Goal: Transaction & Acquisition: Book appointment/travel/reservation

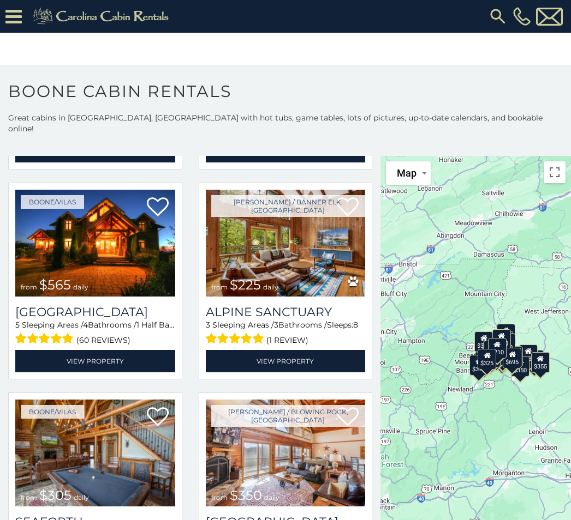
scroll to position [1705, 0]
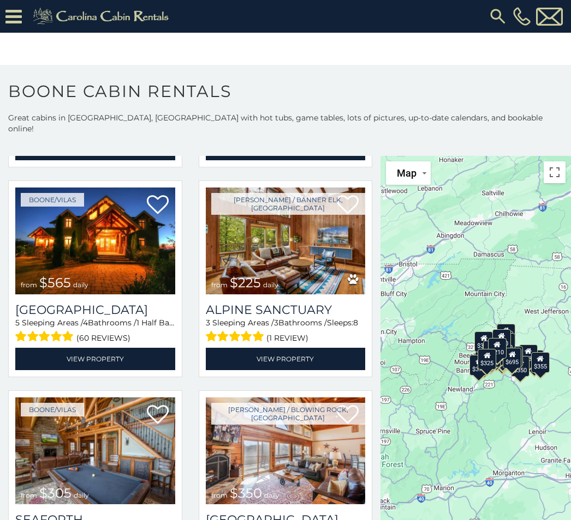
click at [304, 257] on img at bounding box center [286, 241] width 160 height 107
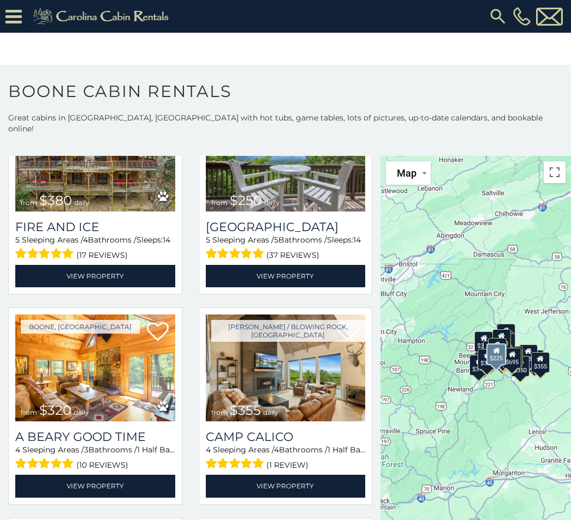
scroll to position [2209, 0]
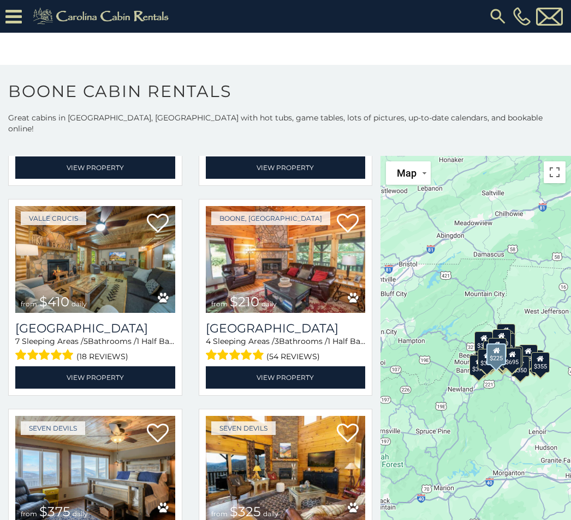
scroll to position [2739, 0]
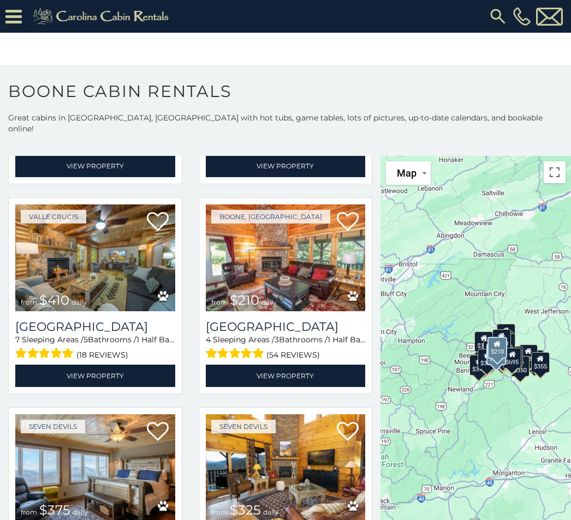
click at [307, 267] on img at bounding box center [286, 258] width 160 height 107
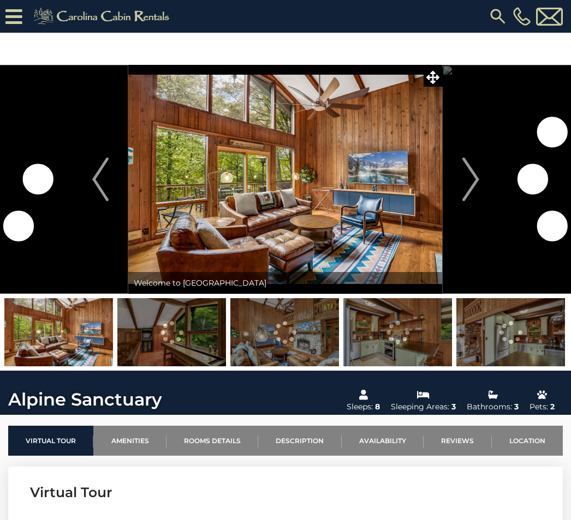
click at [463, 190] on img "Next" at bounding box center [470, 180] width 16 height 44
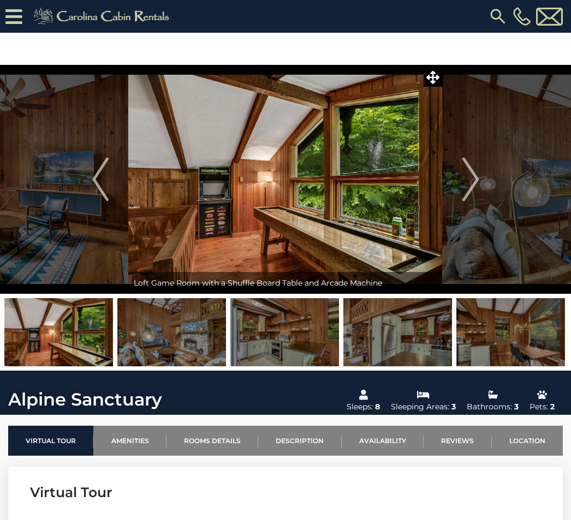
click at [473, 182] on img "Next" at bounding box center [470, 180] width 16 height 44
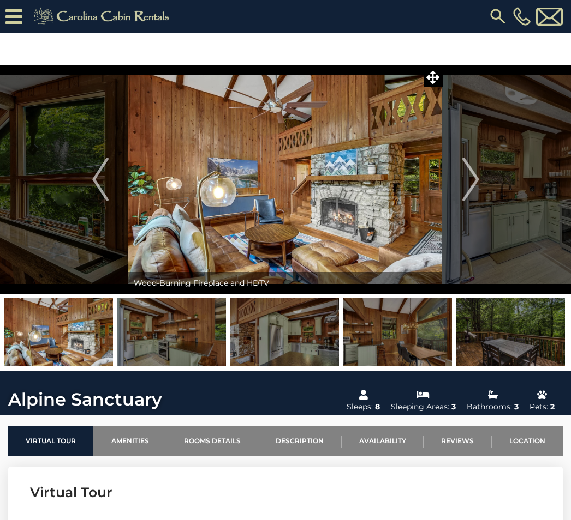
click at [469, 189] on img "Next" at bounding box center [470, 180] width 16 height 44
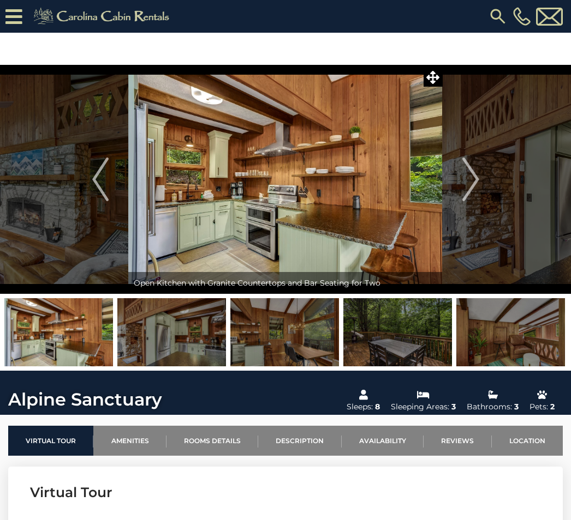
click at [469, 183] on img "Next" at bounding box center [470, 180] width 16 height 44
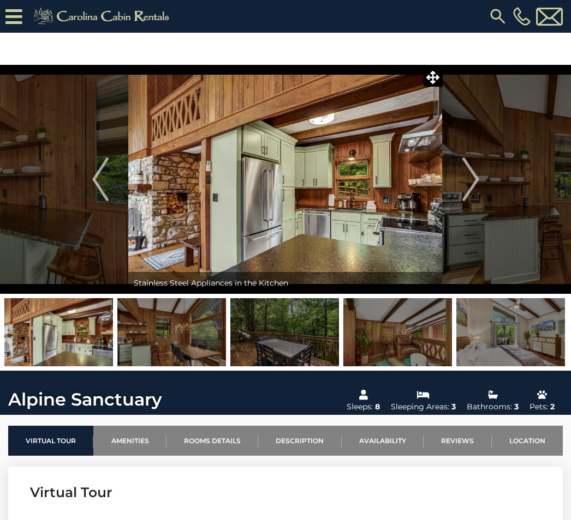
click at [471, 189] on img "Next" at bounding box center [470, 180] width 16 height 44
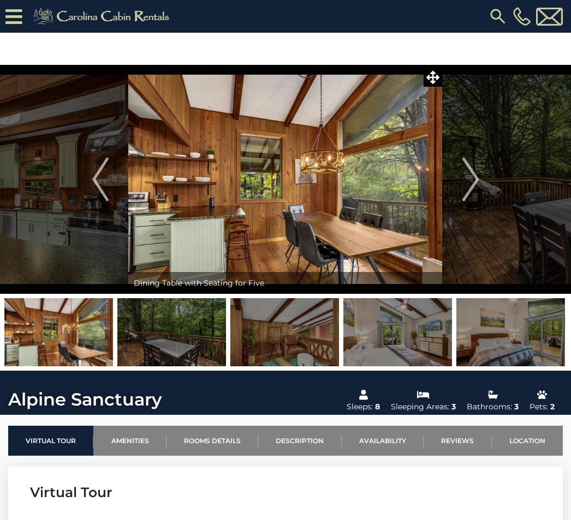
click at [461, 203] on button "Next" at bounding box center [470, 179] width 56 height 229
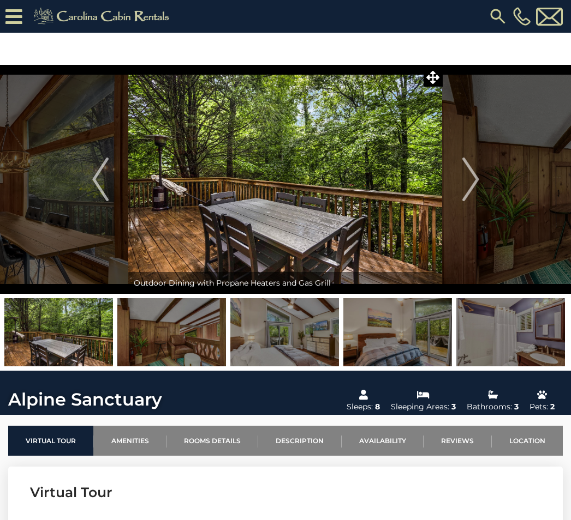
click at [475, 197] on img "Next" at bounding box center [470, 180] width 16 height 44
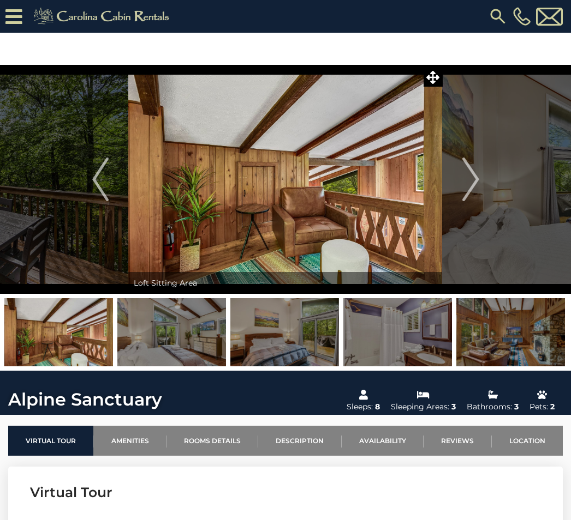
click at [472, 191] on img "Next" at bounding box center [470, 180] width 16 height 44
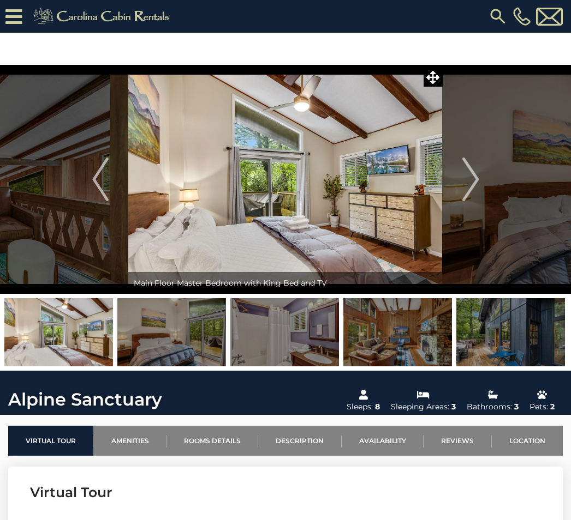
click at [470, 188] on img "Next" at bounding box center [470, 180] width 16 height 44
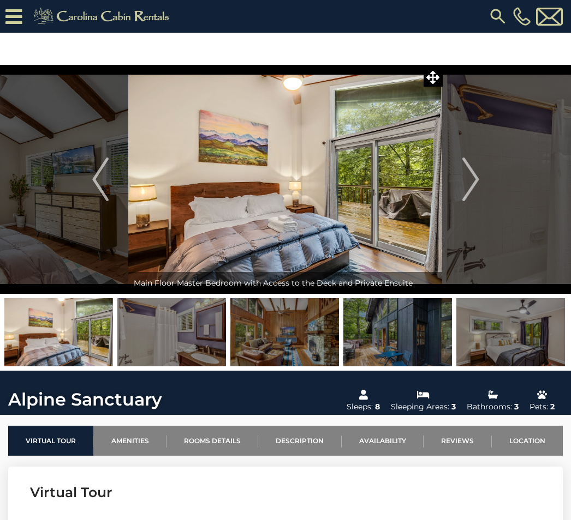
click at [478, 187] on img "Next" at bounding box center [470, 180] width 16 height 44
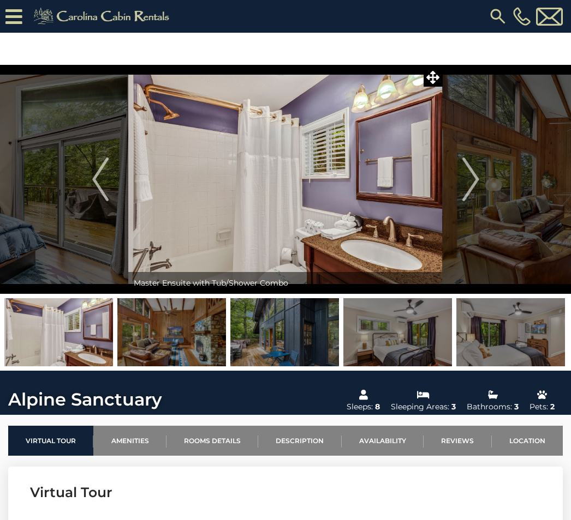
click at [473, 187] on img "Next" at bounding box center [470, 180] width 16 height 44
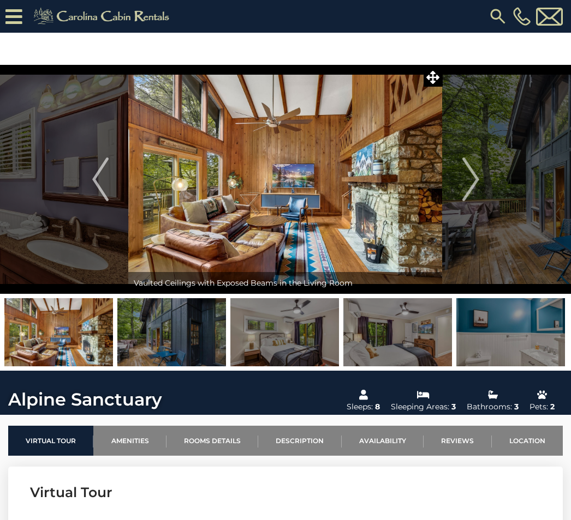
click at [463, 191] on img "Next" at bounding box center [470, 180] width 16 height 44
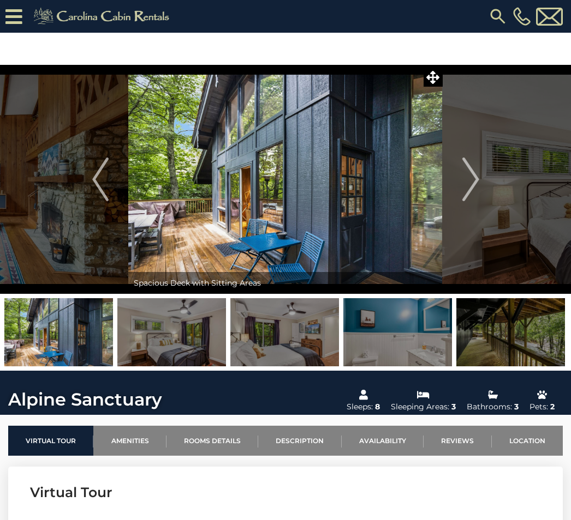
click at [465, 195] on img "Next" at bounding box center [470, 180] width 16 height 44
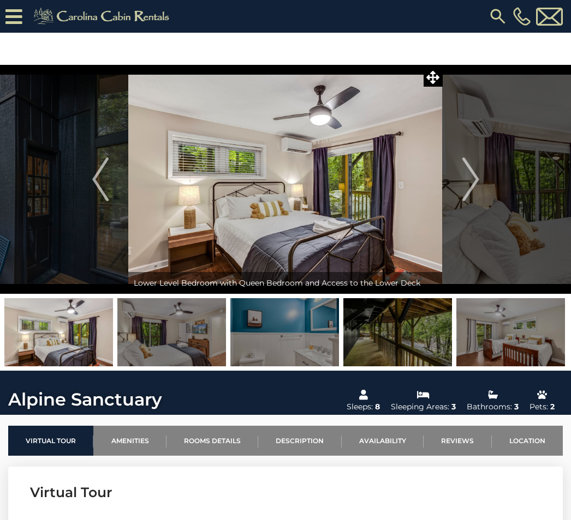
click at [101, 187] on img "Previous" at bounding box center [100, 180] width 16 height 44
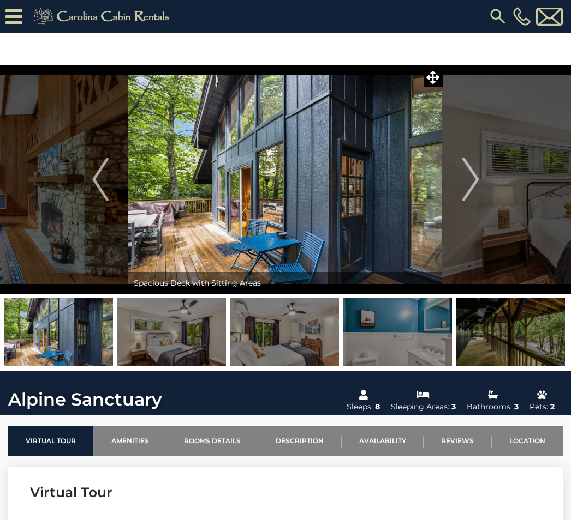
click at [476, 187] on img "Next" at bounding box center [470, 180] width 16 height 44
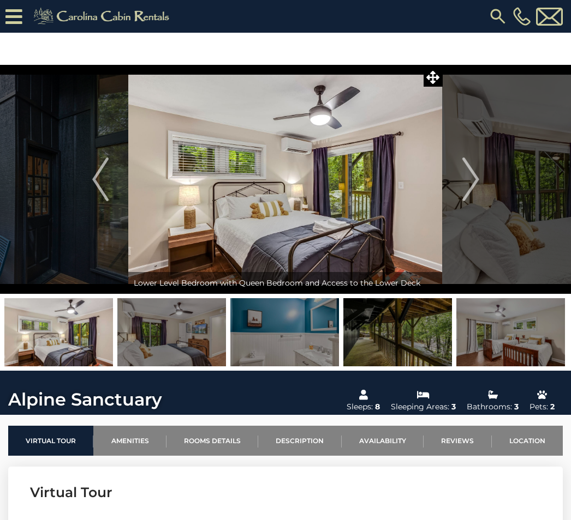
click at [477, 188] on img "Next" at bounding box center [470, 180] width 16 height 44
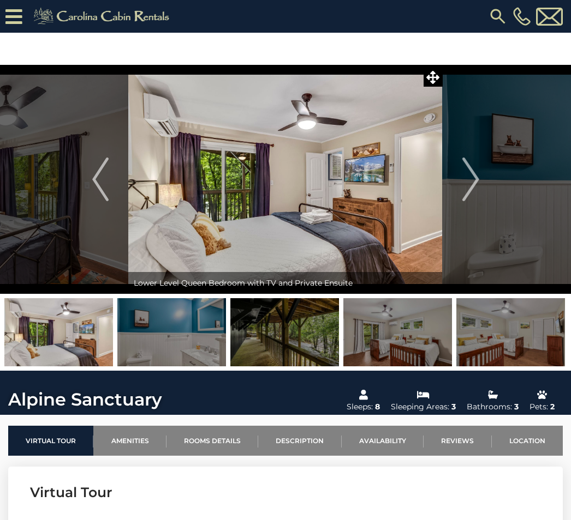
click at [466, 195] on img "Next" at bounding box center [470, 180] width 16 height 44
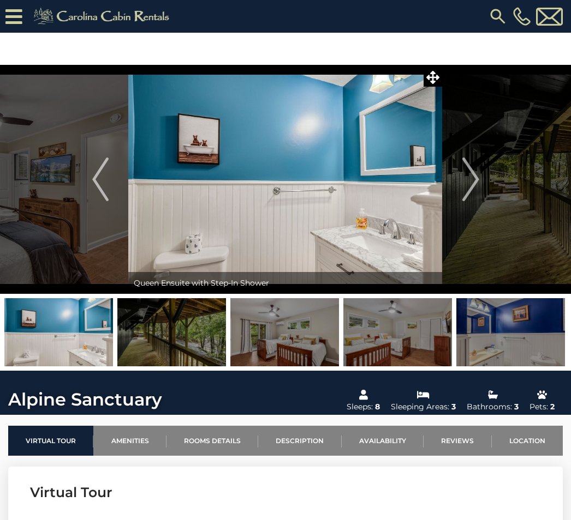
click at [470, 184] on img "Next" at bounding box center [470, 180] width 16 height 44
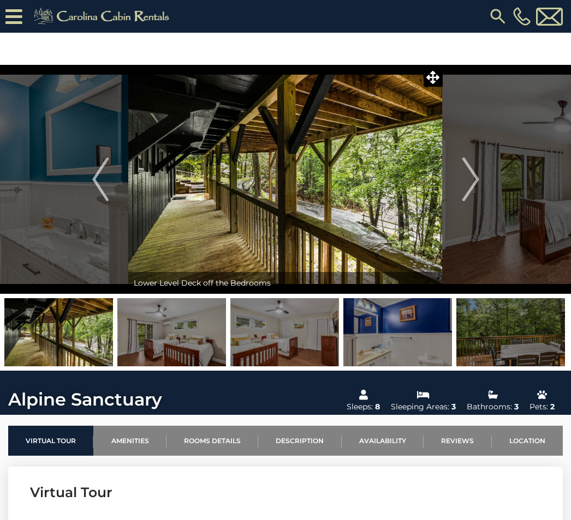
click at [470, 189] on img "Next" at bounding box center [470, 180] width 16 height 44
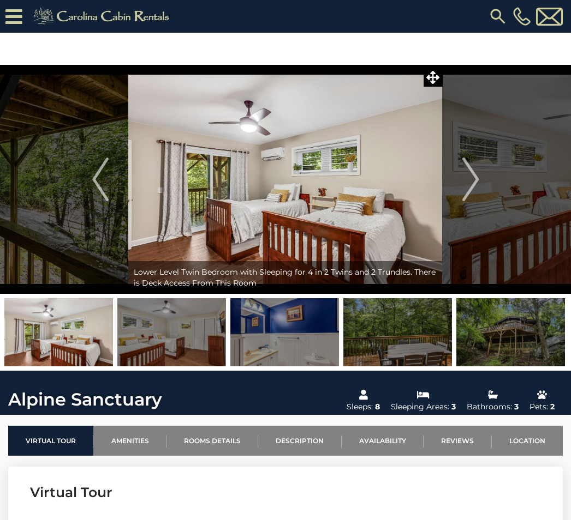
click at [467, 189] on img "Next" at bounding box center [470, 180] width 16 height 44
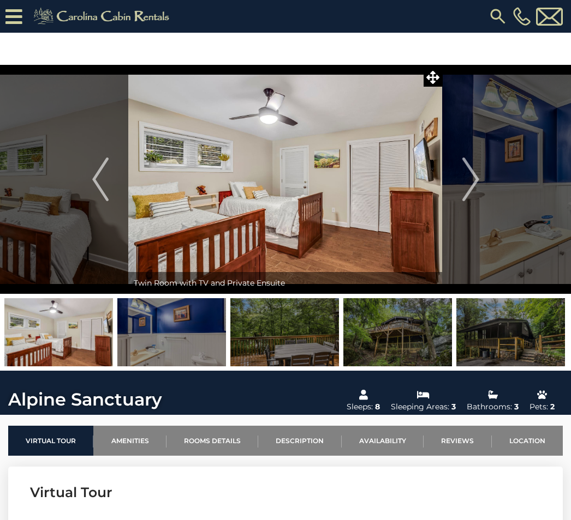
click at [471, 188] on img "Next" at bounding box center [470, 180] width 16 height 44
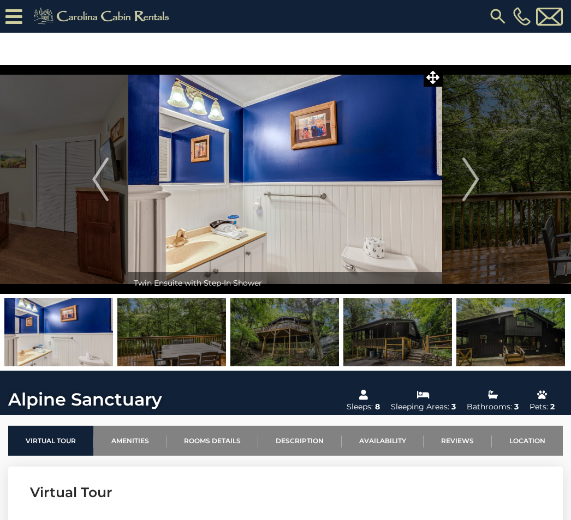
click at [471, 188] on img "Next" at bounding box center [470, 180] width 16 height 44
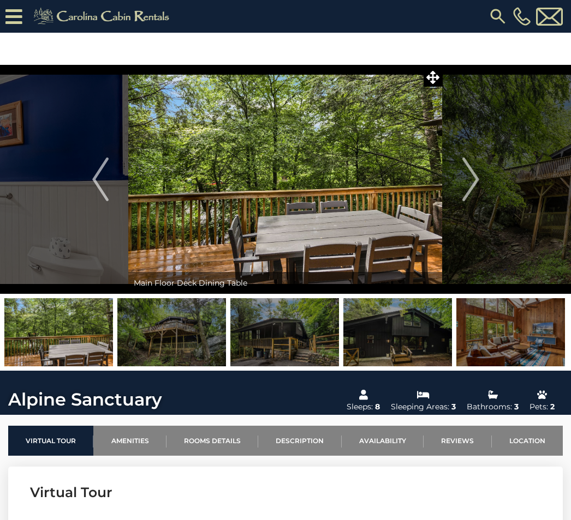
click at [474, 191] on img "Next" at bounding box center [470, 180] width 16 height 44
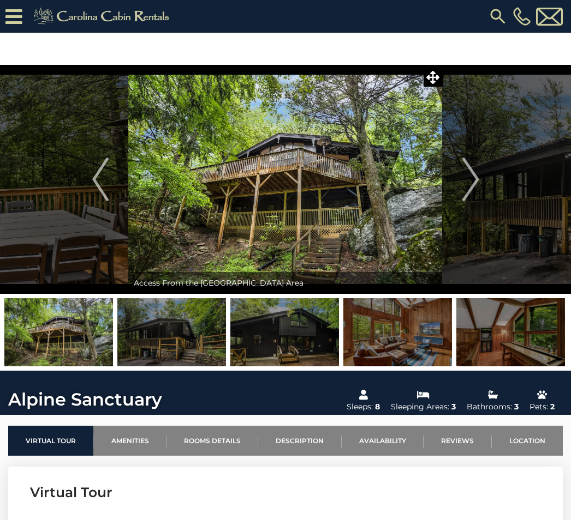
click at [468, 188] on img "Next" at bounding box center [470, 180] width 16 height 44
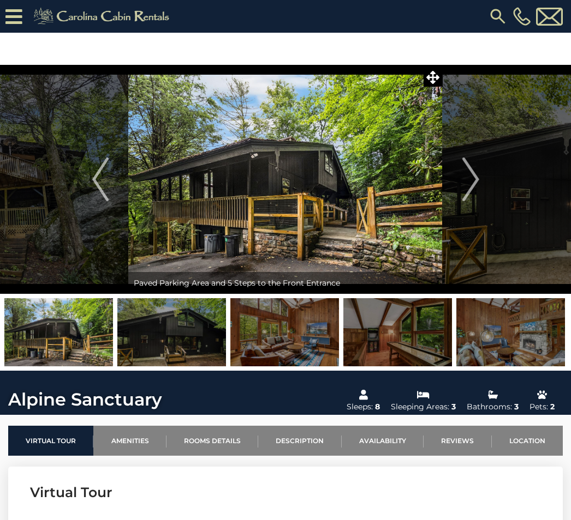
click at [477, 185] on img "Next" at bounding box center [470, 180] width 16 height 44
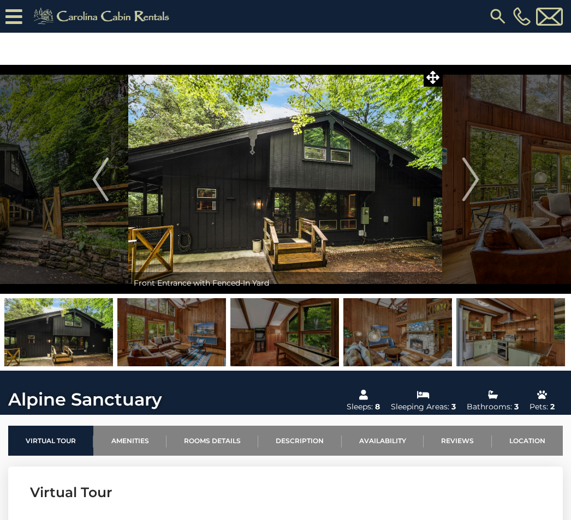
click at [457, 189] on button "Next" at bounding box center [470, 179] width 56 height 229
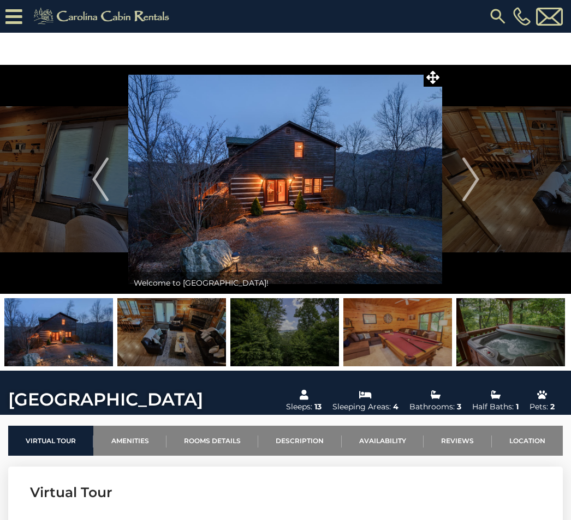
click at [478, 193] on img "Next" at bounding box center [470, 180] width 16 height 44
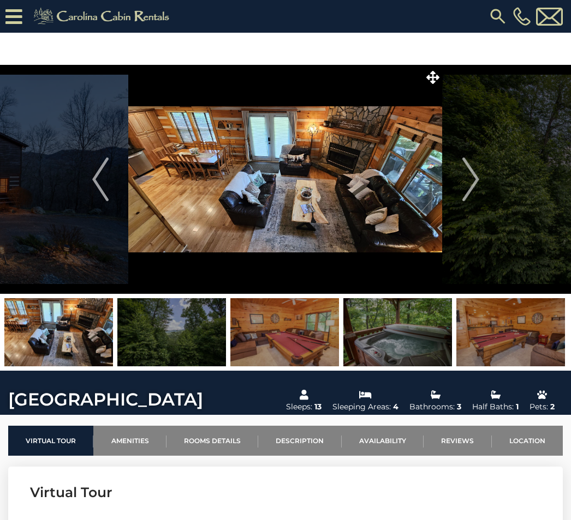
click at [474, 195] on img "Next" at bounding box center [470, 180] width 16 height 44
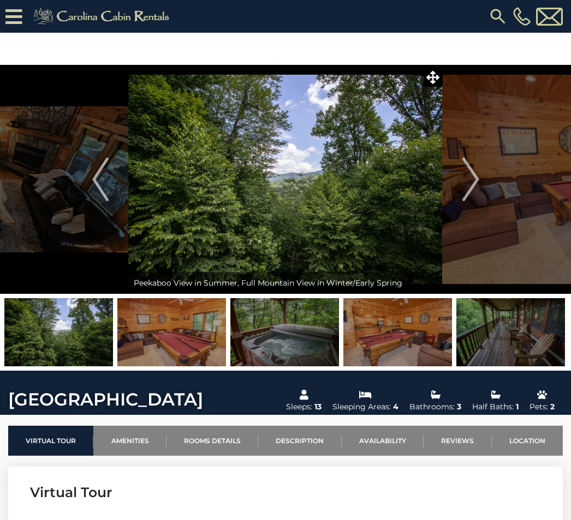
click at [466, 190] on img "Next" at bounding box center [470, 180] width 16 height 44
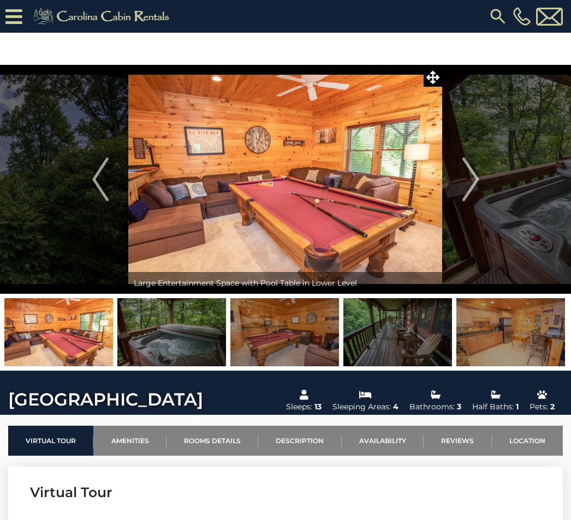
click at [464, 190] on img "Next" at bounding box center [470, 180] width 16 height 44
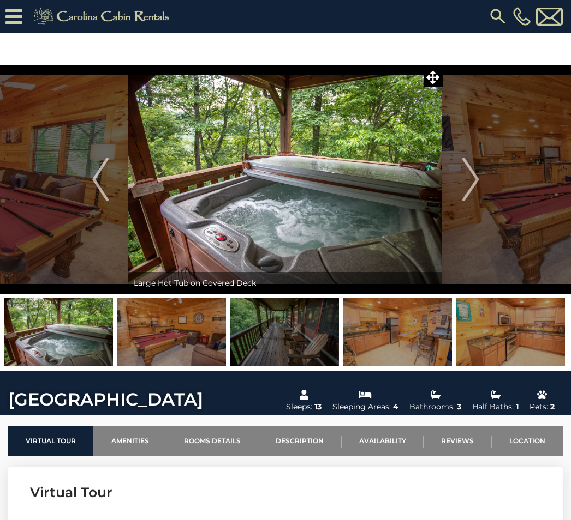
click at [467, 191] on img "Next" at bounding box center [470, 180] width 16 height 44
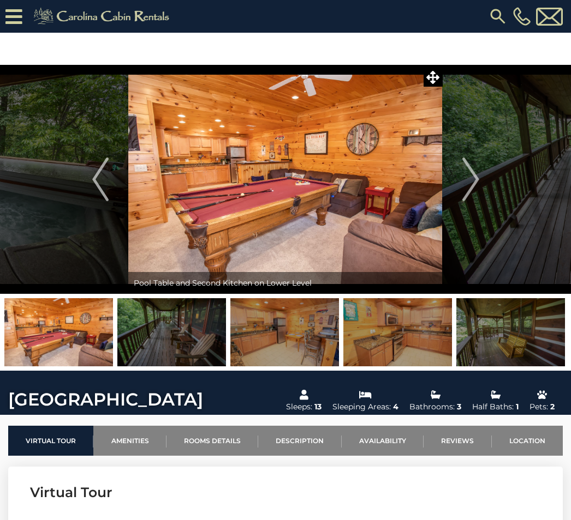
click at [462, 190] on img "Next" at bounding box center [470, 180] width 16 height 44
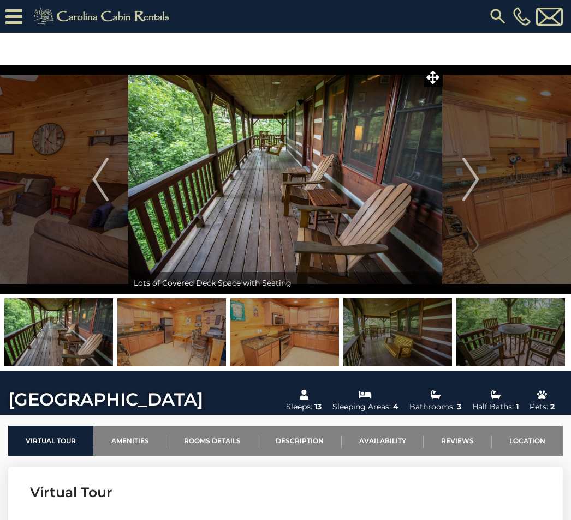
click at [476, 191] on img "Next" at bounding box center [470, 180] width 16 height 44
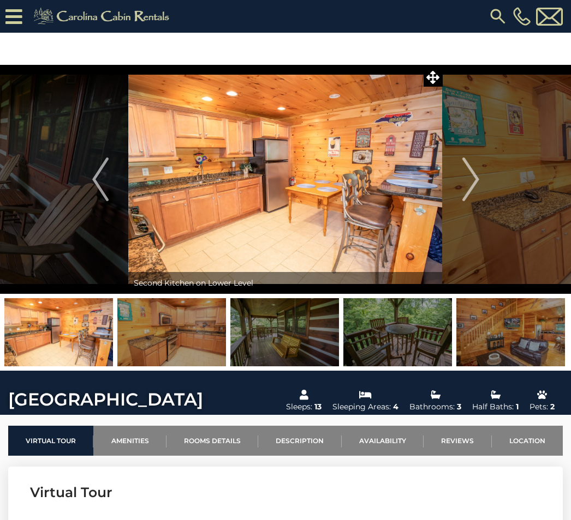
click at [473, 189] on img "Next" at bounding box center [470, 180] width 16 height 44
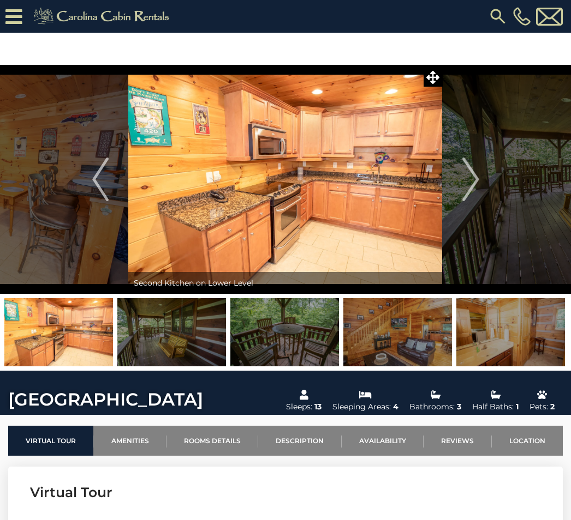
click at [472, 190] on img "Next" at bounding box center [470, 180] width 16 height 44
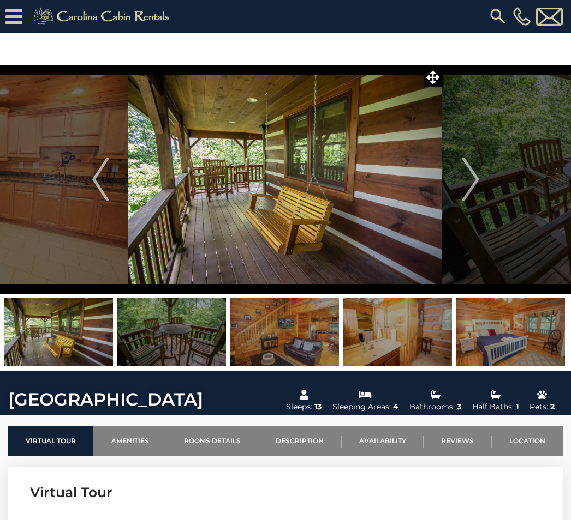
click at [474, 189] on img "Next" at bounding box center [470, 180] width 16 height 44
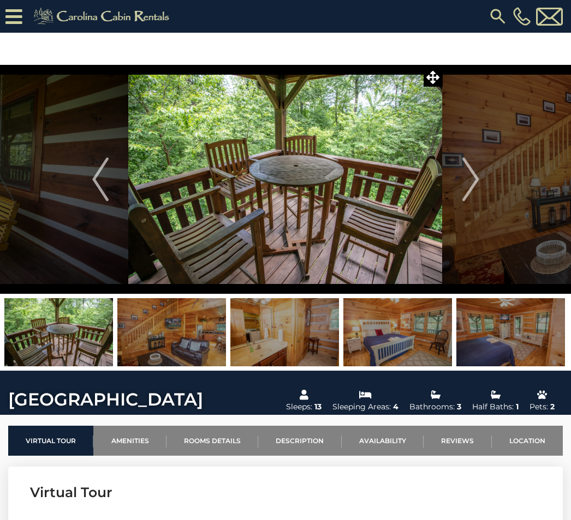
click at [472, 190] on img "Next" at bounding box center [470, 180] width 16 height 44
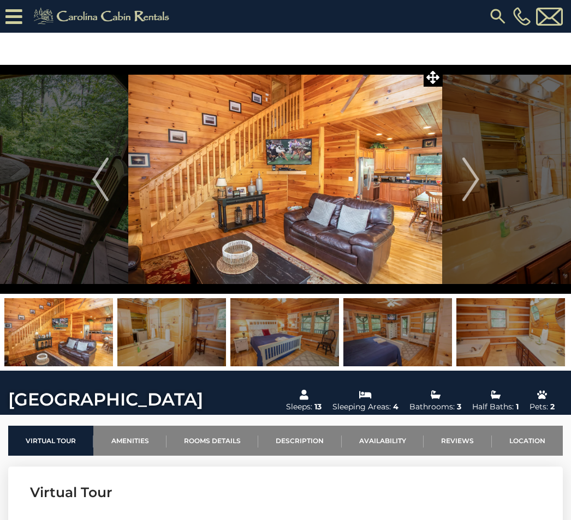
click at [481, 185] on button "Next" at bounding box center [470, 179] width 56 height 229
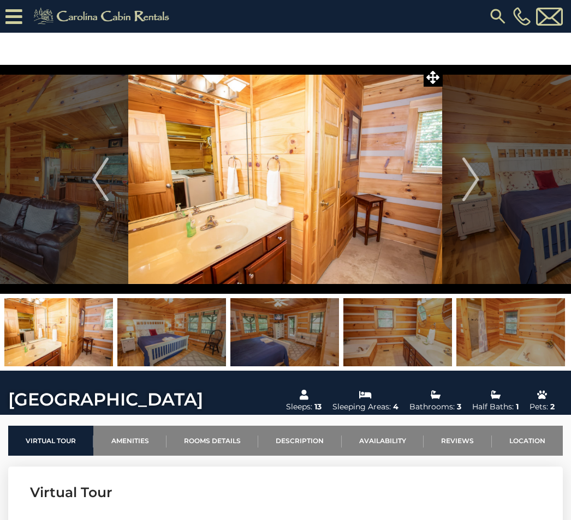
click at [469, 193] on img "Next" at bounding box center [470, 180] width 16 height 44
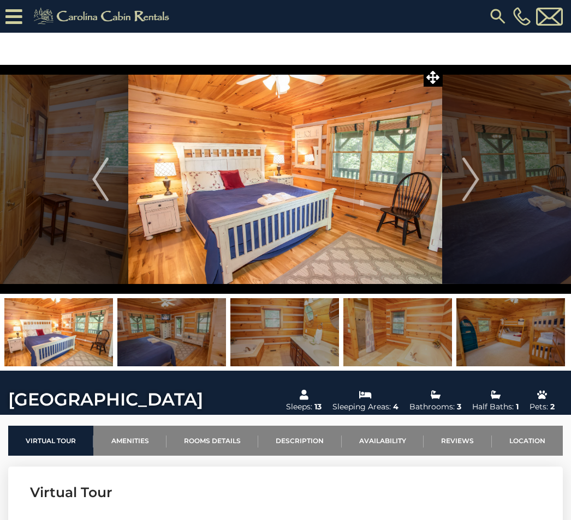
click at [479, 183] on button "Next" at bounding box center [470, 179] width 56 height 229
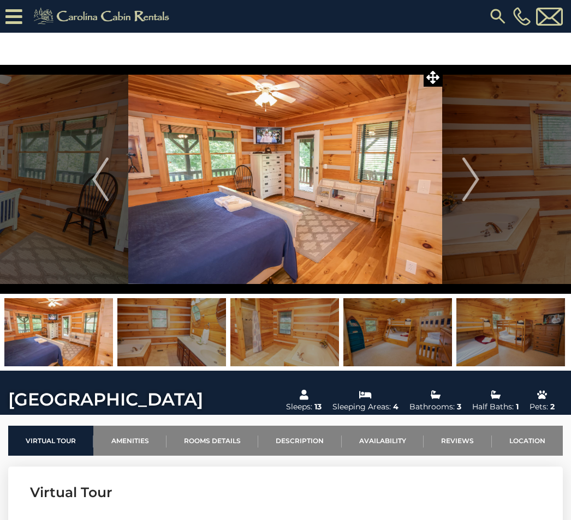
click at [476, 187] on img "Next" at bounding box center [470, 180] width 16 height 44
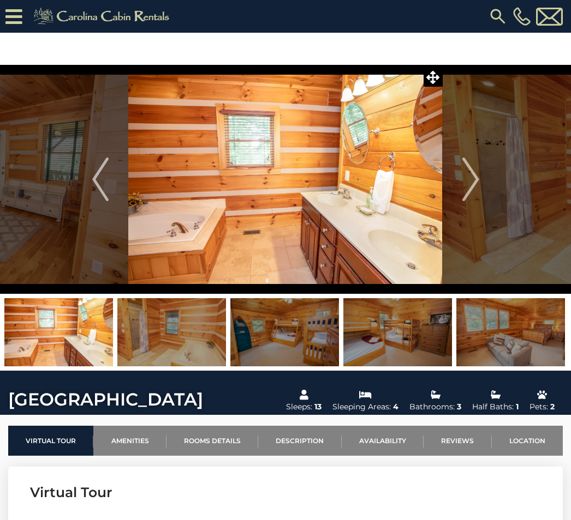
click at [471, 187] on img "Next" at bounding box center [470, 180] width 16 height 44
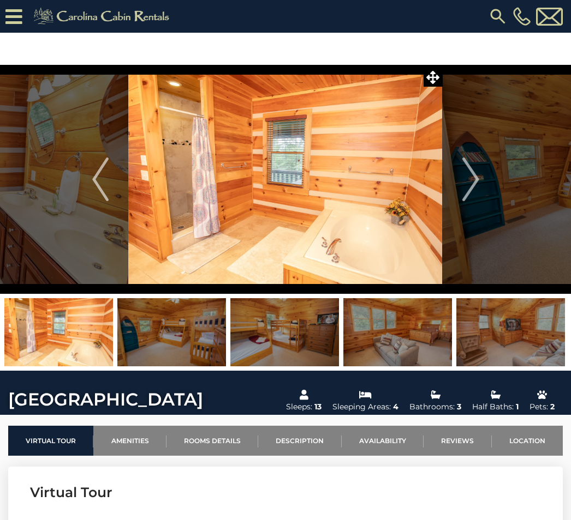
click at [460, 191] on button "Next" at bounding box center [470, 179] width 56 height 229
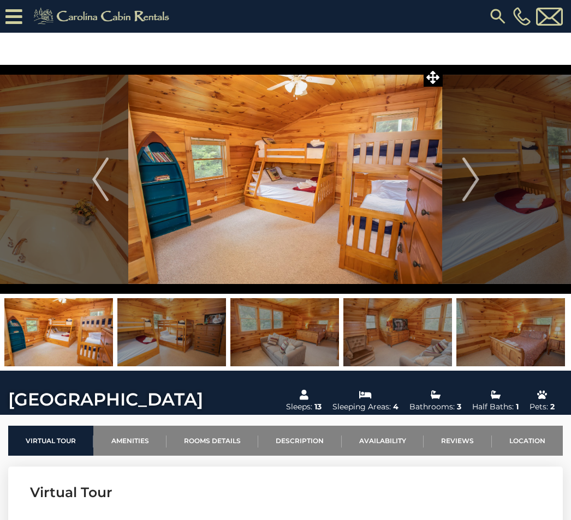
click at [469, 194] on img "Next" at bounding box center [470, 180] width 16 height 44
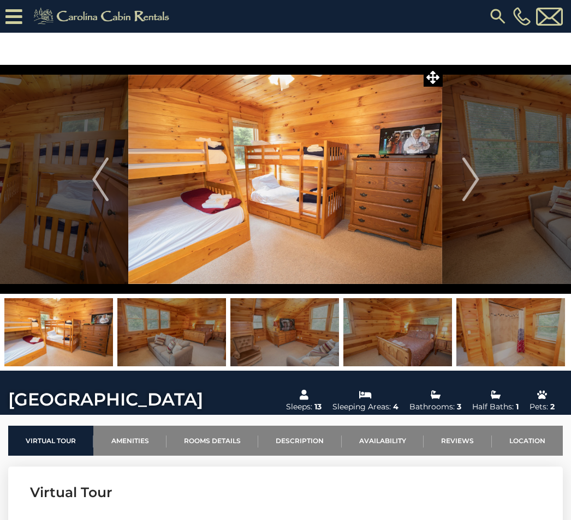
click at [475, 194] on img "Next" at bounding box center [470, 180] width 16 height 44
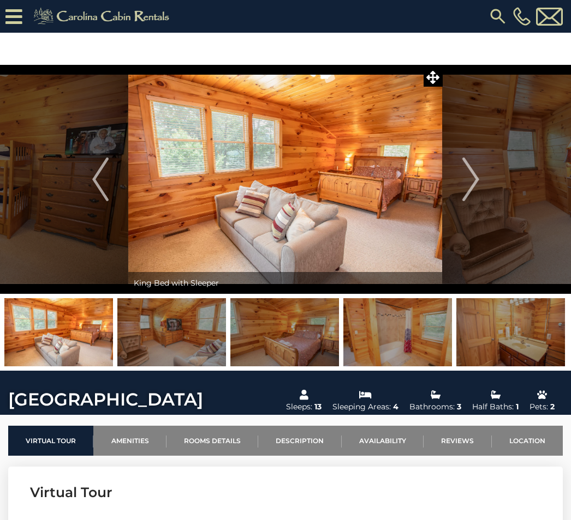
click at [470, 194] on img "Next" at bounding box center [470, 180] width 16 height 44
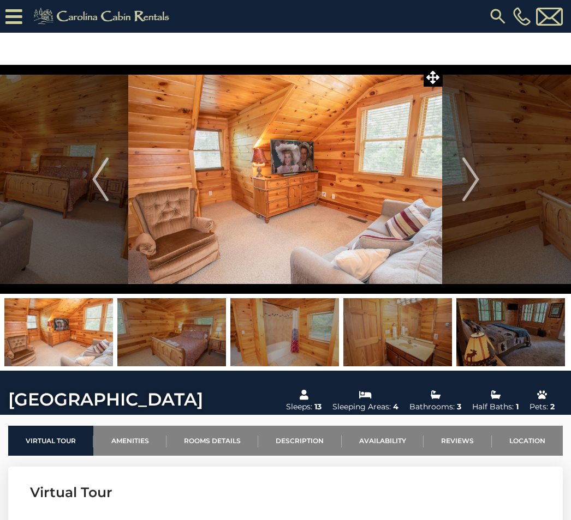
click at [473, 187] on img "Next" at bounding box center [470, 180] width 16 height 44
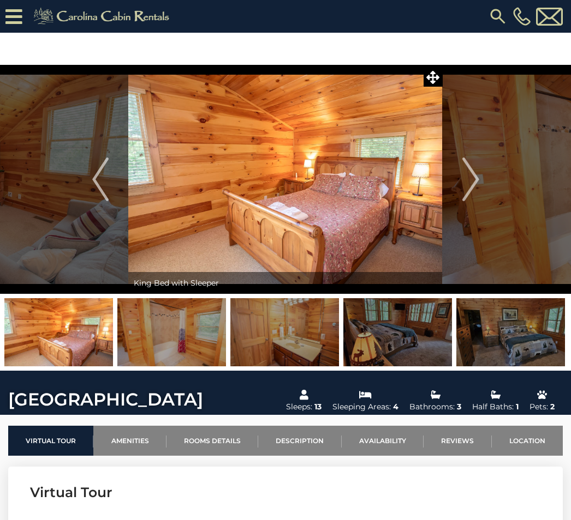
click at [474, 184] on img "Next" at bounding box center [470, 180] width 16 height 44
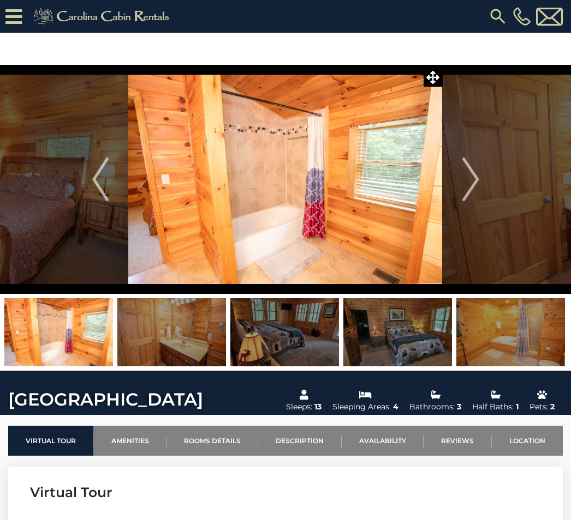
click at [467, 190] on img "Next" at bounding box center [470, 180] width 16 height 44
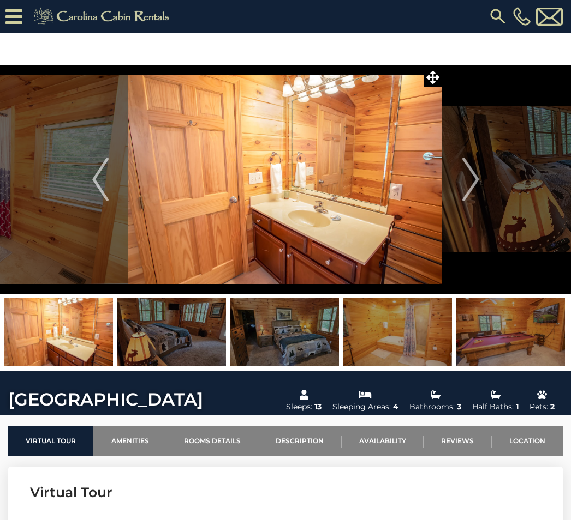
click at [466, 188] on img "Next" at bounding box center [470, 180] width 16 height 44
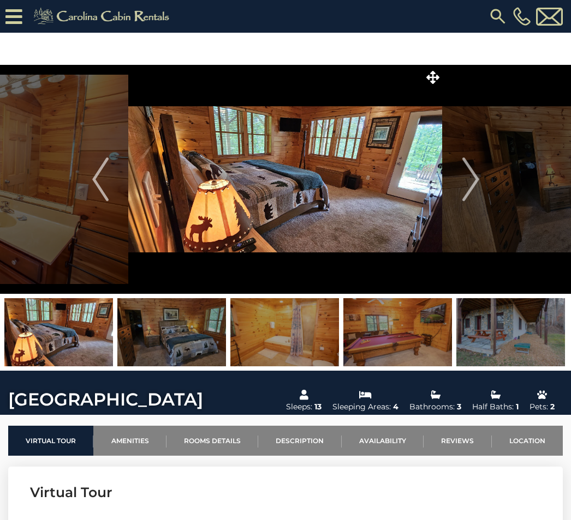
click at [472, 184] on img "Next" at bounding box center [470, 180] width 16 height 44
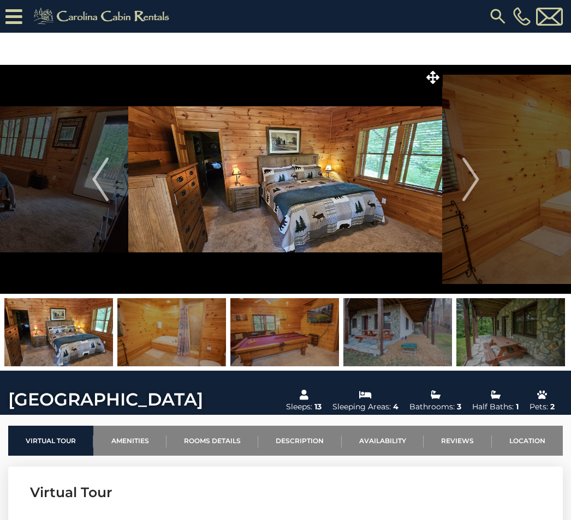
click at [479, 185] on button "Next" at bounding box center [470, 179] width 56 height 229
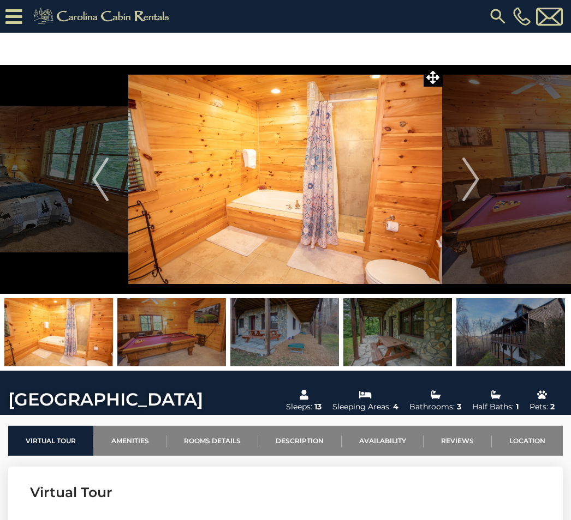
click at [470, 193] on img "Next" at bounding box center [470, 180] width 16 height 44
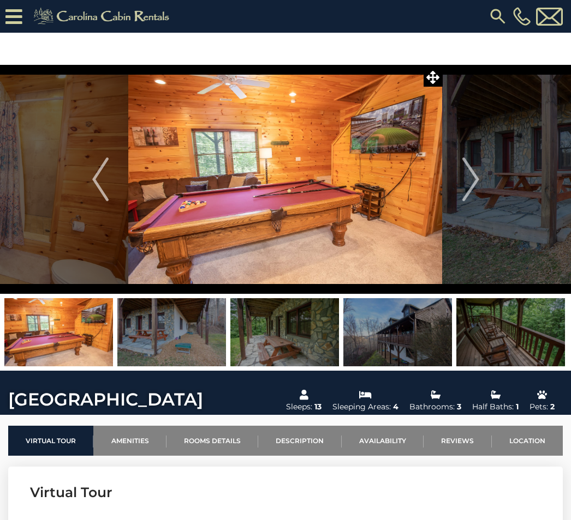
click at [471, 189] on img "Next" at bounding box center [470, 180] width 16 height 44
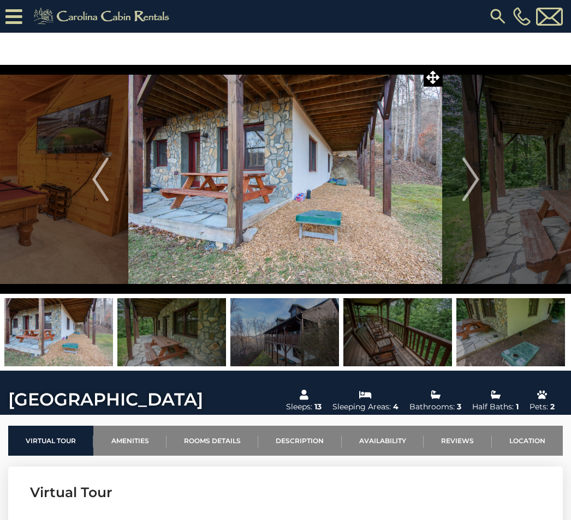
click at [470, 191] on img "Next" at bounding box center [470, 180] width 16 height 44
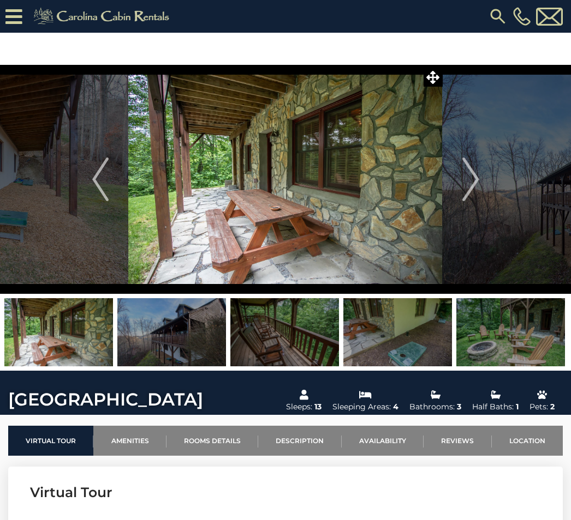
click at [476, 189] on img "Next" at bounding box center [470, 180] width 16 height 44
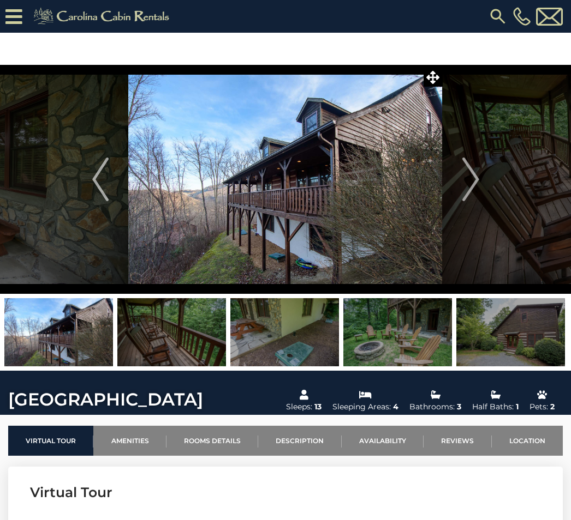
click at [474, 193] on img "Next" at bounding box center [470, 180] width 16 height 44
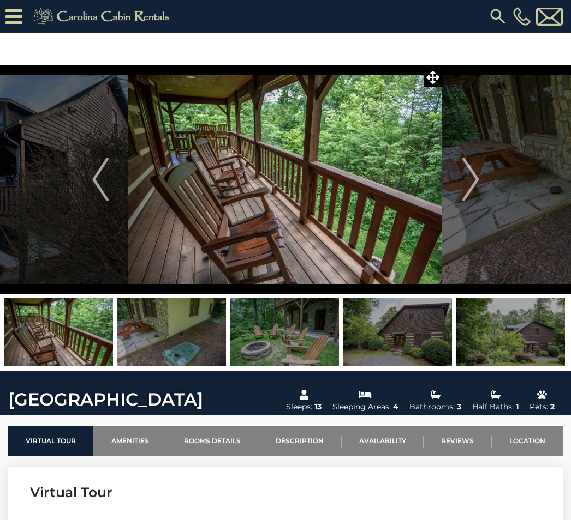
click at [473, 196] on img "Next" at bounding box center [470, 180] width 16 height 44
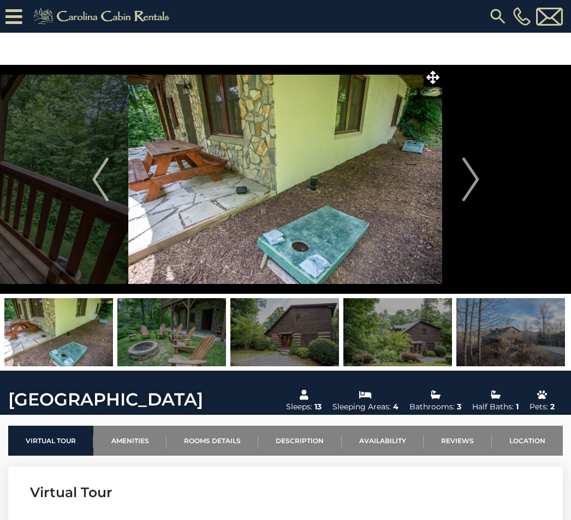
click at [474, 193] on img "Next" at bounding box center [470, 180] width 16 height 44
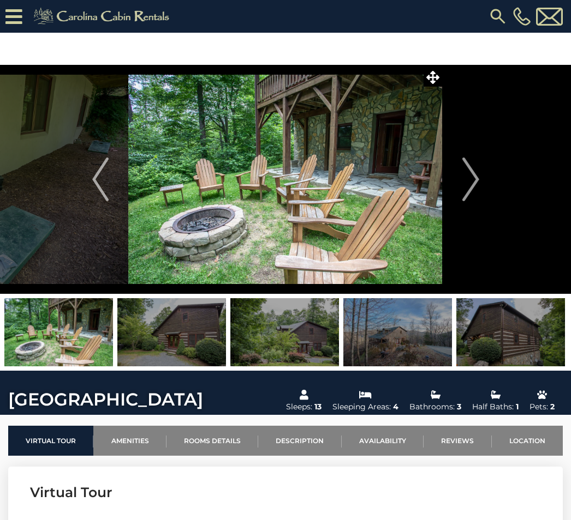
click at [474, 190] on img "Next" at bounding box center [470, 180] width 16 height 44
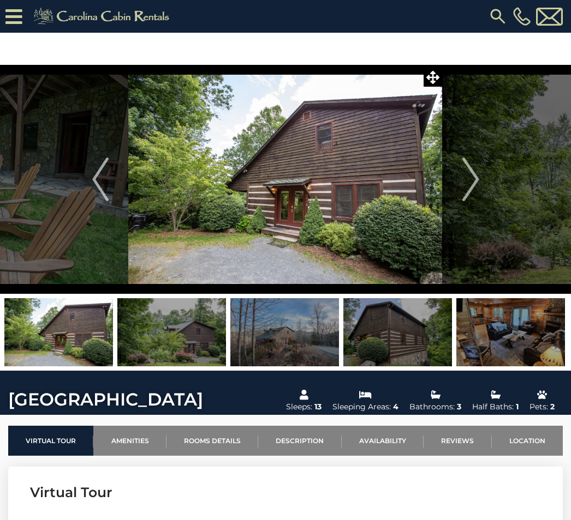
click at [475, 191] on img "Next" at bounding box center [470, 180] width 16 height 44
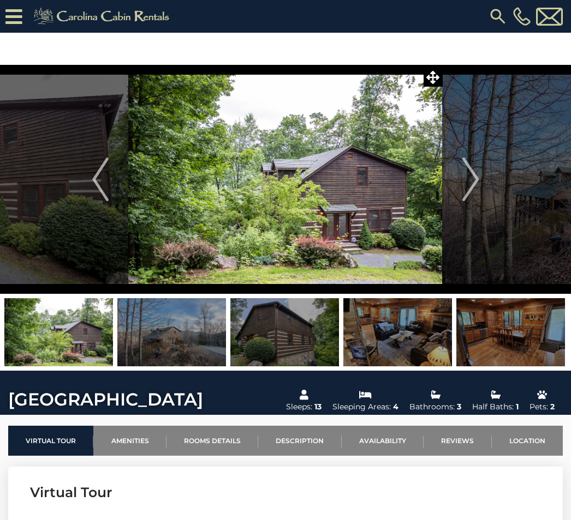
click at [472, 188] on img "Next" at bounding box center [470, 180] width 16 height 44
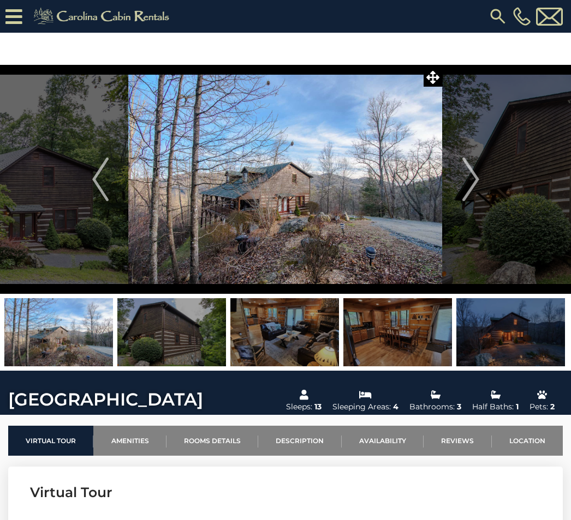
click at [460, 197] on button "Next" at bounding box center [470, 179] width 56 height 229
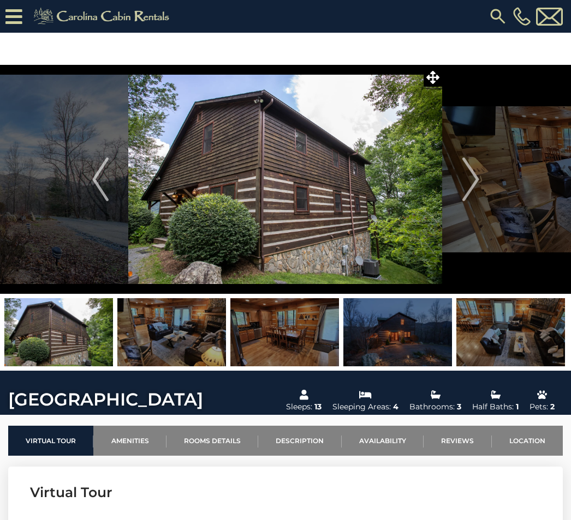
click at [465, 203] on button "Next" at bounding box center [470, 179] width 56 height 229
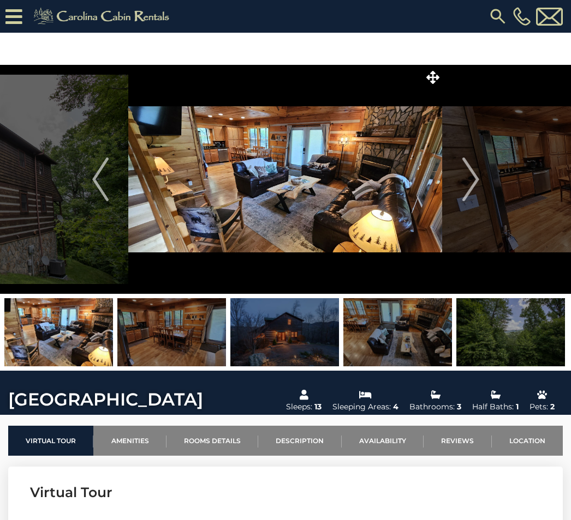
click at [139, 442] on link "Amenities" at bounding box center [129, 441] width 73 height 30
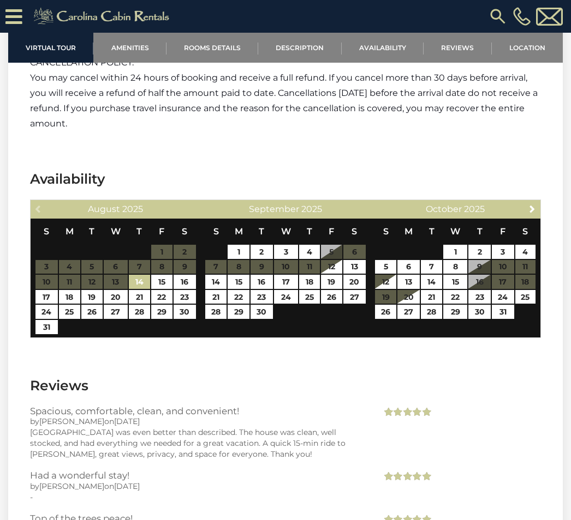
scroll to position [1599, 0]
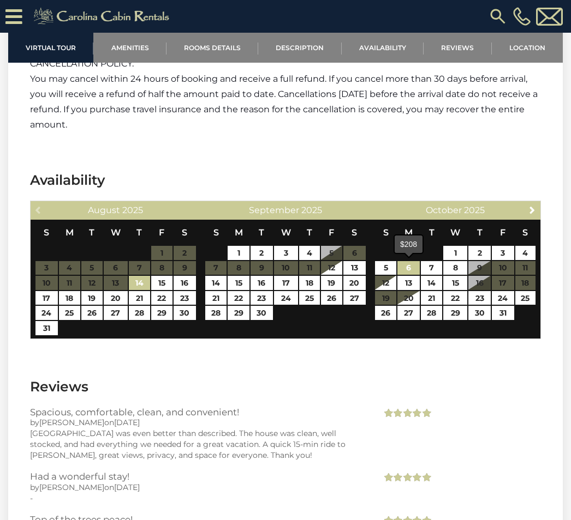
click at [412, 274] on link "6" at bounding box center [408, 268] width 22 height 14
type input "**********"
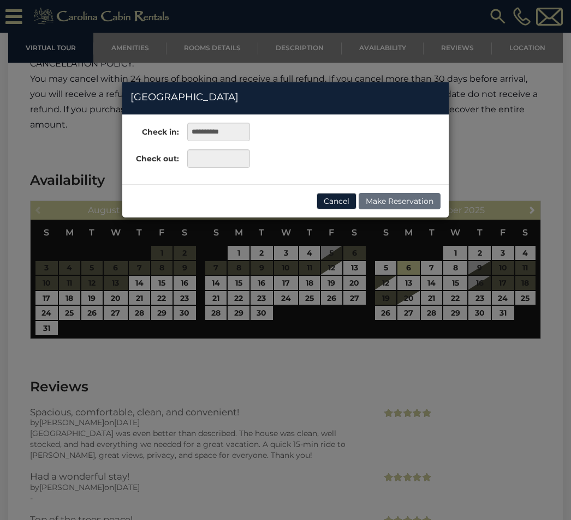
click at [481, 274] on div "**********" at bounding box center [285, 260] width 571 height 520
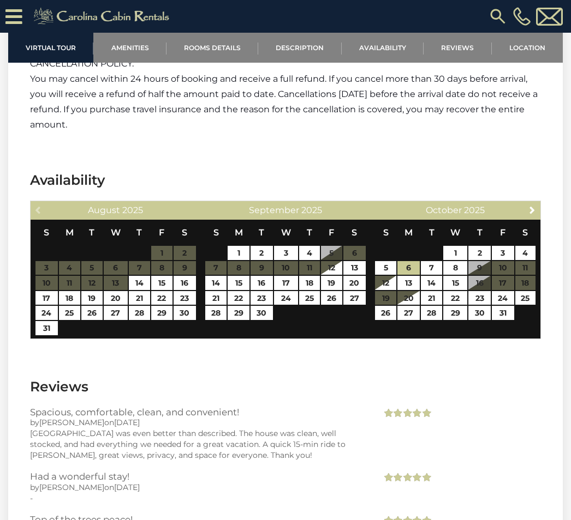
click at [485, 283] on table "S M T W T F S 1 2 3 4 5 6 7 8 9 10 11 12 13 14 15 16 17 18 19 20 21 22 23 24 25…" at bounding box center [454, 276] width 161 height 112
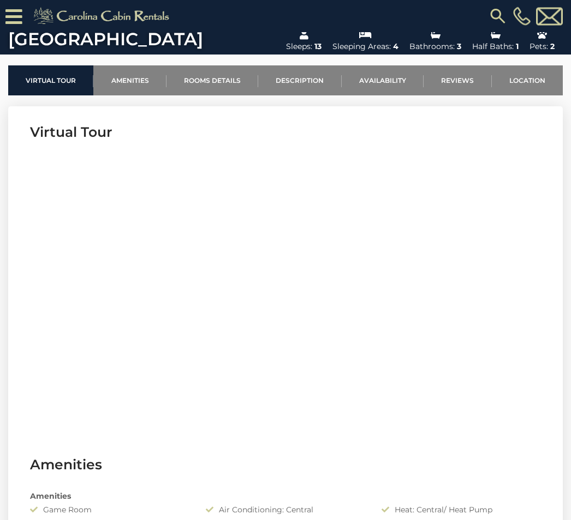
scroll to position [328, 0]
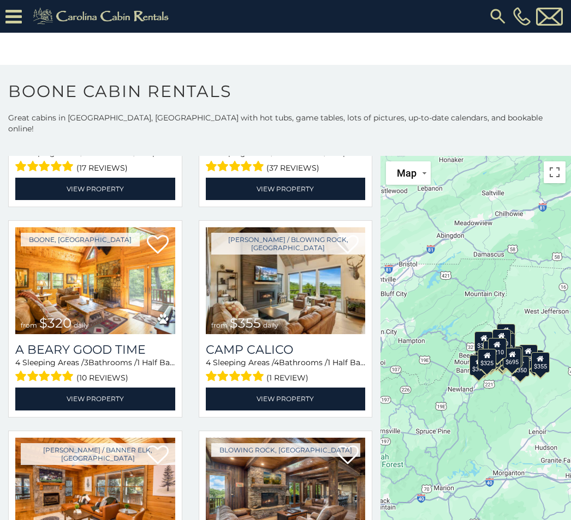
scroll to position [2296, 0]
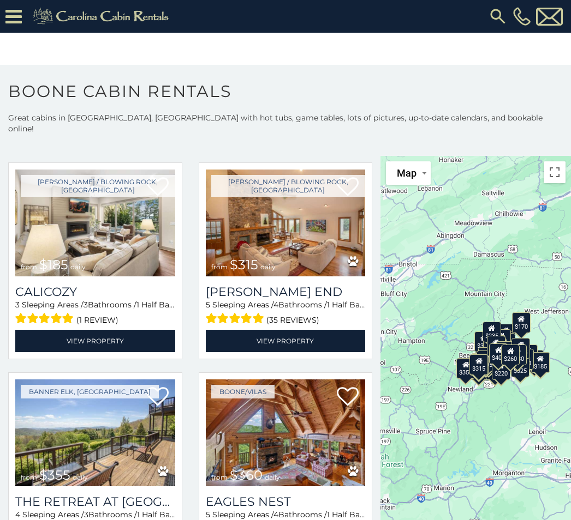
scroll to position [3615, 0]
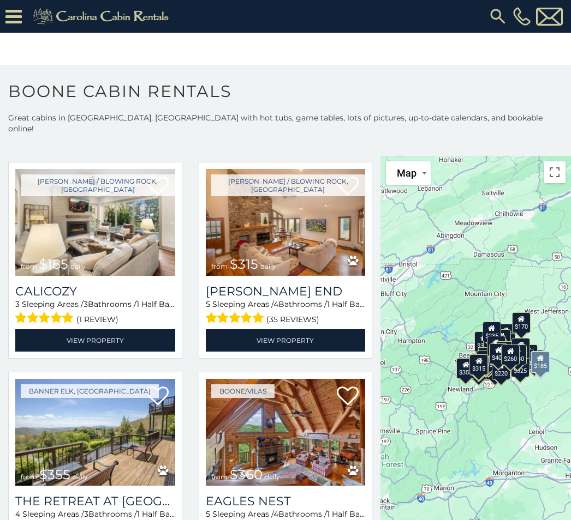
click at [85, 236] on img at bounding box center [95, 222] width 160 height 107
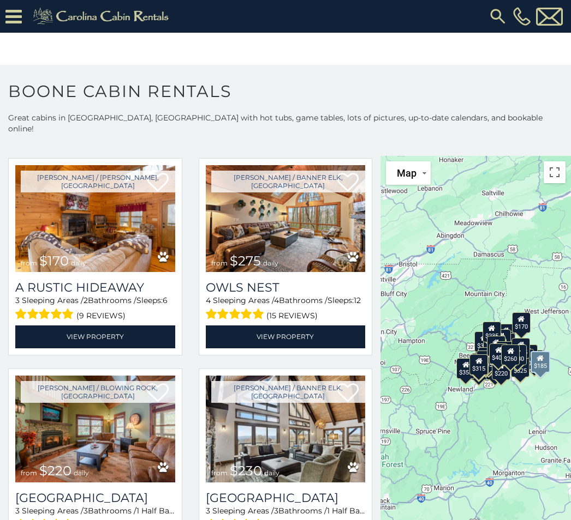
scroll to position [4248, 0]
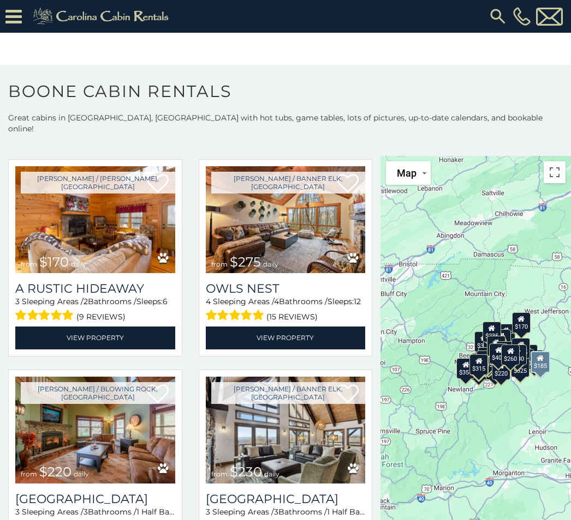
click at [96, 229] on img at bounding box center [95, 219] width 160 height 107
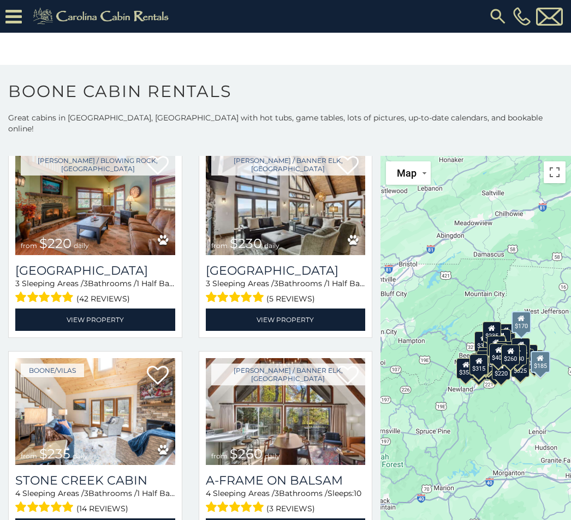
scroll to position [4476, 0]
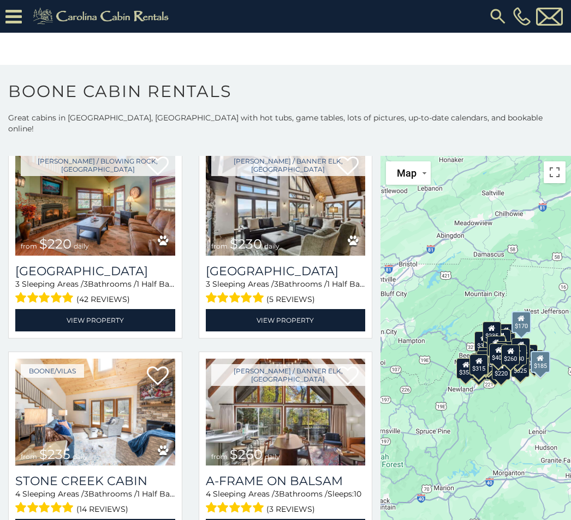
click at [297, 411] on img at bounding box center [286, 412] width 160 height 107
click at [86, 203] on img at bounding box center [95, 202] width 160 height 107
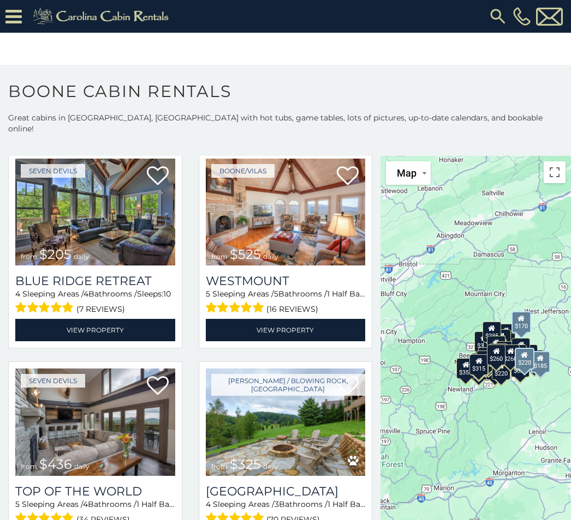
scroll to position [5097, 0]
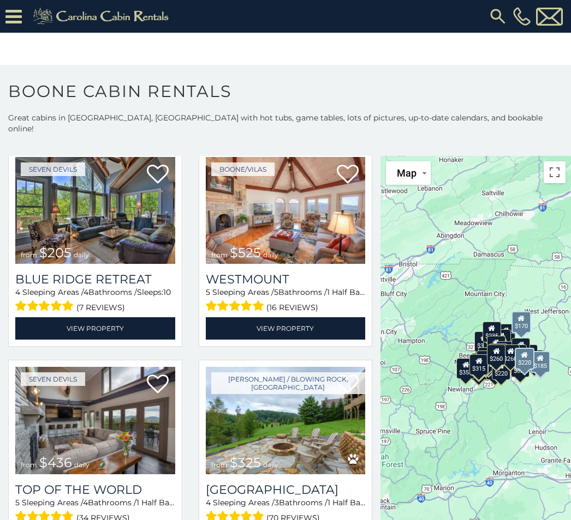
click at [127, 225] on img at bounding box center [95, 210] width 160 height 107
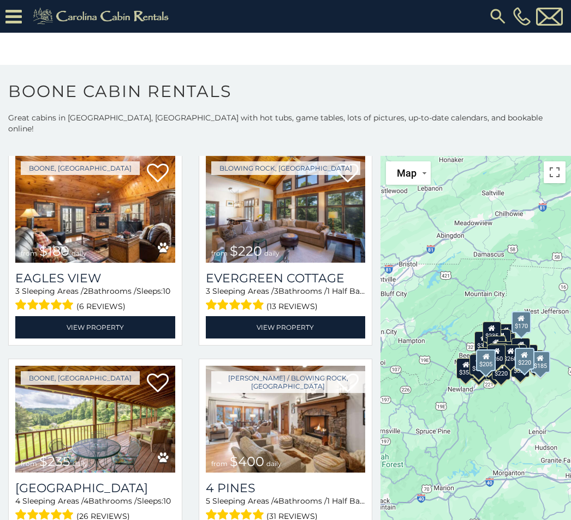
scroll to position [5520, 0]
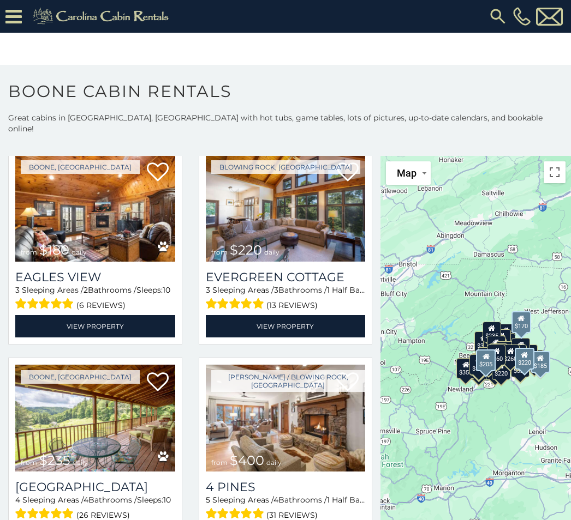
click at [96, 229] on img at bounding box center [95, 208] width 160 height 107
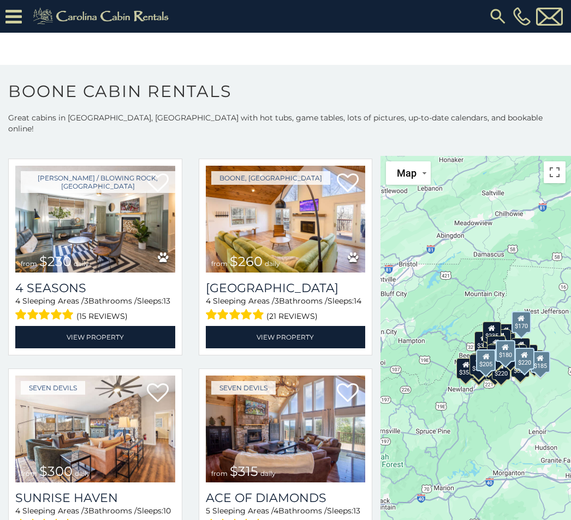
scroll to position [5942, 0]
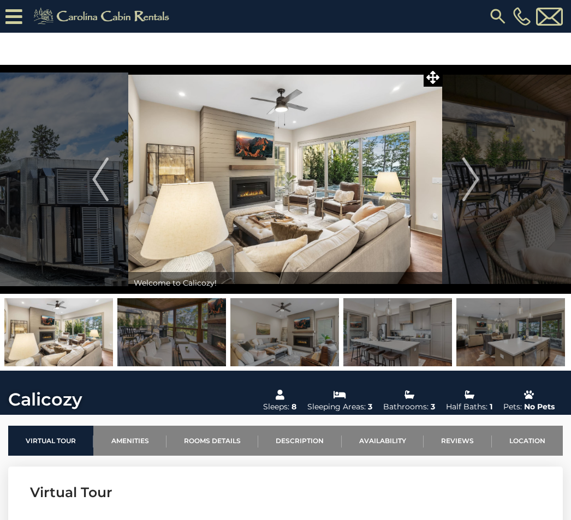
click at [471, 192] on img "Next" at bounding box center [470, 180] width 16 height 44
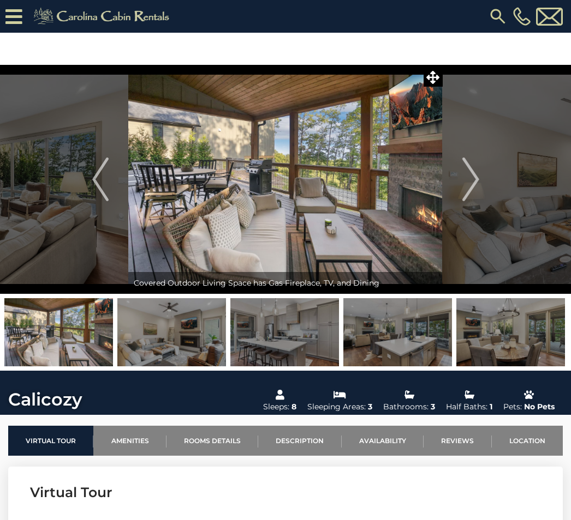
click at [470, 193] on img "Next" at bounding box center [470, 180] width 16 height 44
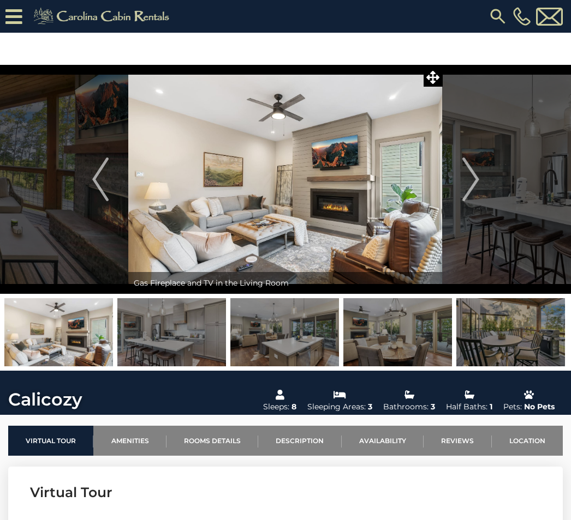
click at [468, 193] on img "Next" at bounding box center [470, 180] width 16 height 44
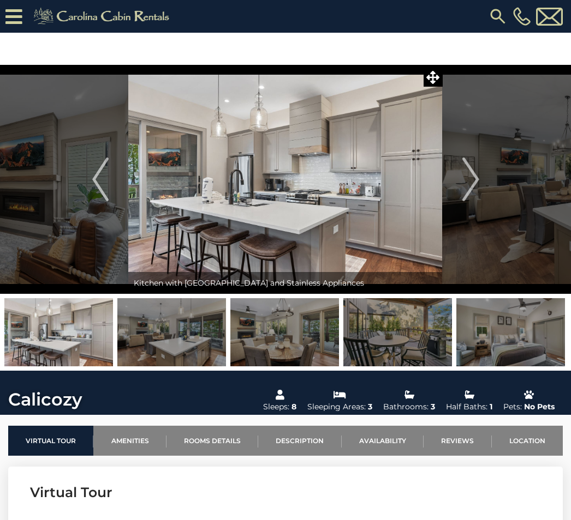
click at [472, 188] on img "Next" at bounding box center [470, 180] width 16 height 44
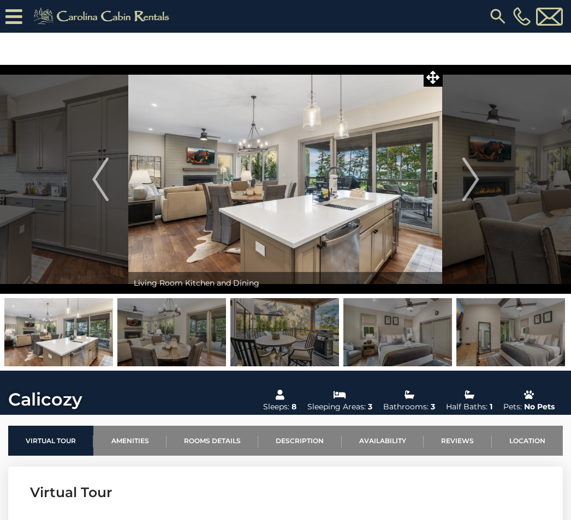
click at [475, 182] on img "Next" at bounding box center [470, 180] width 16 height 44
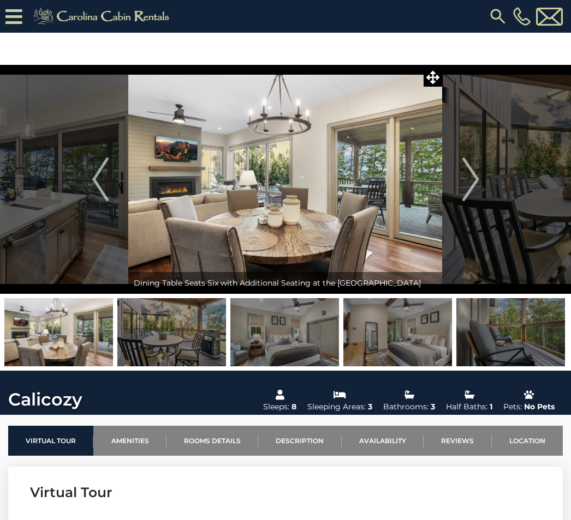
click at [472, 182] on img "Next" at bounding box center [470, 180] width 16 height 44
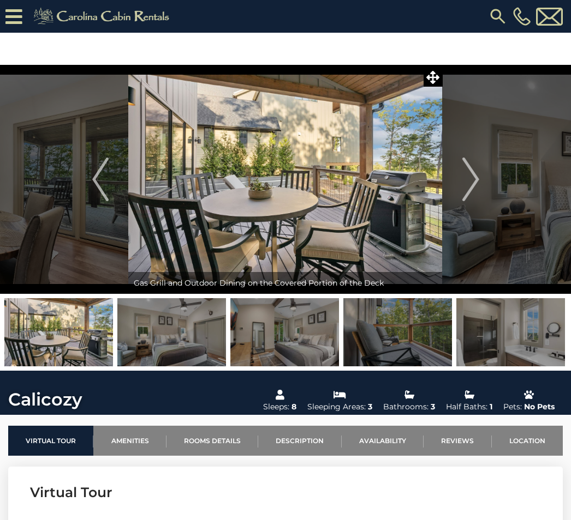
click at [470, 191] on img "Next" at bounding box center [470, 180] width 16 height 44
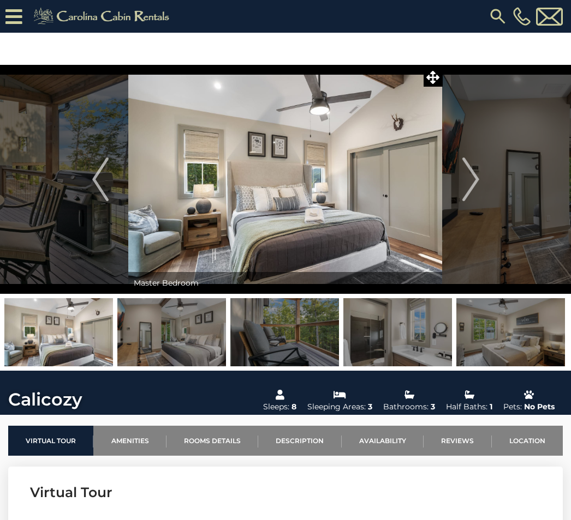
click at [478, 191] on img "Next" at bounding box center [470, 180] width 16 height 44
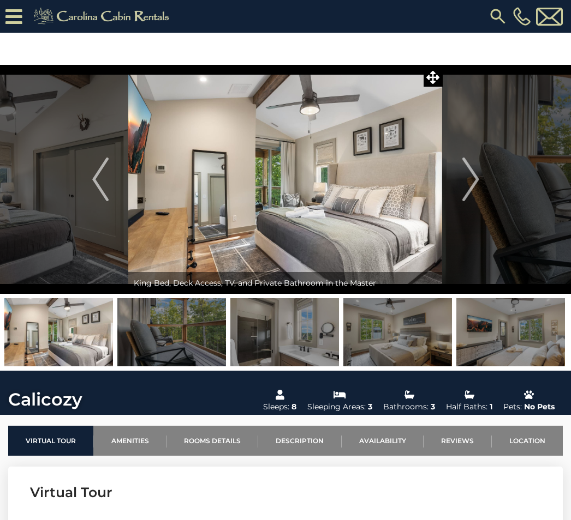
click at [470, 191] on img "Next" at bounding box center [470, 180] width 16 height 44
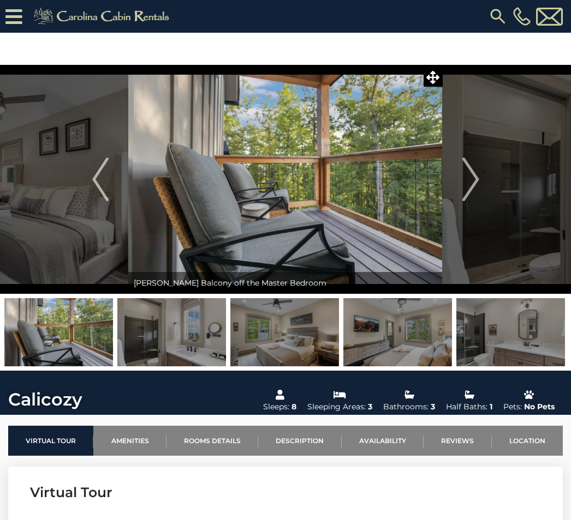
click at [467, 190] on img "Next" at bounding box center [470, 180] width 16 height 44
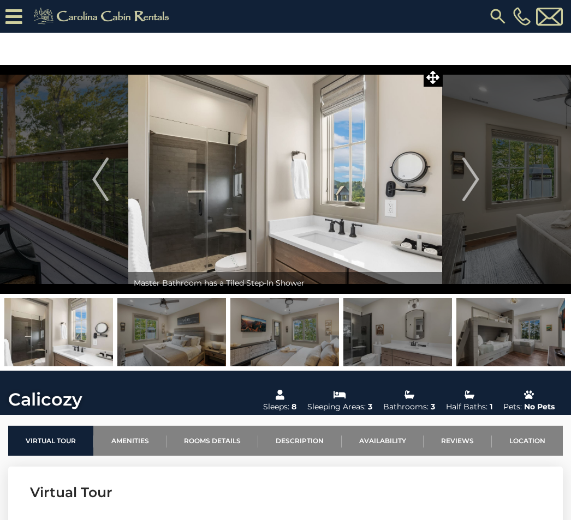
click at [473, 193] on img "Next" at bounding box center [470, 180] width 16 height 44
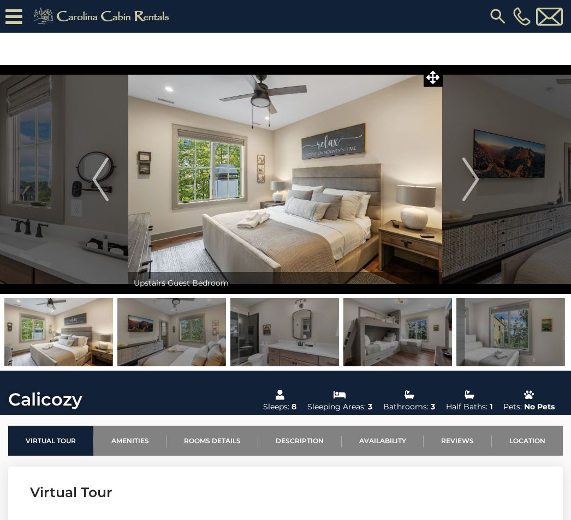
click at [475, 191] on img "Next" at bounding box center [470, 180] width 16 height 44
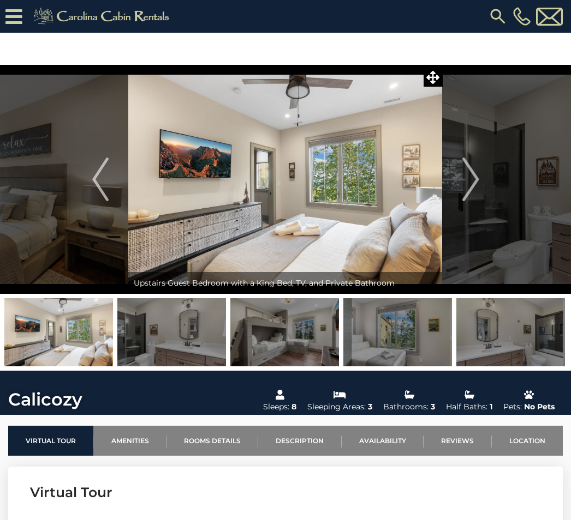
click at [470, 193] on img "Next" at bounding box center [470, 180] width 16 height 44
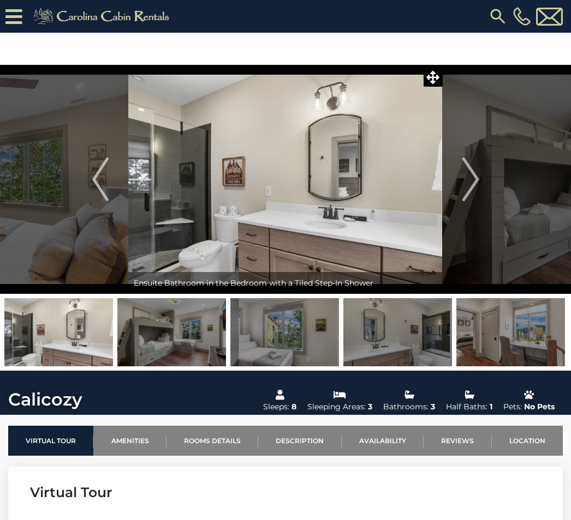
click at [477, 198] on img "Next" at bounding box center [470, 180] width 16 height 44
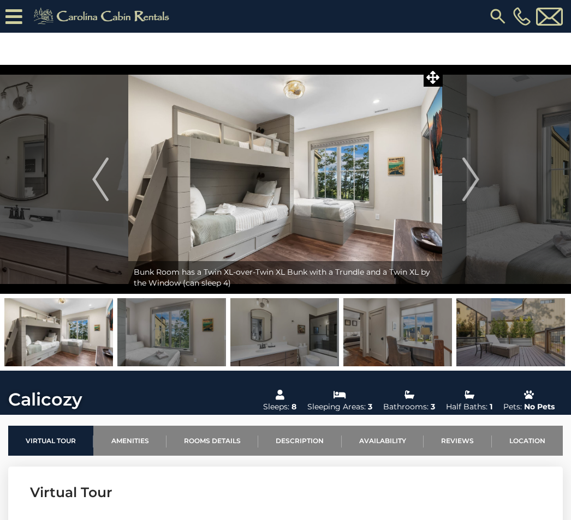
click at [470, 200] on img "Next" at bounding box center [470, 180] width 16 height 44
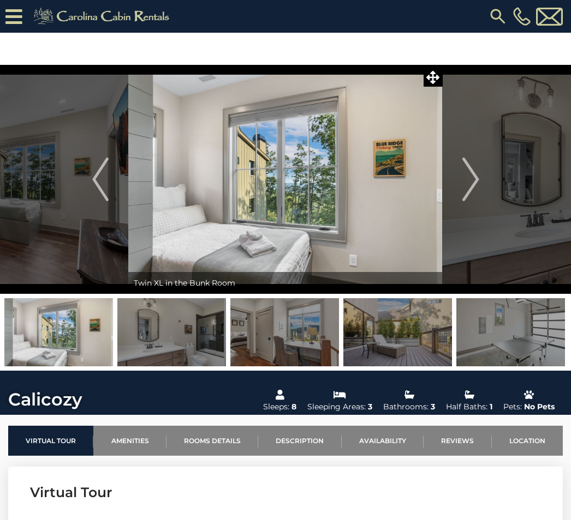
click at [475, 194] on img "Next" at bounding box center [470, 180] width 16 height 44
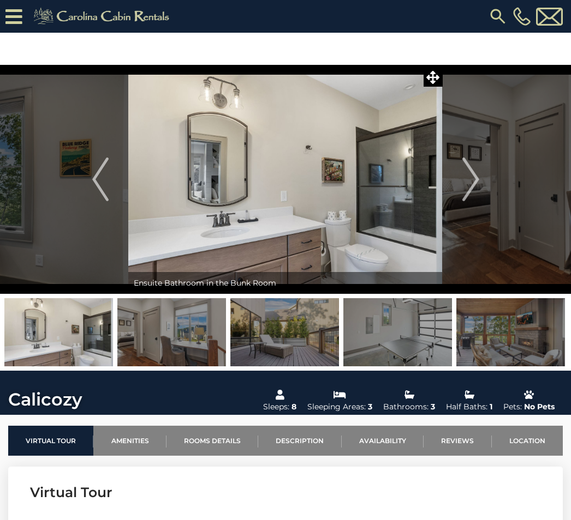
click at [474, 193] on img "Next" at bounding box center [470, 180] width 16 height 44
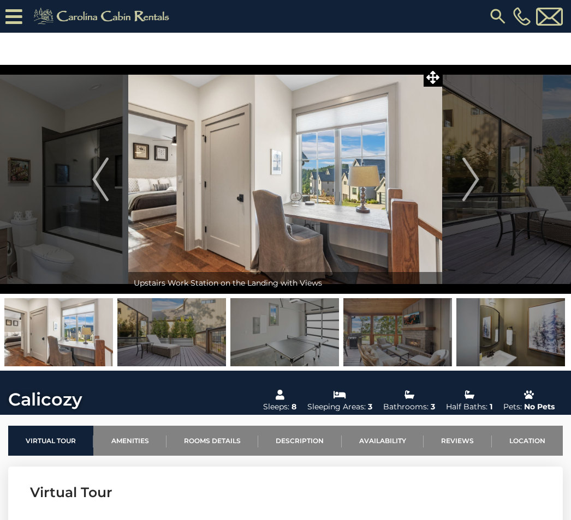
click at [472, 187] on img "Next" at bounding box center [470, 180] width 16 height 44
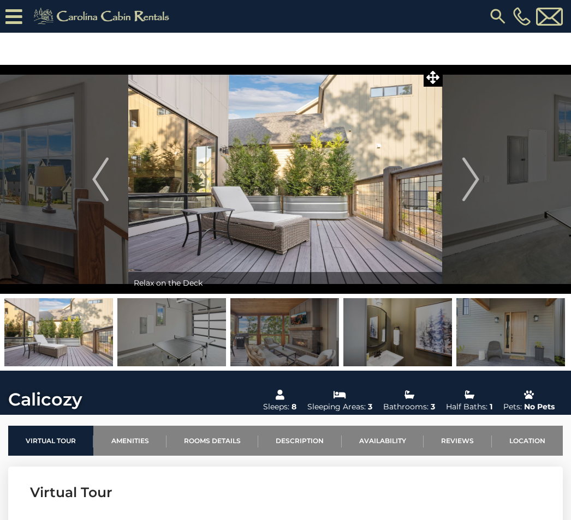
click at [473, 188] on img "Next" at bounding box center [470, 180] width 16 height 44
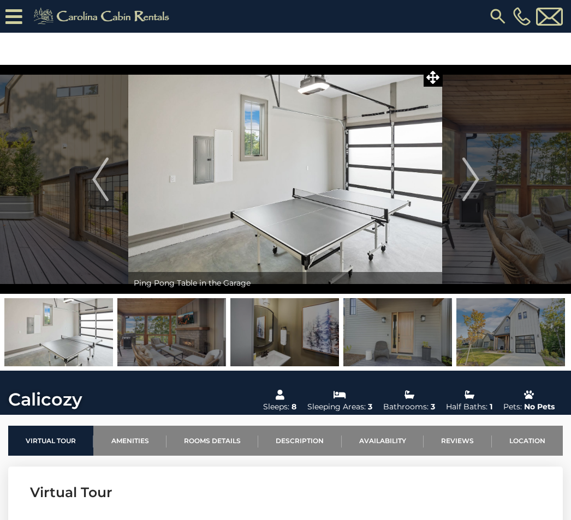
click at [479, 190] on button "Next" at bounding box center [470, 179] width 56 height 229
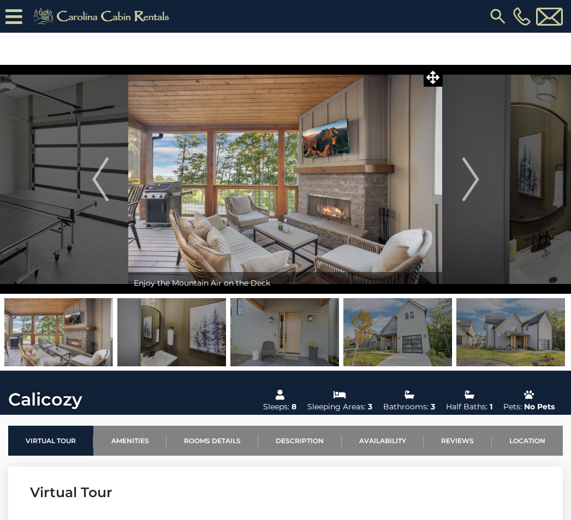
click at [483, 184] on button "Next" at bounding box center [470, 179] width 56 height 229
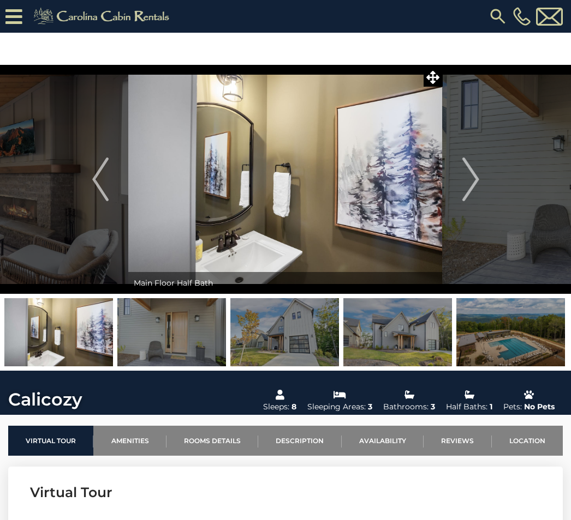
click at [478, 190] on img "Next" at bounding box center [470, 180] width 16 height 44
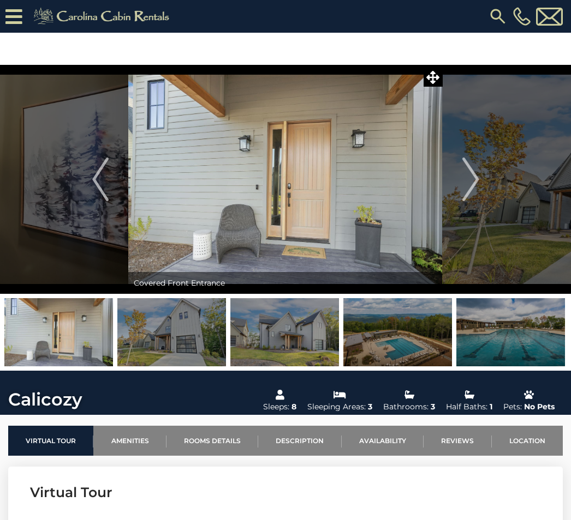
click at [472, 189] on img "Next" at bounding box center [470, 180] width 16 height 44
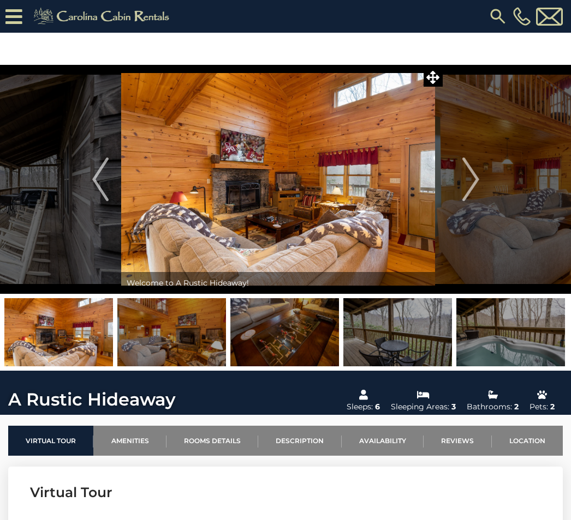
click at [282, 207] on img at bounding box center [278, 179] width 314 height 229
click at [301, 200] on img at bounding box center [278, 179] width 314 height 229
click at [469, 189] on img "Next" at bounding box center [470, 180] width 16 height 44
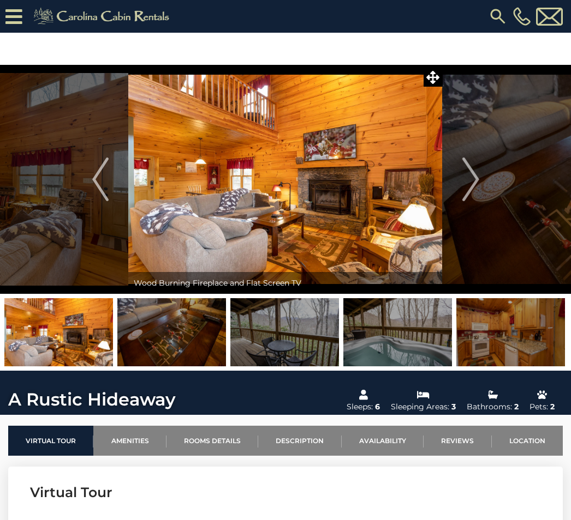
click at [476, 189] on img "Next" at bounding box center [470, 180] width 16 height 44
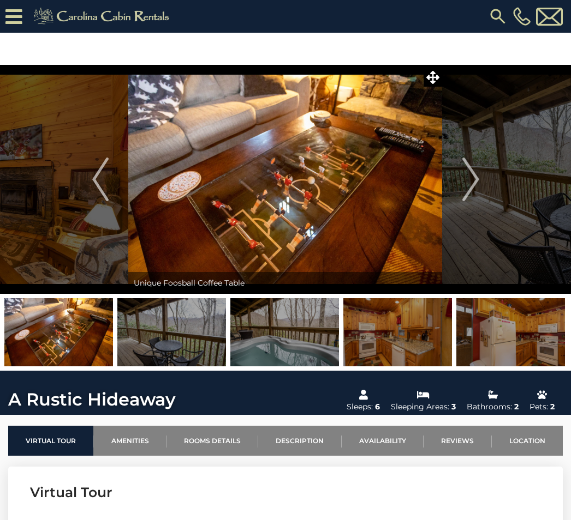
click at [469, 190] on img "Next" at bounding box center [470, 180] width 16 height 44
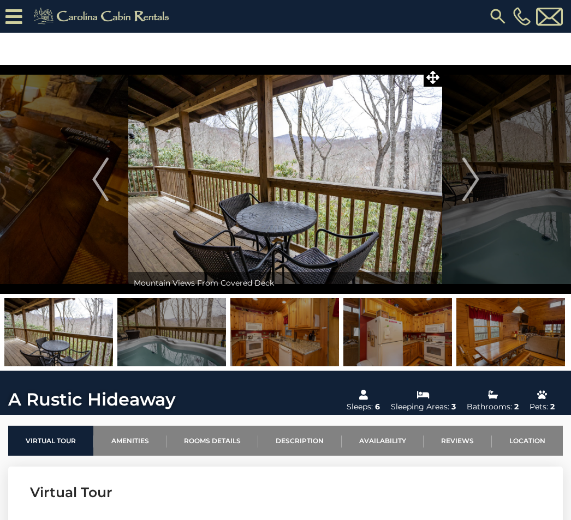
click at [470, 194] on img "Next" at bounding box center [470, 180] width 16 height 44
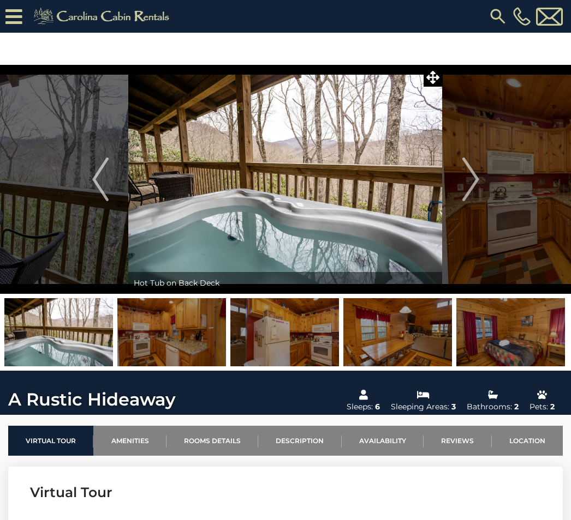
click at [472, 187] on img "Next" at bounding box center [470, 180] width 16 height 44
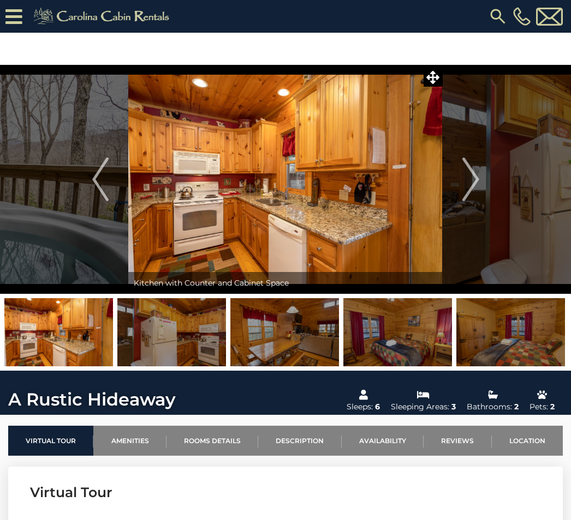
click at [469, 193] on img "Next" at bounding box center [470, 180] width 16 height 44
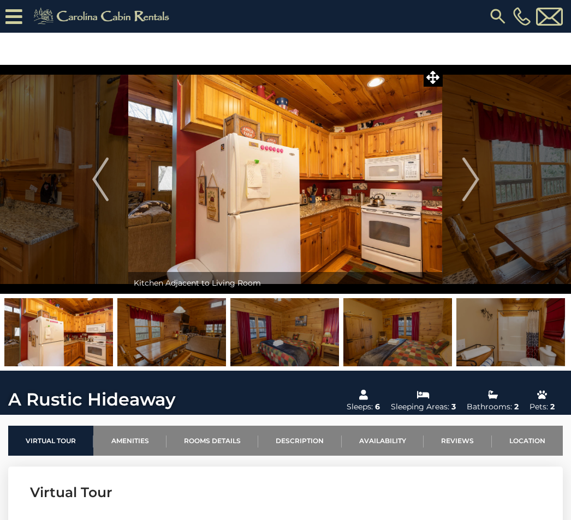
click at [472, 189] on img "Next" at bounding box center [470, 180] width 16 height 44
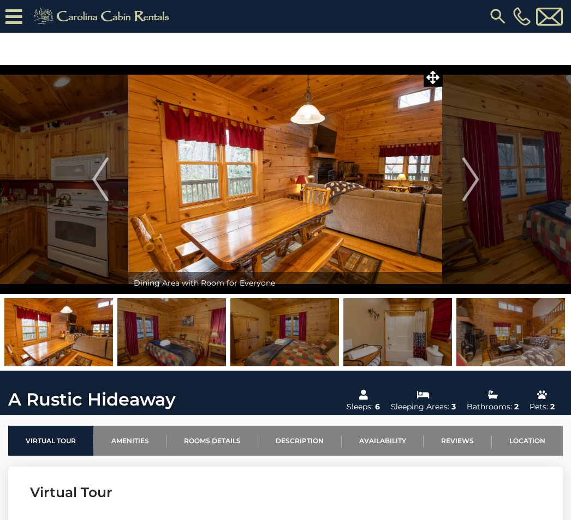
click at [478, 188] on img "Next" at bounding box center [470, 180] width 16 height 44
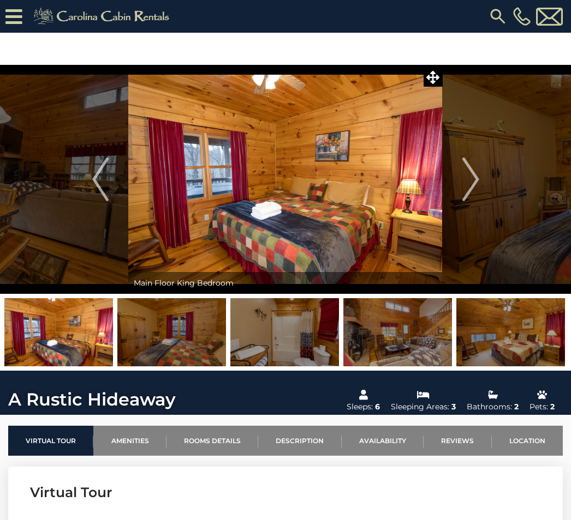
click at [475, 191] on img "Next" at bounding box center [470, 180] width 16 height 44
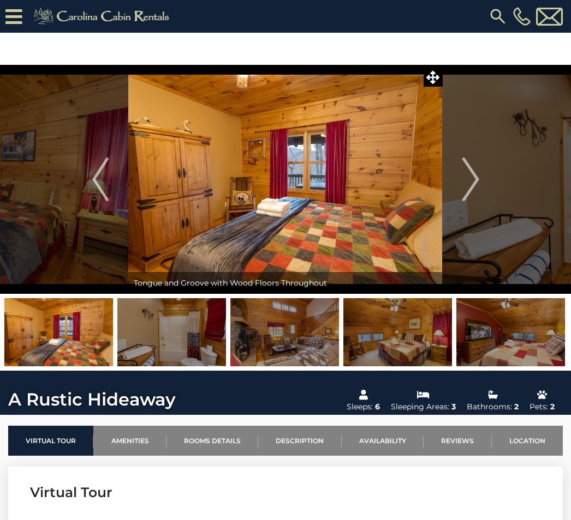
click at [475, 193] on img "Next" at bounding box center [470, 180] width 16 height 44
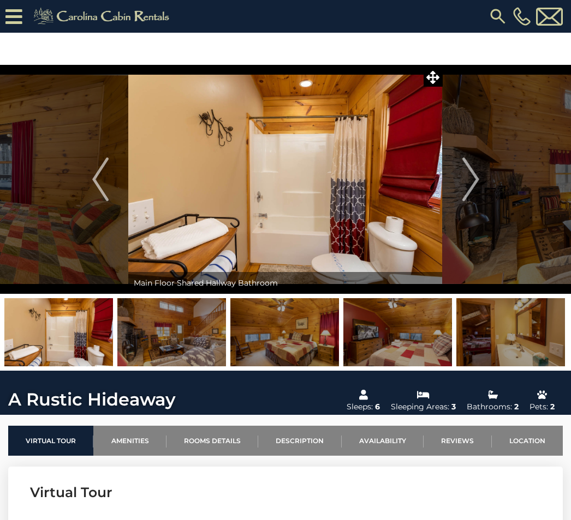
click at [472, 193] on img "Next" at bounding box center [470, 180] width 16 height 44
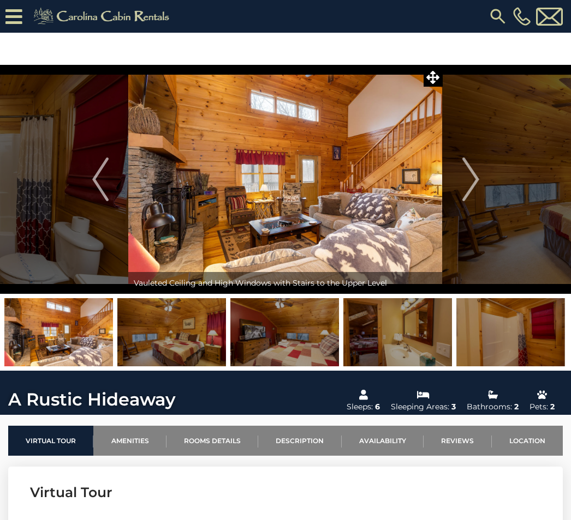
click at [469, 191] on img "Next" at bounding box center [470, 180] width 16 height 44
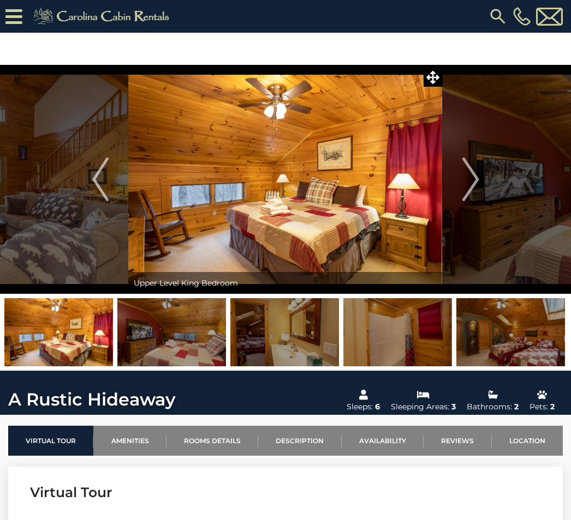
click at [474, 191] on img "Next" at bounding box center [470, 180] width 16 height 44
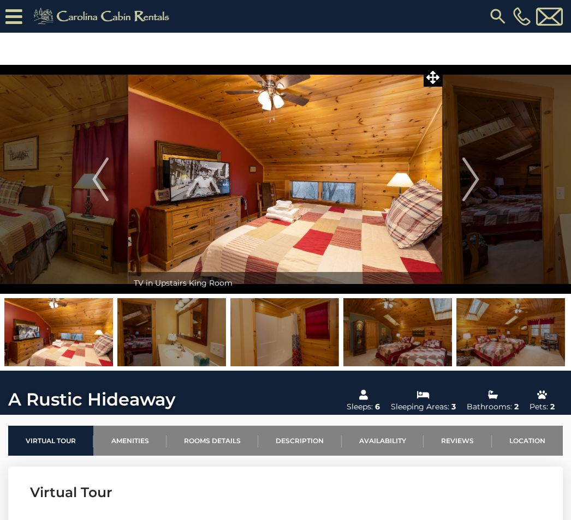
click at [471, 189] on img "Next" at bounding box center [470, 180] width 16 height 44
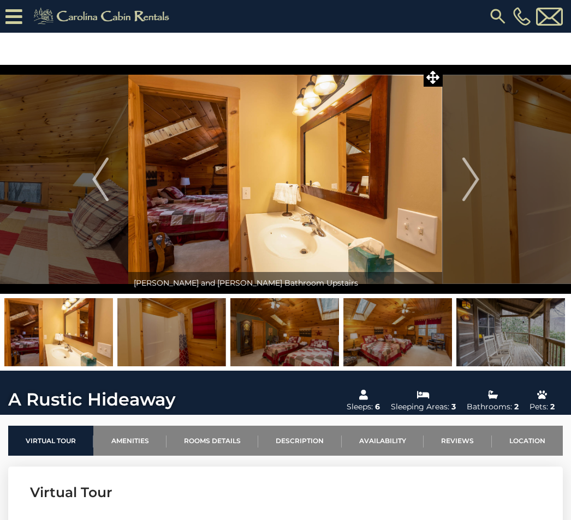
click at [477, 190] on img "Next" at bounding box center [470, 180] width 16 height 44
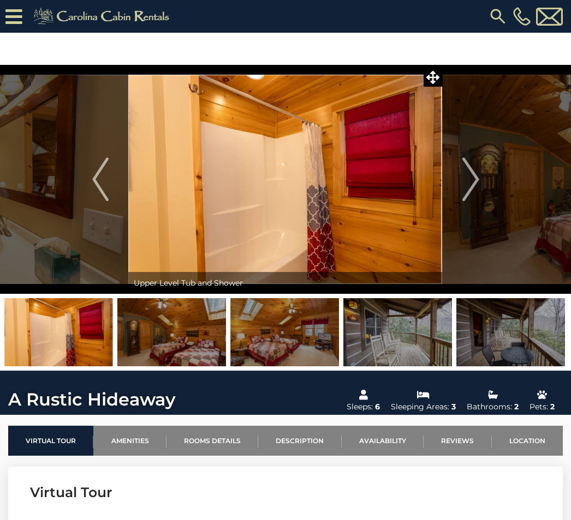
click at [475, 190] on img "Next" at bounding box center [470, 180] width 16 height 44
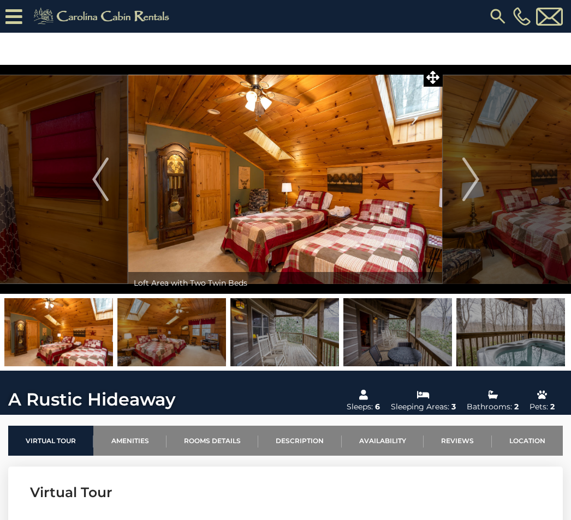
click at [475, 189] on img "Next" at bounding box center [470, 180] width 16 height 44
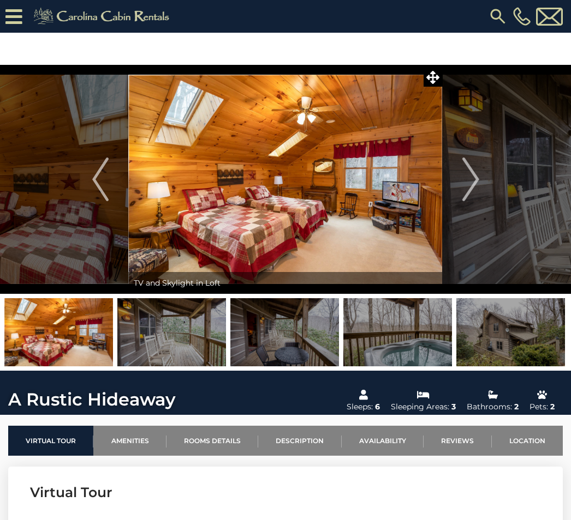
click at [475, 189] on img "Next" at bounding box center [470, 180] width 16 height 44
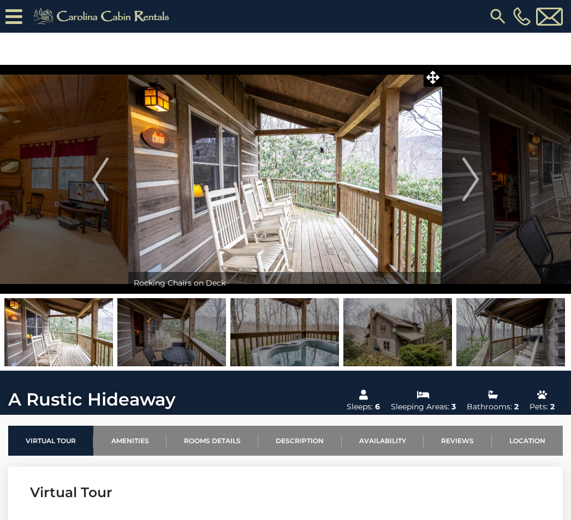
click at [476, 194] on img "Next" at bounding box center [470, 180] width 16 height 44
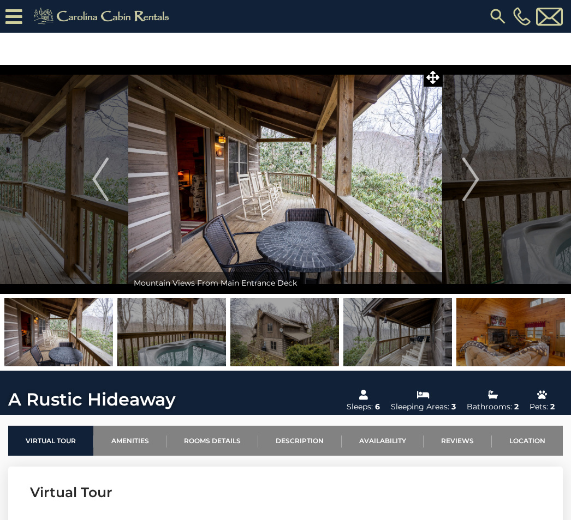
click at [472, 192] on img "Next" at bounding box center [470, 180] width 16 height 44
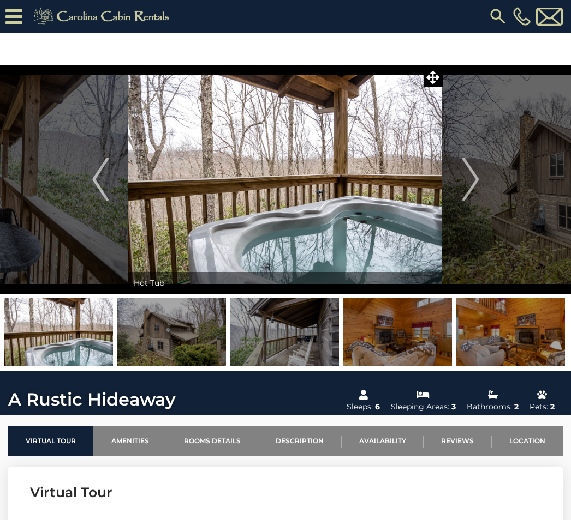
click at [472, 191] on img "Next" at bounding box center [470, 180] width 16 height 44
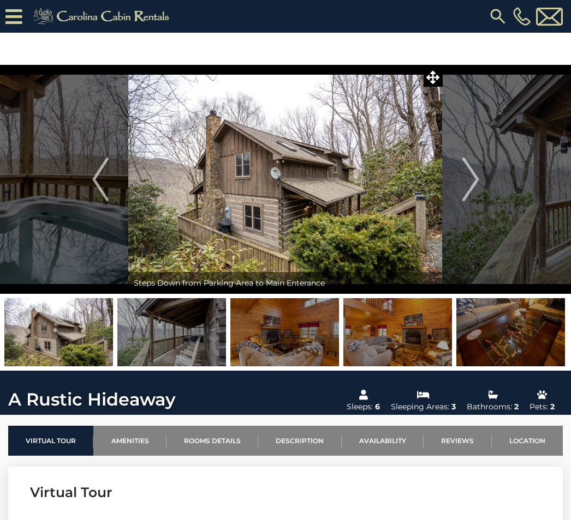
click at [470, 194] on img "Next" at bounding box center [470, 180] width 16 height 44
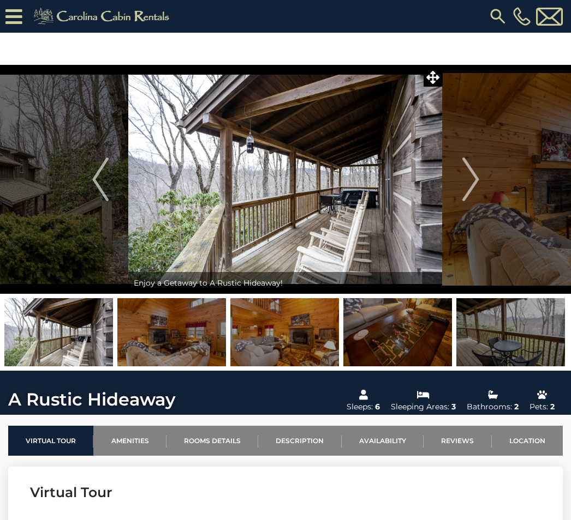
click at [477, 193] on img "Next" at bounding box center [470, 180] width 16 height 44
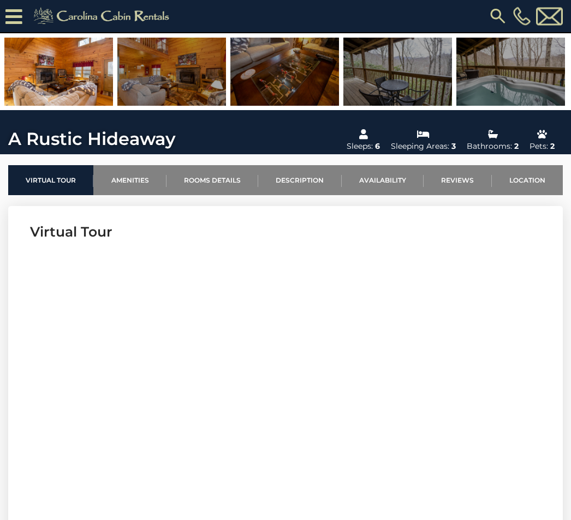
scroll to position [229, 0]
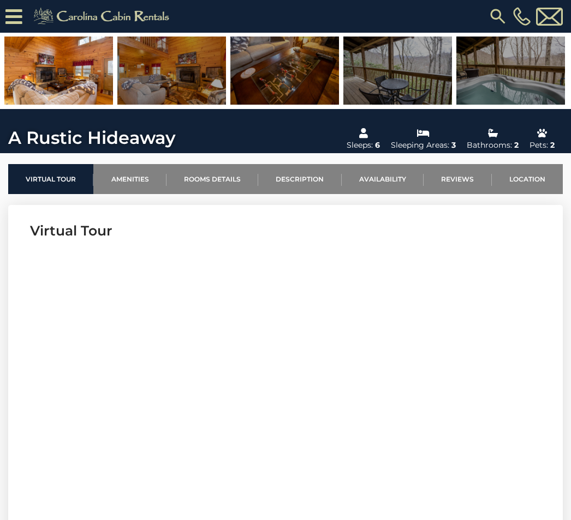
click at [126, 188] on link "Amenities" at bounding box center [129, 179] width 73 height 30
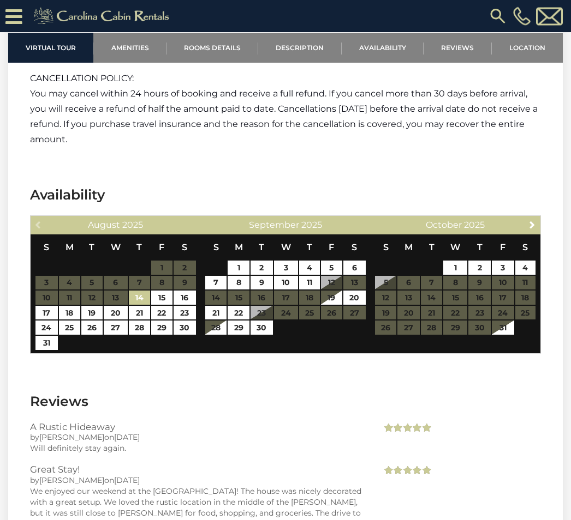
scroll to position [1722, 0]
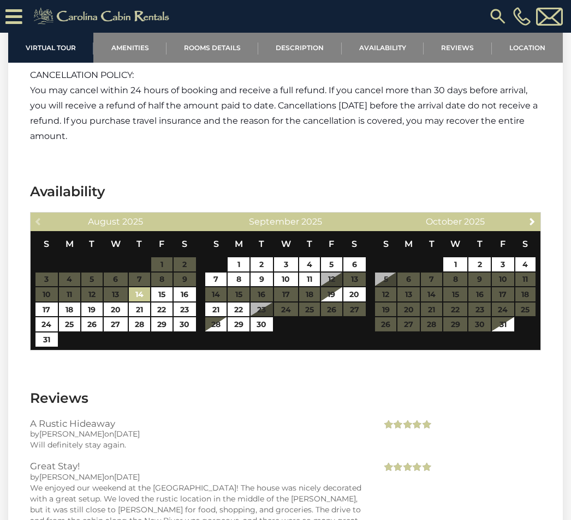
click at [408, 285] on table "S M T W T F S 1 2 3 4 5 6 7 8 9 10 11 12 13 14 15 16 17 18 19 20 21 22 23 24 25…" at bounding box center [454, 287] width 161 height 112
click at [488, 284] on table "S M T W T F S 1 2 3 4 5 6 7 8 9 10 11 12 13 14 15 16 17 18 19 20 21 22 23 24 25…" at bounding box center [454, 287] width 161 height 112
click at [504, 289] on table "S M T W T F S 1 2 3 4 5 6 7 8 9 10 11 12 13 14 15 16 17 18 19 20 21 22 23 24 25…" at bounding box center [454, 287] width 161 height 112
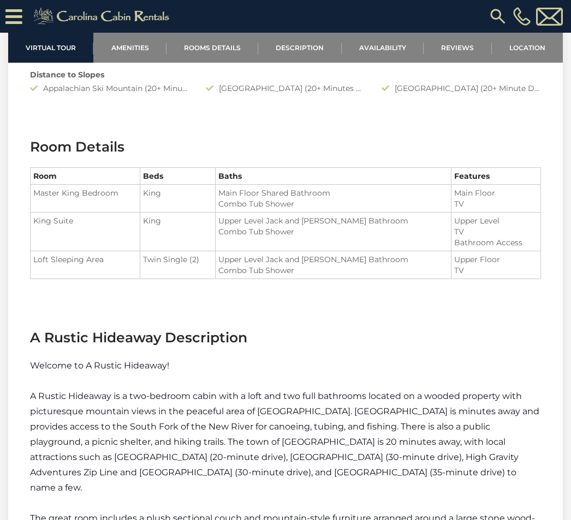
scroll to position [968, 0]
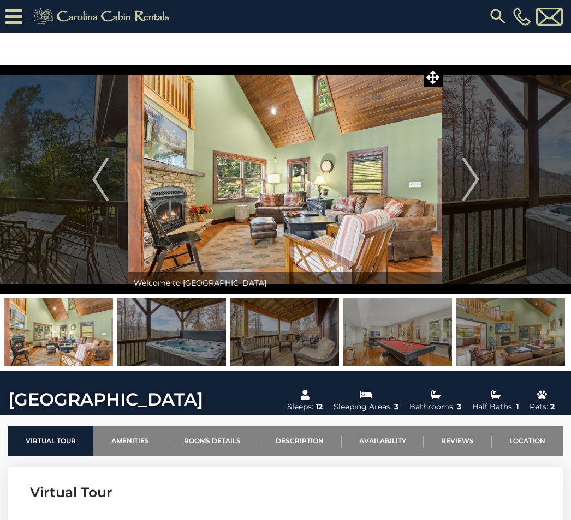
click at [470, 182] on img "Next" at bounding box center [470, 180] width 16 height 44
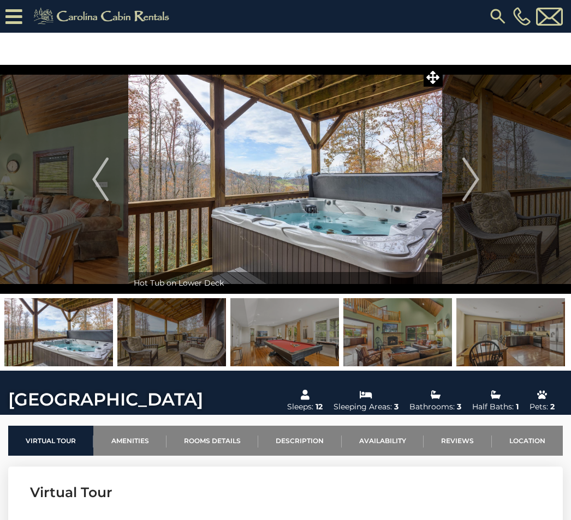
click at [465, 184] on img "Next" at bounding box center [470, 180] width 16 height 44
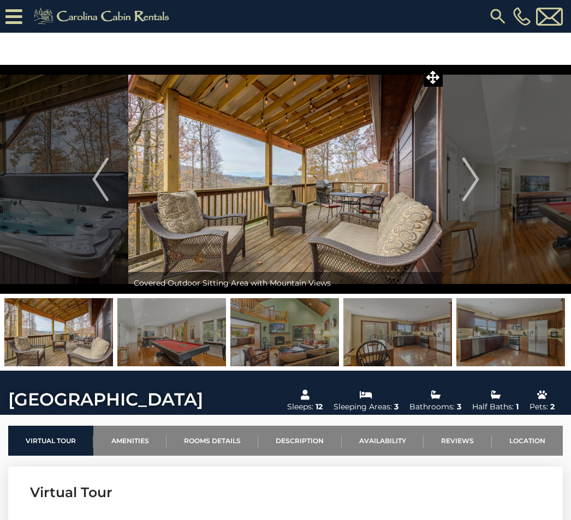
click at [468, 187] on img "Next" at bounding box center [470, 180] width 16 height 44
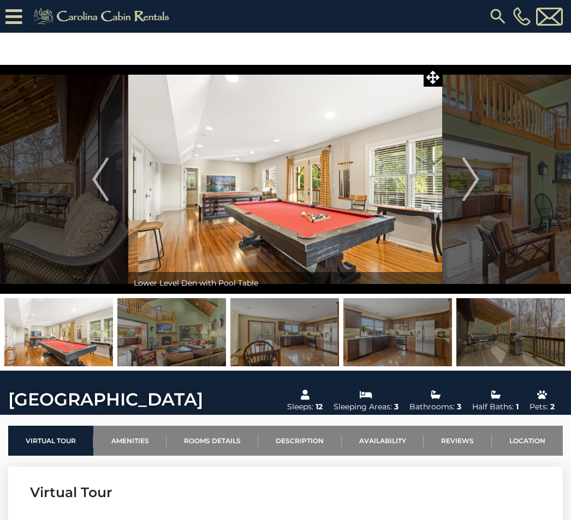
click at [469, 185] on img "Next" at bounding box center [470, 180] width 16 height 44
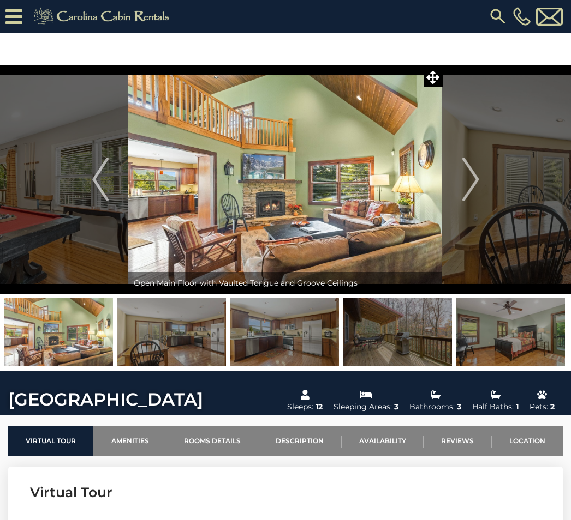
click at [473, 194] on img "Next" at bounding box center [470, 180] width 16 height 44
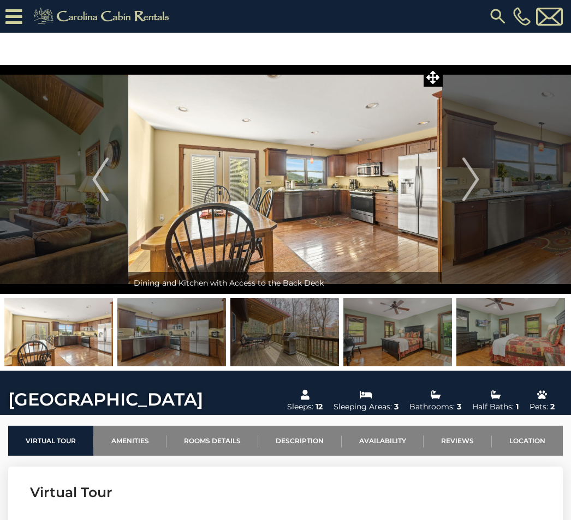
click at [469, 189] on img "Next" at bounding box center [470, 180] width 16 height 44
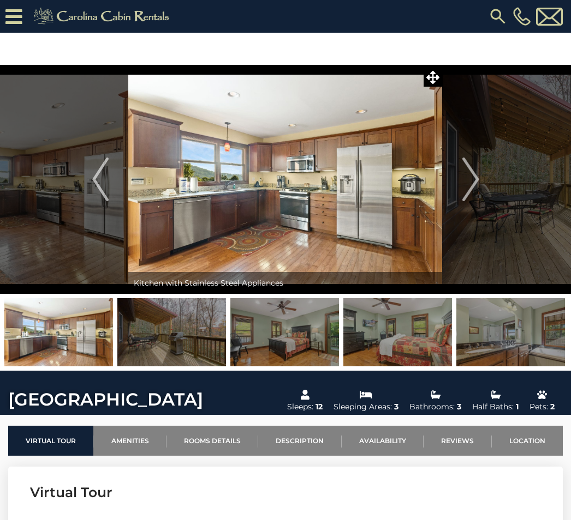
click at [475, 187] on img "Next" at bounding box center [470, 180] width 16 height 44
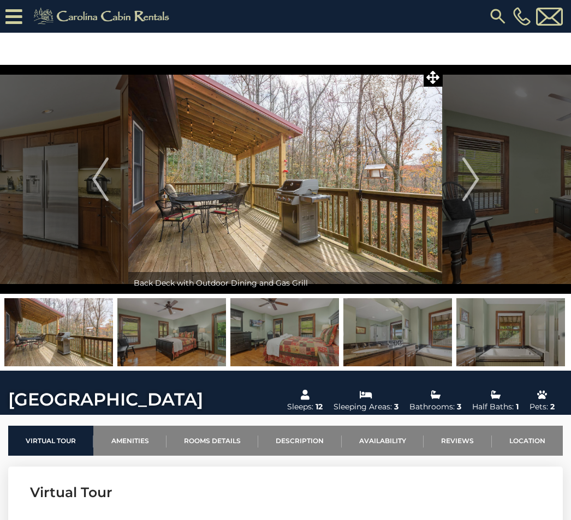
click at [463, 190] on img "Next" at bounding box center [470, 180] width 16 height 44
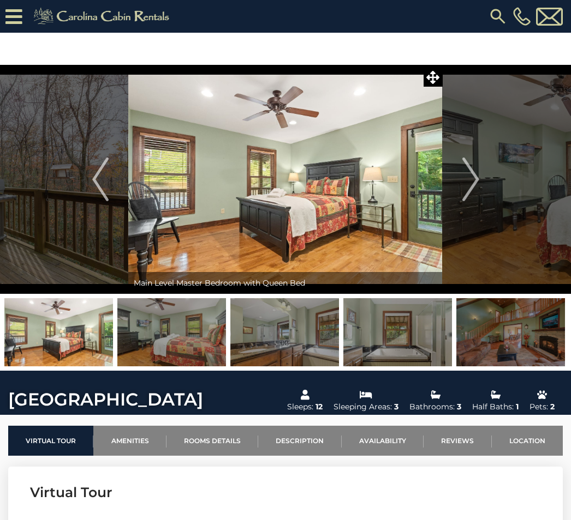
click at [467, 190] on img "Next" at bounding box center [470, 180] width 16 height 44
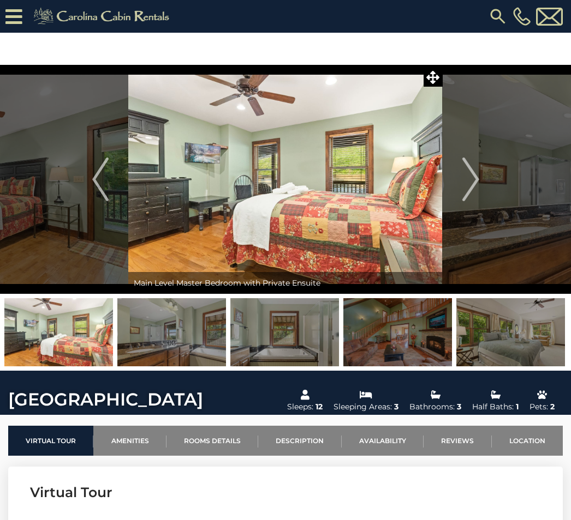
click at [466, 193] on img "Next" at bounding box center [470, 180] width 16 height 44
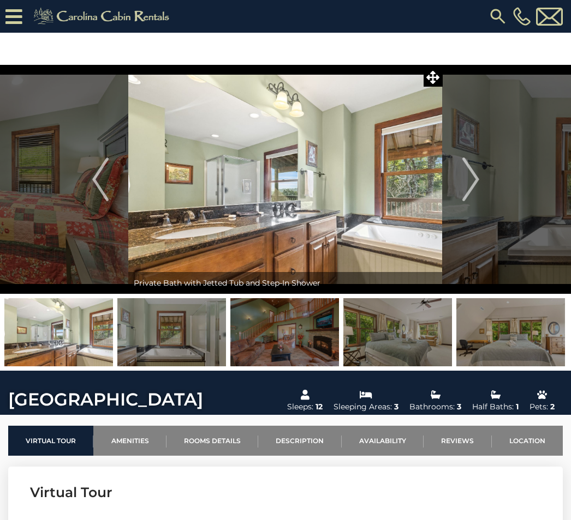
click at [105, 191] on img "Previous" at bounding box center [100, 180] width 16 height 44
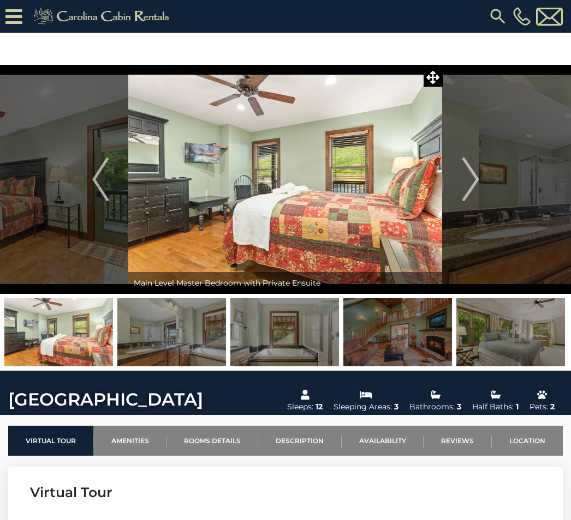
click at [467, 185] on img "Next" at bounding box center [470, 180] width 16 height 44
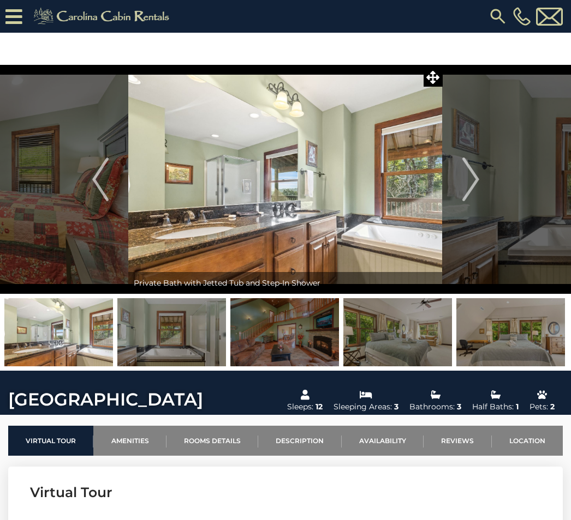
click at [470, 189] on img "Next" at bounding box center [470, 180] width 16 height 44
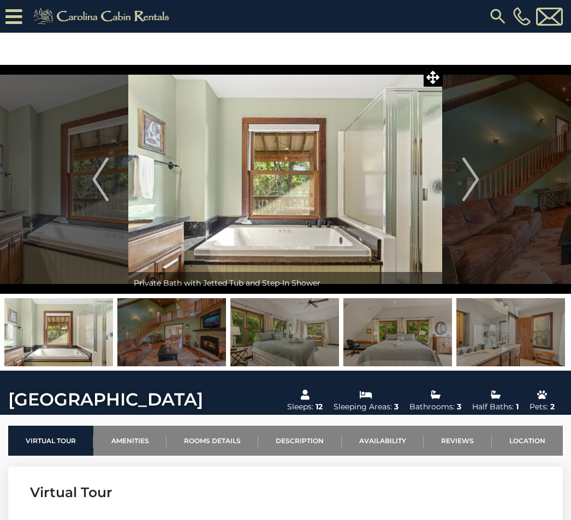
click at [471, 190] on img "Next" at bounding box center [470, 180] width 16 height 44
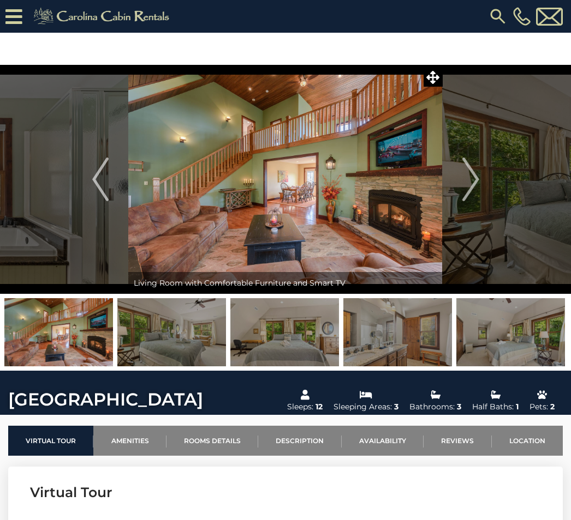
click at [471, 191] on img "Next" at bounding box center [470, 180] width 16 height 44
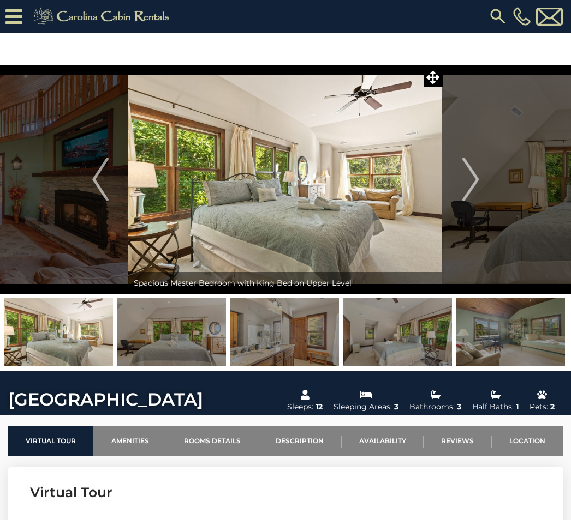
click at [480, 181] on button "Next" at bounding box center [470, 179] width 56 height 229
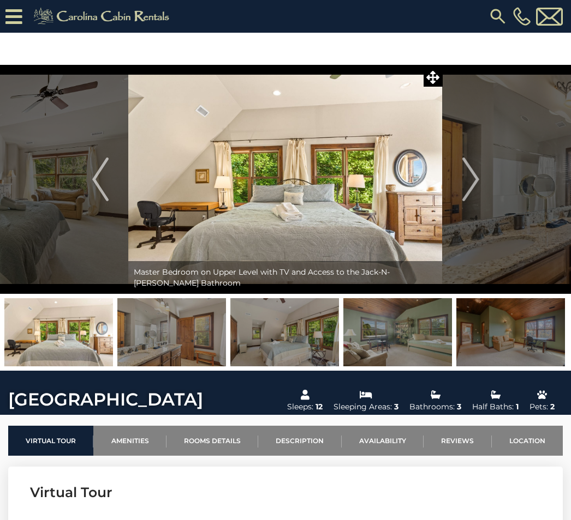
click at [473, 189] on img "Next" at bounding box center [470, 180] width 16 height 44
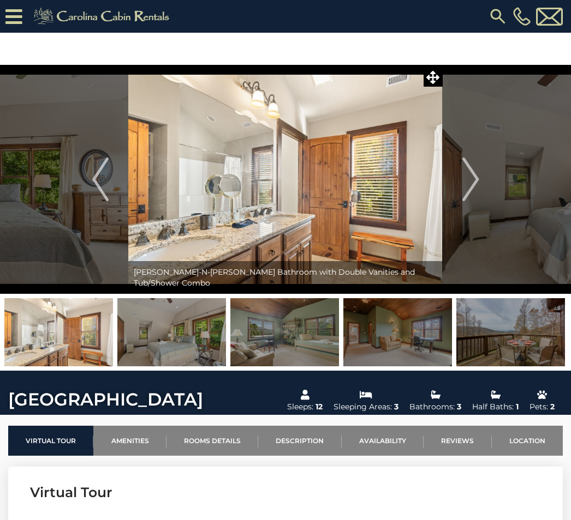
click at [477, 192] on img "Next" at bounding box center [470, 180] width 16 height 44
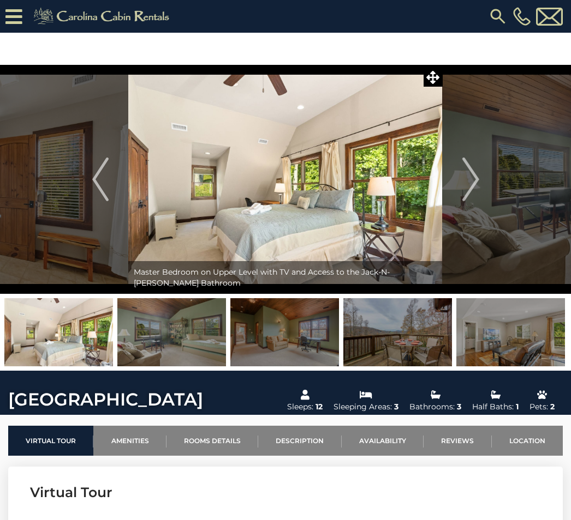
click at [470, 189] on img "Next" at bounding box center [470, 180] width 16 height 44
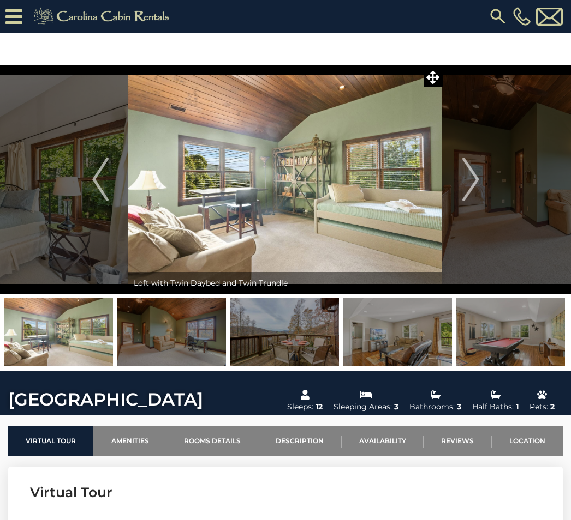
click at [473, 194] on img "Next" at bounding box center [470, 180] width 16 height 44
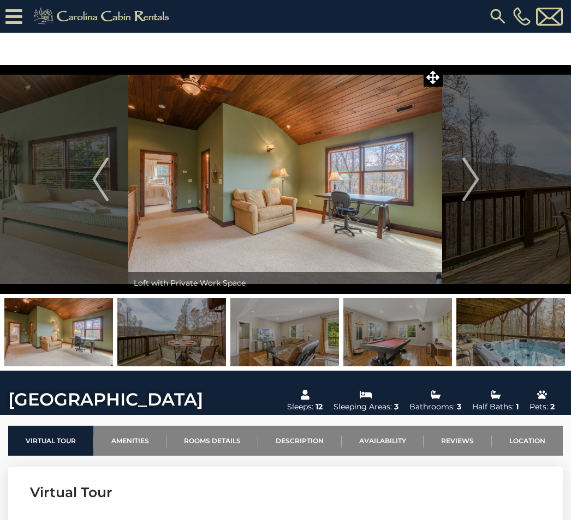
click at [472, 191] on img "Next" at bounding box center [470, 180] width 16 height 44
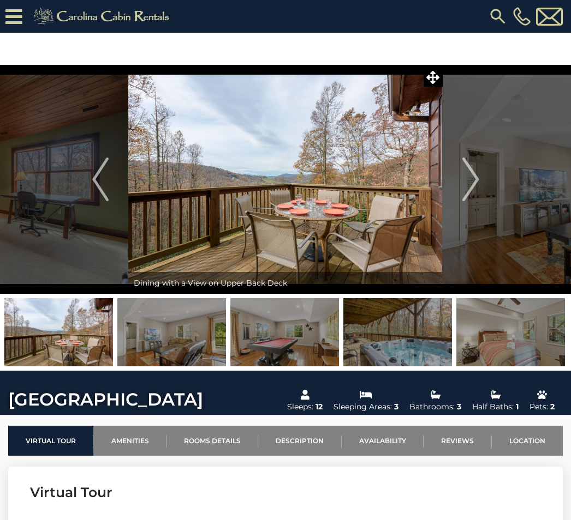
click at [470, 194] on img "Next" at bounding box center [470, 180] width 16 height 44
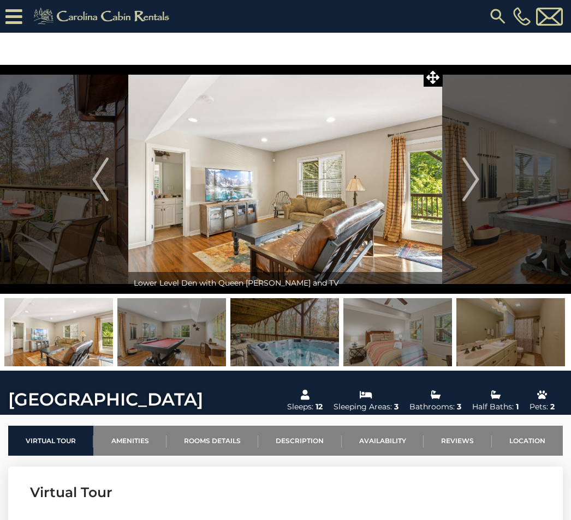
click at [463, 183] on img "Next" at bounding box center [470, 180] width 16 height 44
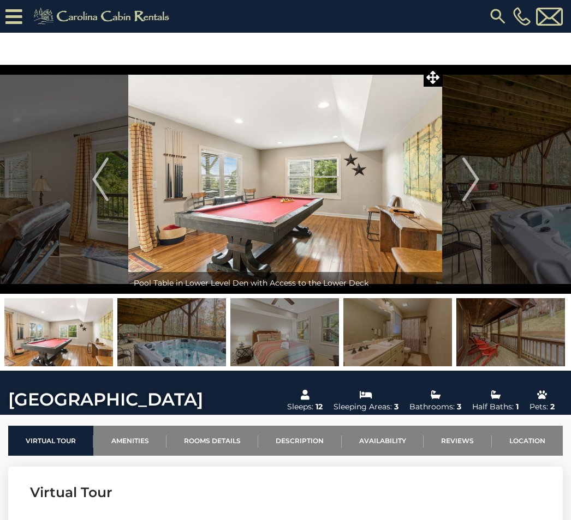
click at [464, 189] on img "Next" at bounding box center [470, 180] width 16 height 44
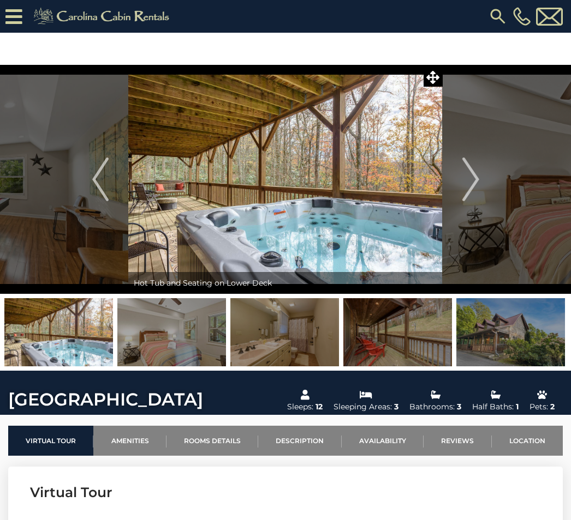
click at [473, 185] on img "Next" at bounding box center [470, 180] width 16 height 44
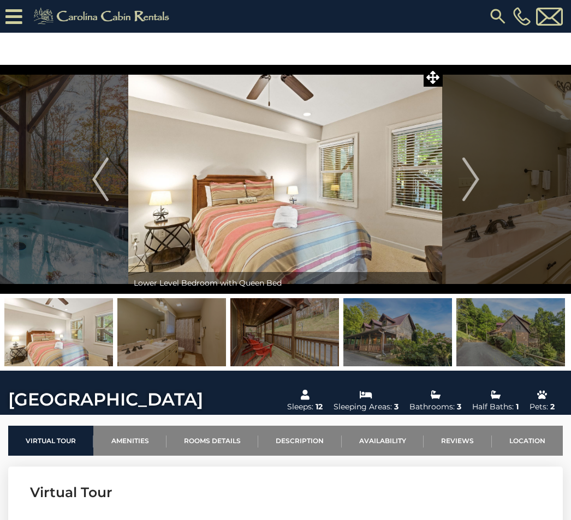
click at [472, 189] on img "Next" at bounding box center [470, 180] width 16 height 44
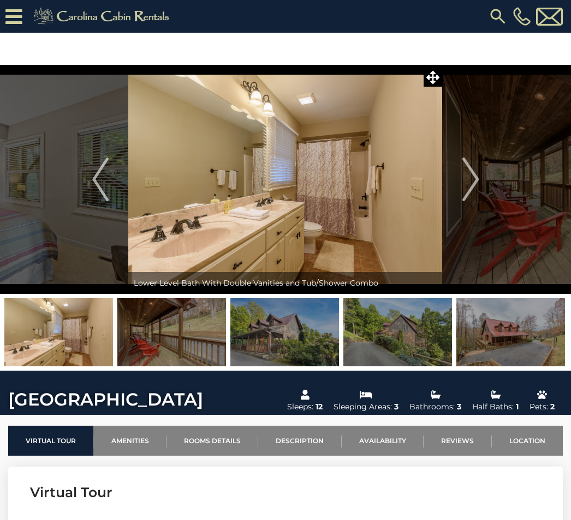
click at [459, 195] on button "Next" at bounding box center [470, 179] width 56 height 229
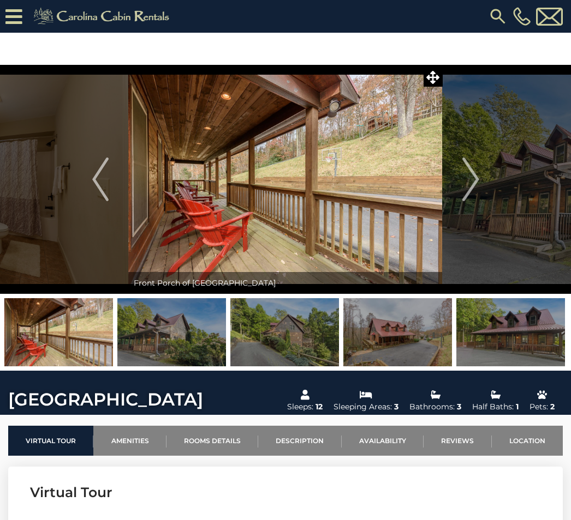
click at [93, 178] on img "Previous" at bounding box center [100, 180] width 16 height 44
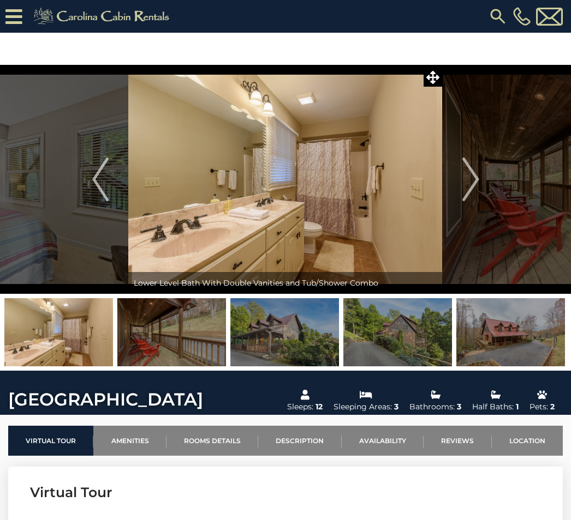
click at [479, 190] on button "Next" at bounding box center [470, 179] width 56 height 229
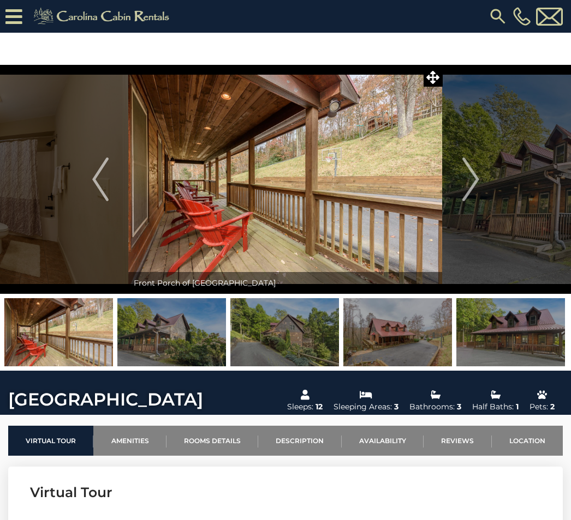
click at [464, 197] on img "Next" at bounding box center [470, 180] width 16 height 44
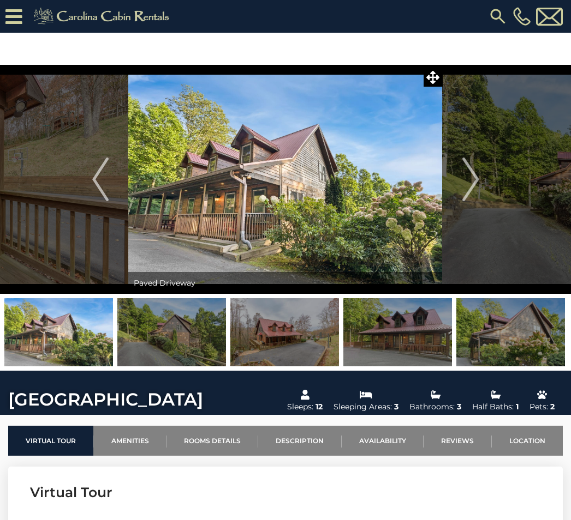
click at [470, 193] on img "Next" at bounding box center [470, 180] width 16 height 44
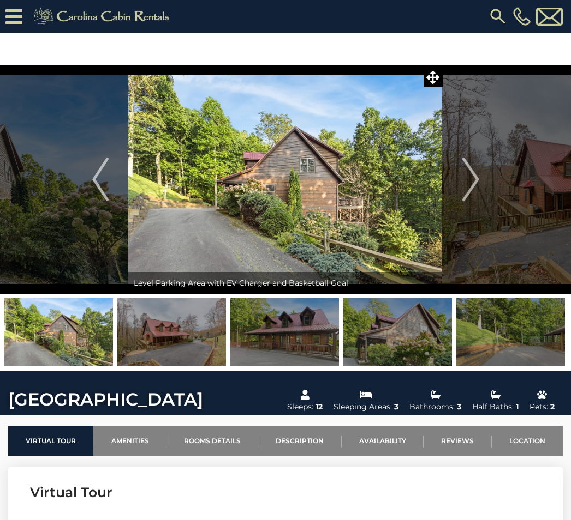
click at [468, 190] on img "Next" at bounding box center [470, 180] width 16 height 44
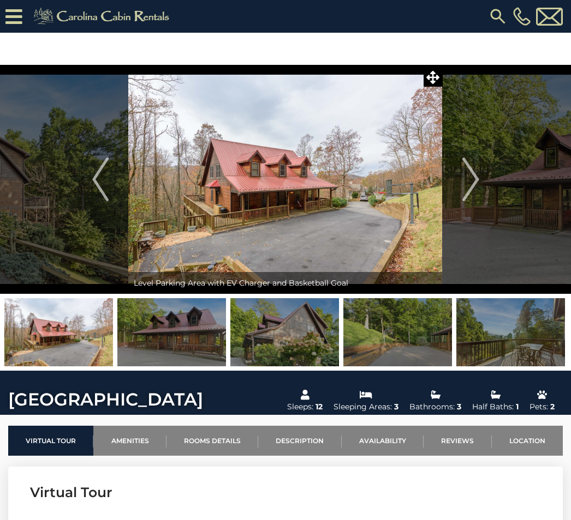
click at [475, 191] on img "Next" at bounding box center [470, 180] width 16 height 44
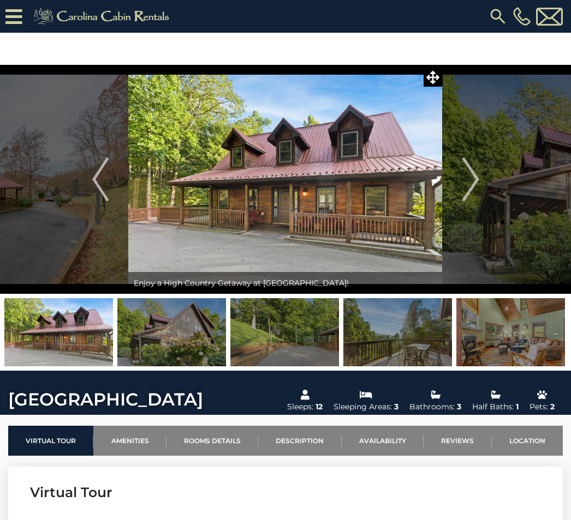
click at [476, 189] on img "Next" at bounding box center [470, 180] width 16 height 44
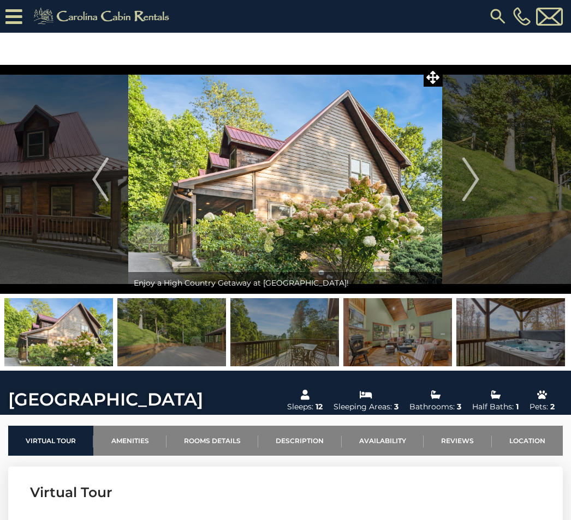
click at [473, 196] on img "Next" at bounding box center [470, 180] width 16 height 44
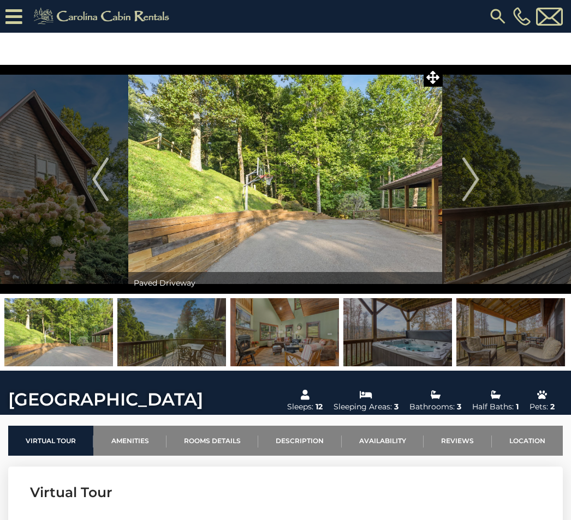
click at [469, 193] on img "Next" at bounding box center [470, 180] width 16 height 44
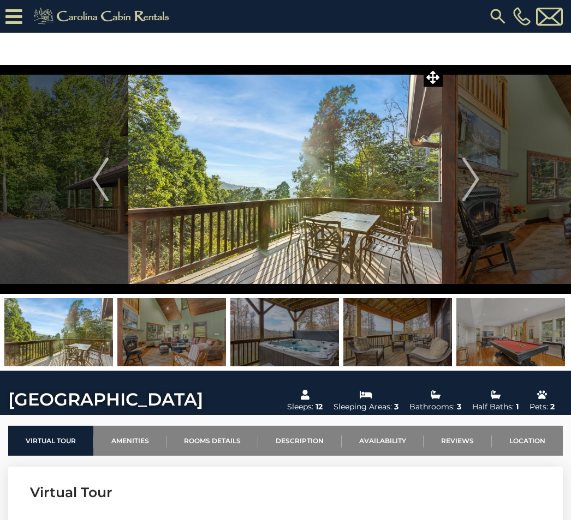
click at [470, 193] on img "Next" at bounding box center [470, 180] width 16 height 44
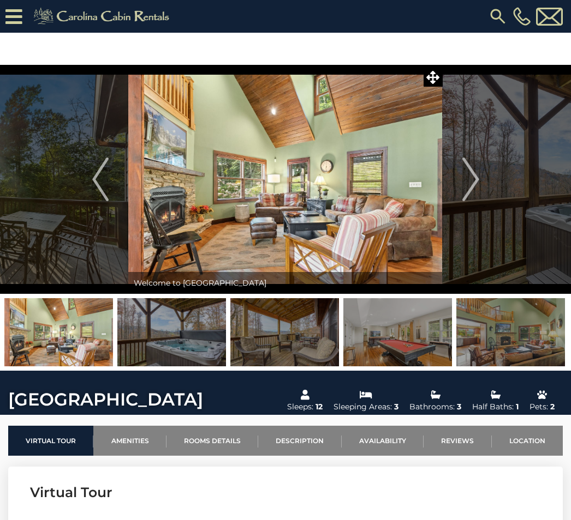
click at [127, 440] on link "Amenities" at bounding box center [129, 441] width 73 height 30
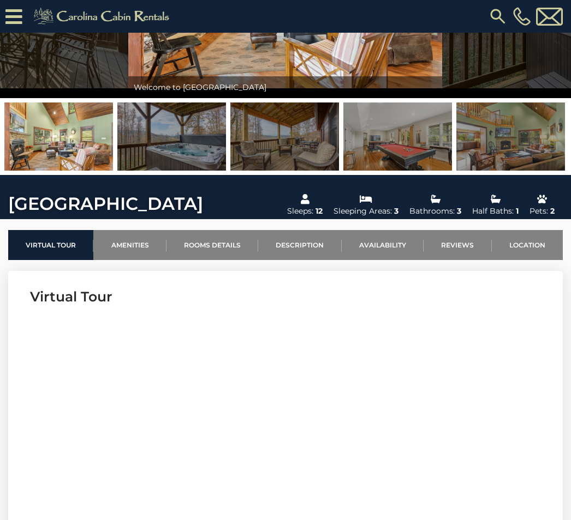
scroll to position [163, 0]
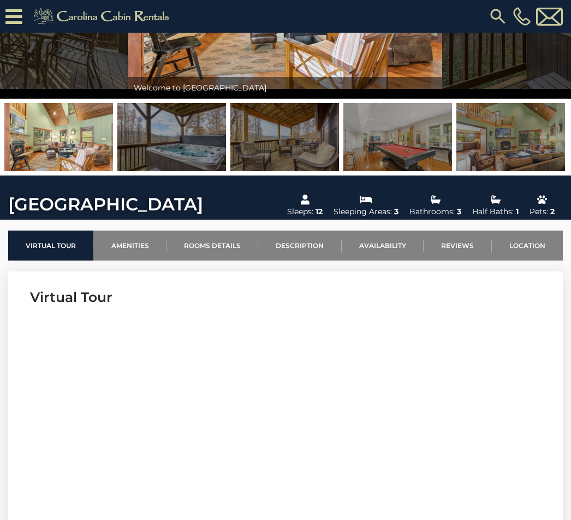
click at [397, 242] on link "Availability" at bounding box center [382, 246] width 82 height 30
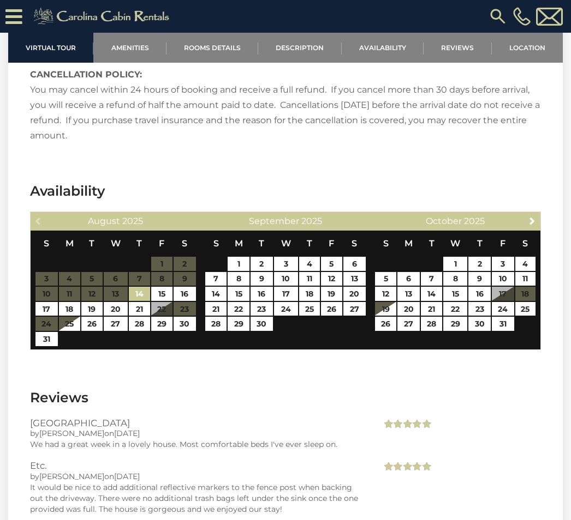
scroll to position [2269, 0]
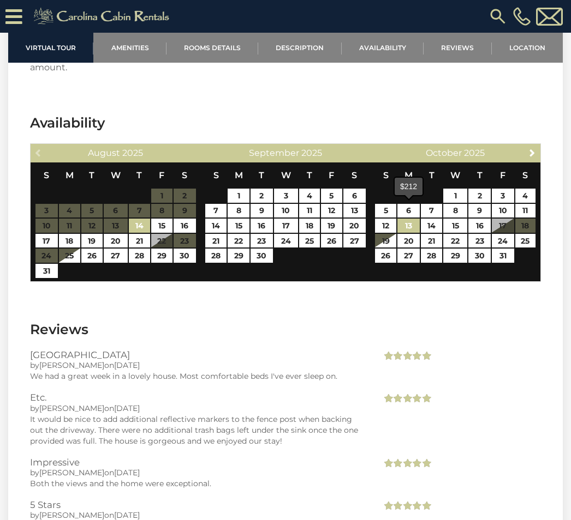
click at [407, 219] on link "13" at bounding box center [408, 226] width 22 height 14
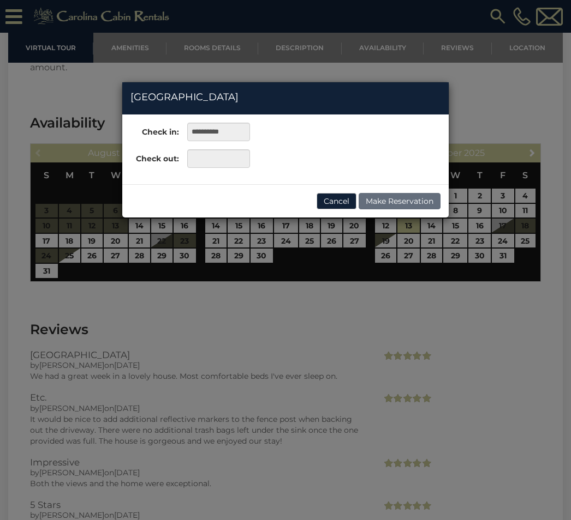
click at [477, 198] on div "**********" at bounding box center [285, 260] width 571 height 520
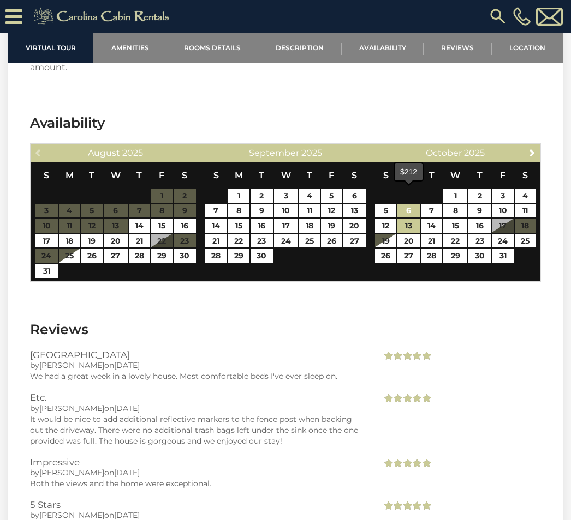
click at [409, 204] on link "6" at bounding box center [408, 211] width 22 height 14
type input "**********"
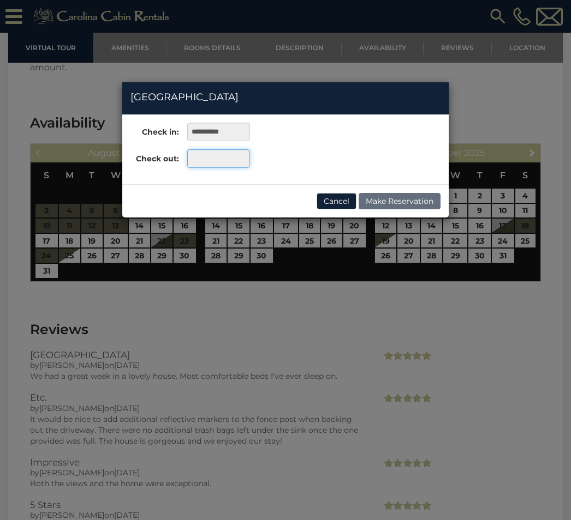
click at [215, 161] on input "text" at bounding box center [218, 158] width 63 height 19
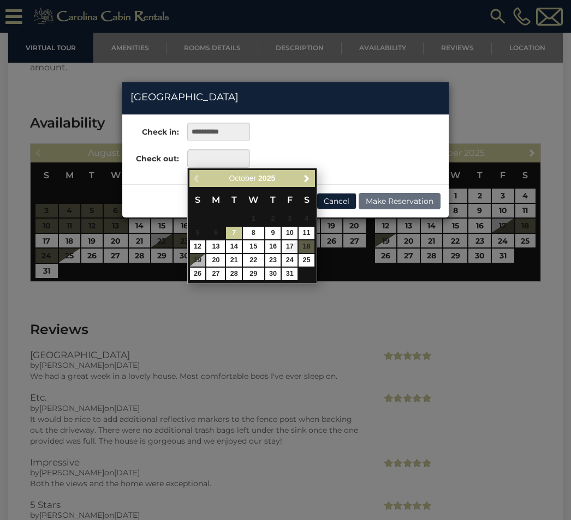
click at [273, 238] on link "9" at bounding box center [273, 233] width 16 height 13
type input "**********"
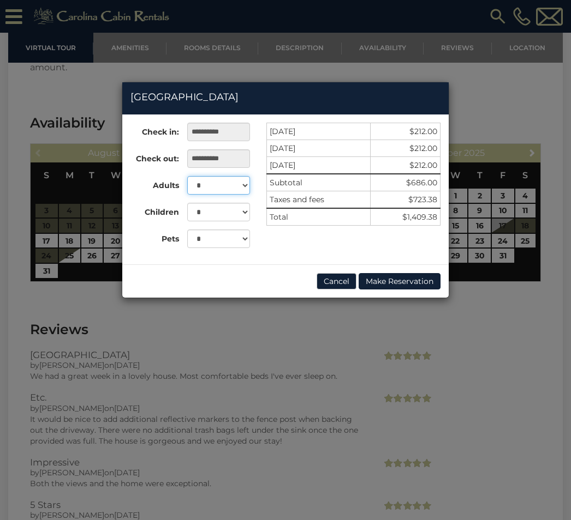
click at [243, 188] on select "* * * * * * * * * ** ** **" at bounding box center [218, 185] width 63 height 19
select select "*"
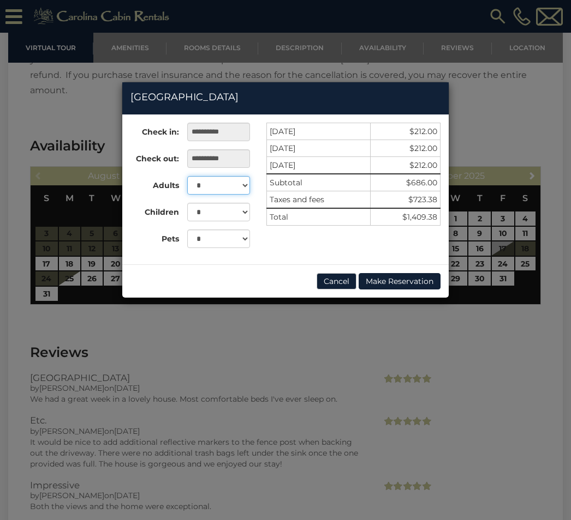
scroll to position [2246, 0]
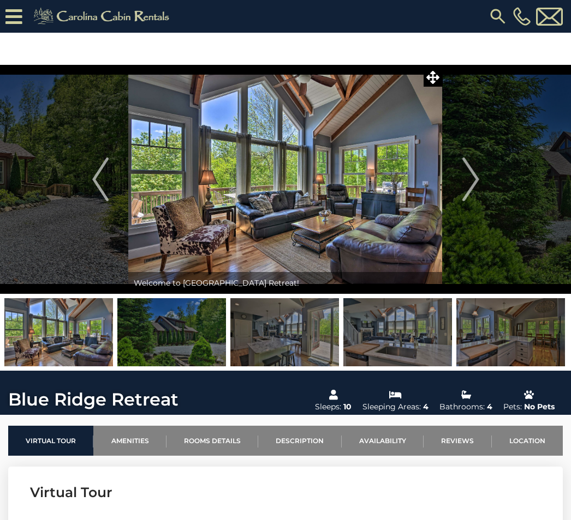
click at [470, 191] on img "Next" at bounding box center [470, 180] width 16 height 44
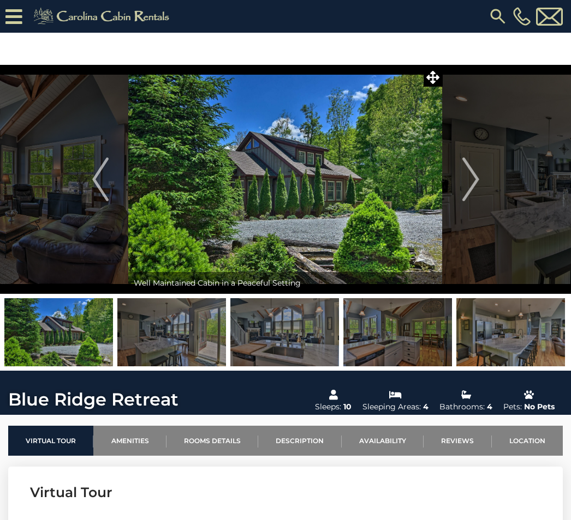
click at [471, 187] on img "Next" at bounding box center [470, 180] width 16 height 44
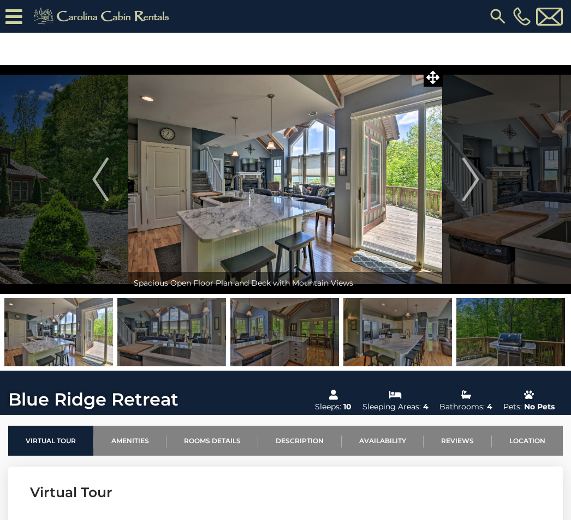
click at [468, 189] on img "Next" at bounding box center [470, 180] width 16 height 44
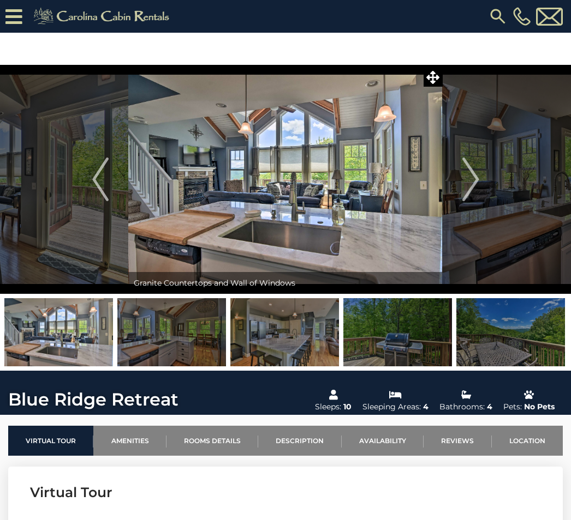
click at [467, 192] on img "Next" at bounding box center [470, 180] width 16 height 44
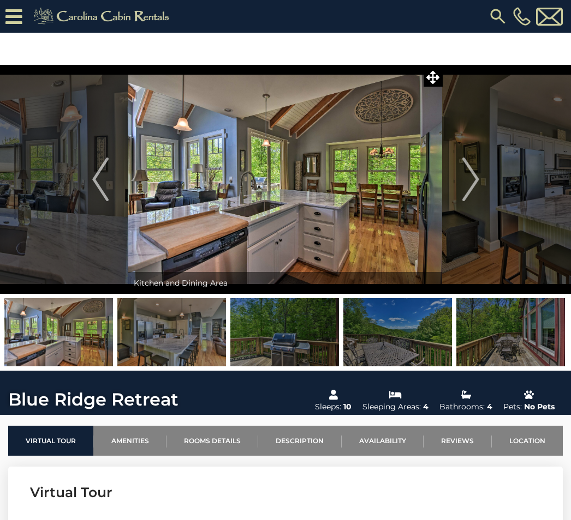
click at [472, 188] on img "Next" at bounding box center [470, 180] width 16 height 44
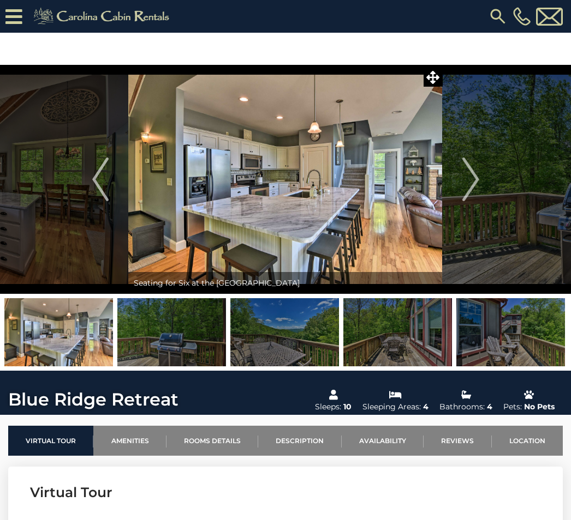
click at [471, 191] on img "Next" at bounding box center [470, 180] width 16 height 44
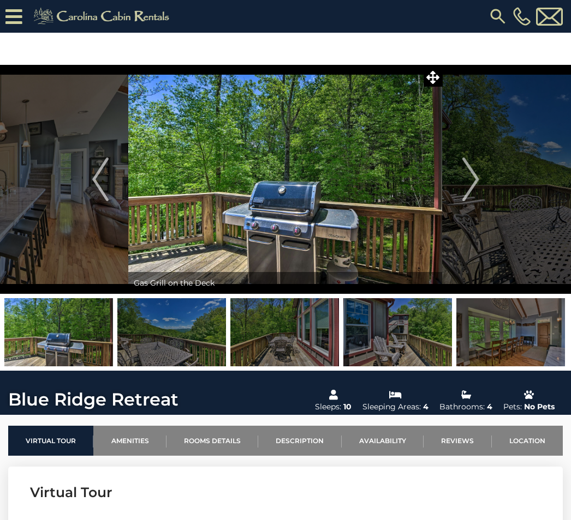
click at [467, 191] on img "Next" at bounding box center [470, 180] width 16 height 44
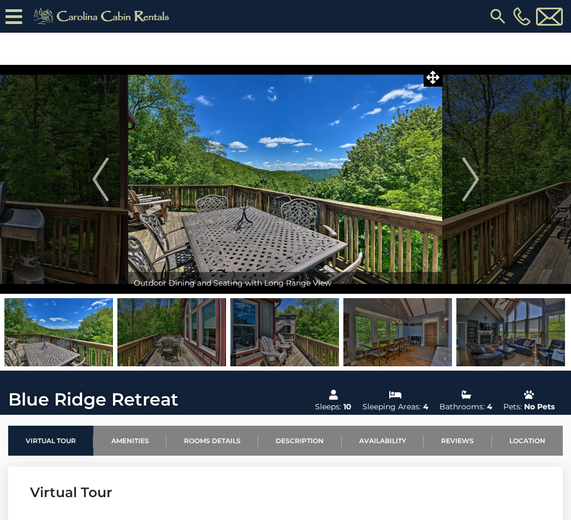
click at [469, 185] on img "Next" at bounding box center [470, 180] width 16 height 44
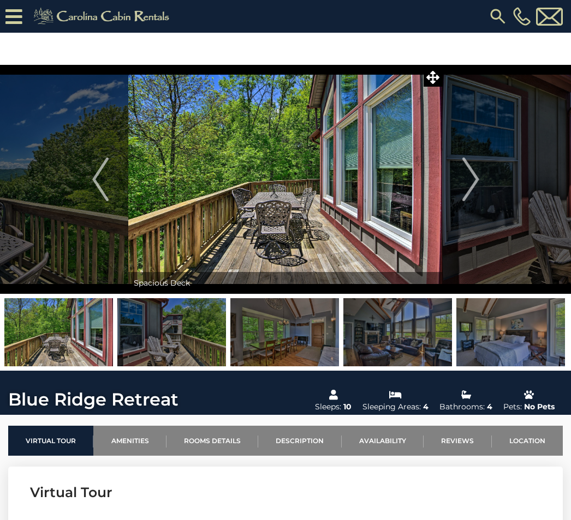
click at [477, 185] on img "Next" at bounding box center [470, 180] width 16 height 44
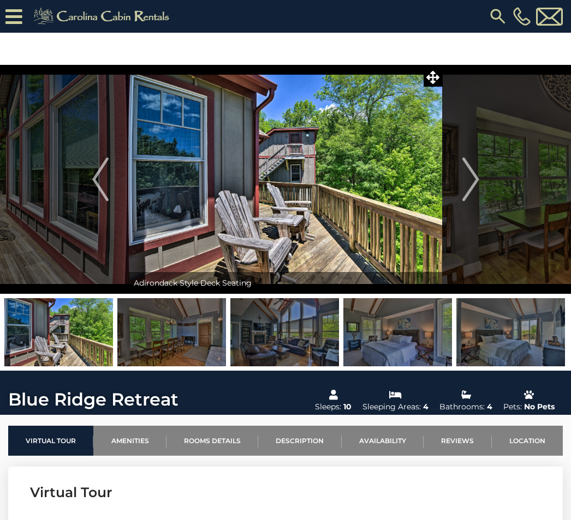
click at [473, 184] on img "Next" at bounding box center [470, 180] width 16 height 44
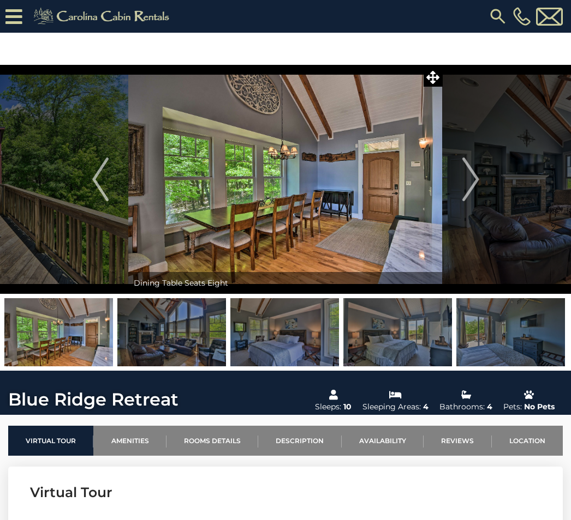
click at [470, 184] on img "Next" at bounding box center [470, 180] width 16 height 44
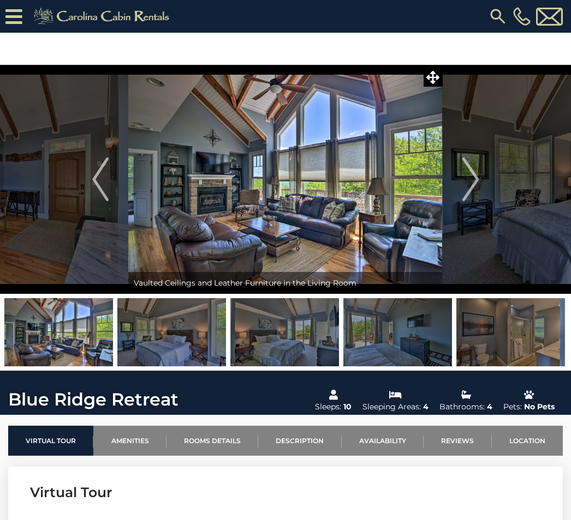
click at [472, 191] on img "Next" at bounding box center [470, 180] width 16 height 44
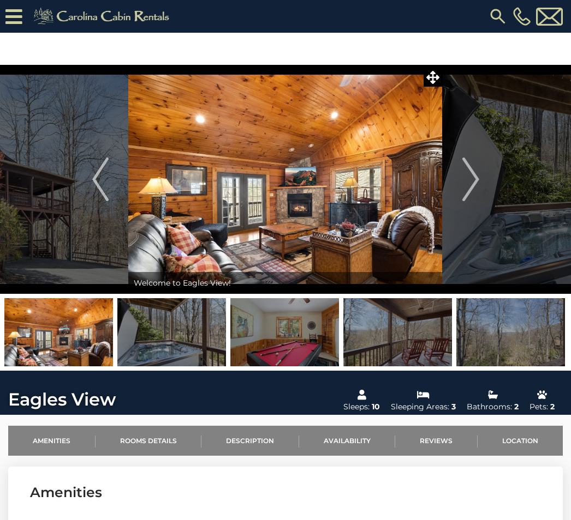
click at [471, 185] on img "Next" at bounding box center [470, 180] width 16 height 44
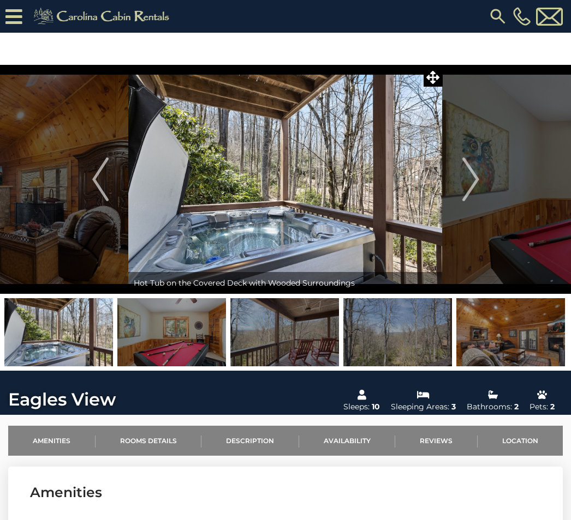
click at [466, 200] on img "Next" at bounding box center [470, 180] width 16 height 44
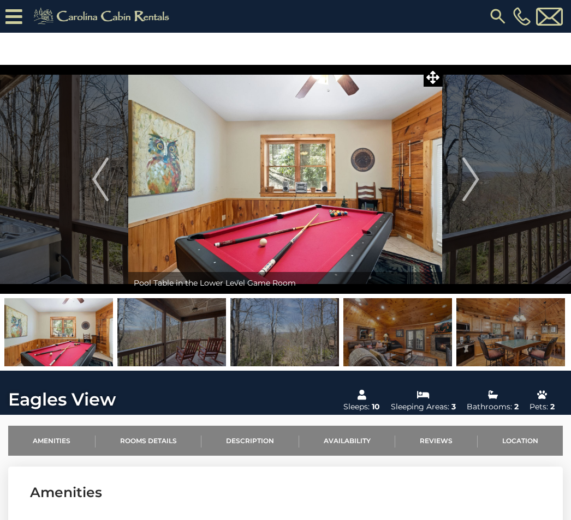
click at [466, 195] on img "Next" at bounding box center [470, 180] width 16 height 44
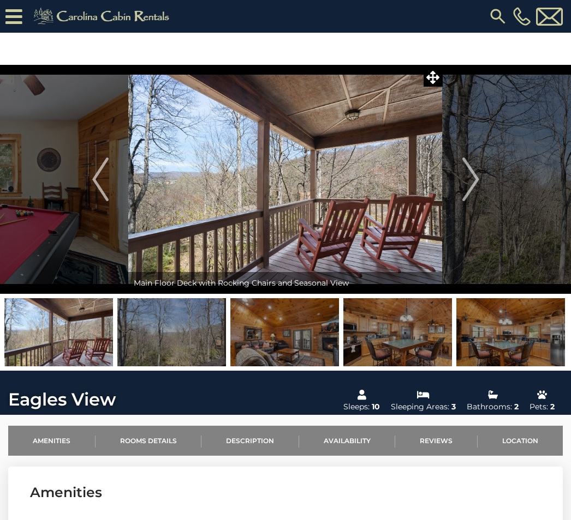
click at [481, 191] on button "Next" at bounding box center [470, 179] width 56 height 229
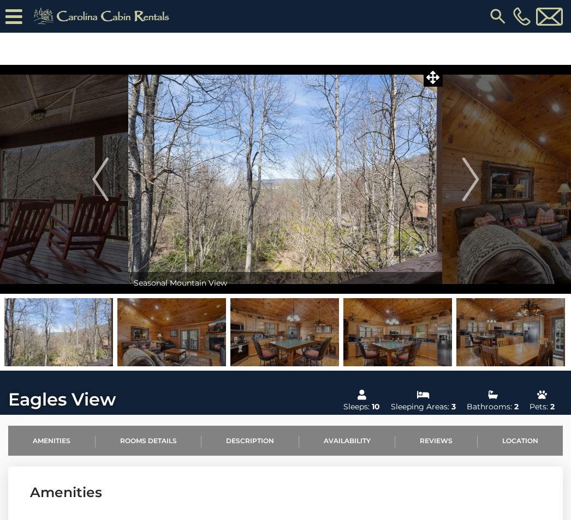
click at [469, 190] on img "Next" at bounding box center [470, 180] width 16 height 44
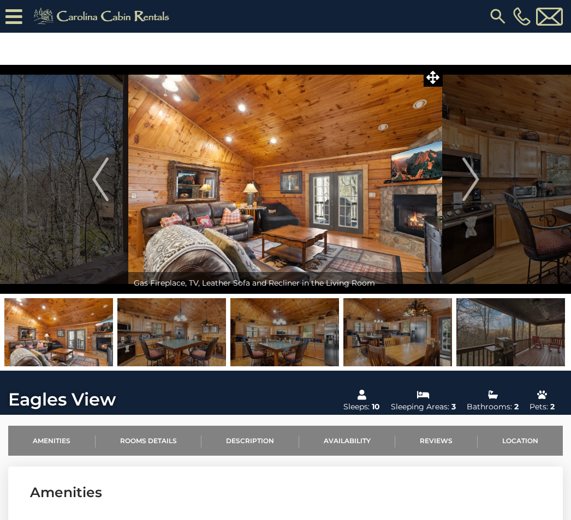
click at [460, 190] on button "Next" at bounding box center [470, 179] width 56 height 229
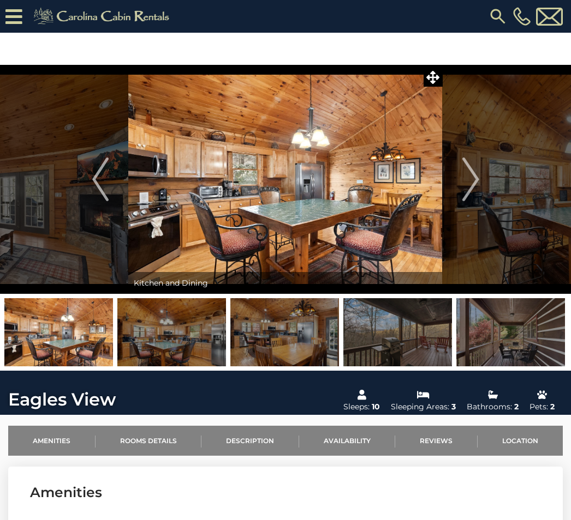
click at [472, 188] on img "Next" at bounding box center [470, 180] width 16 height 44
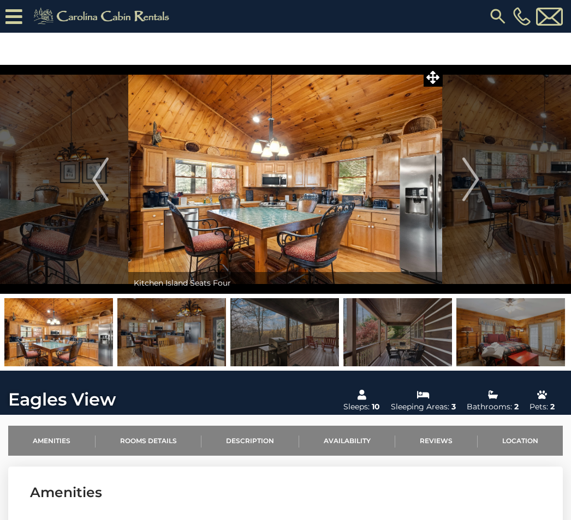
click at [474, 193] on img "Next" at bounding box center [470, 180] width 16 height 44
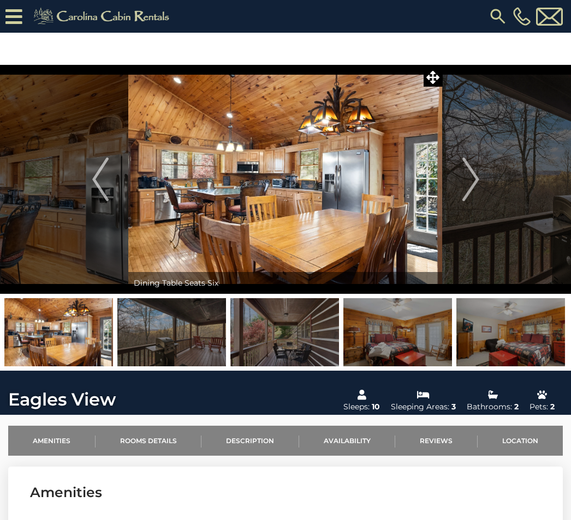
click at [472, 197] on img "Next" at bounding box center [470, 180] width 16 height 44
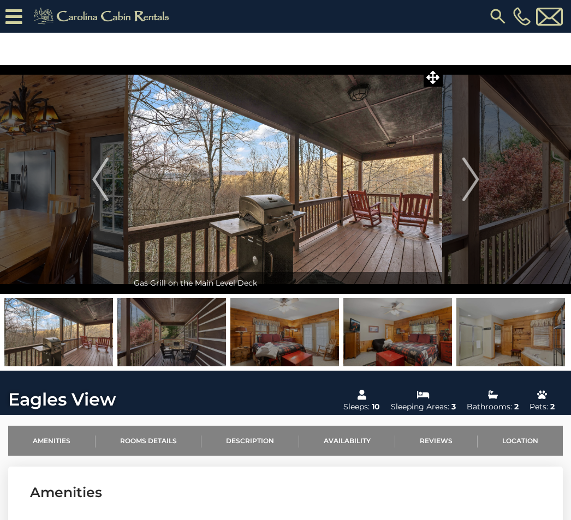
click at [460, 193] on button "Next" at bounding box center [470, 179] width 56 height 229
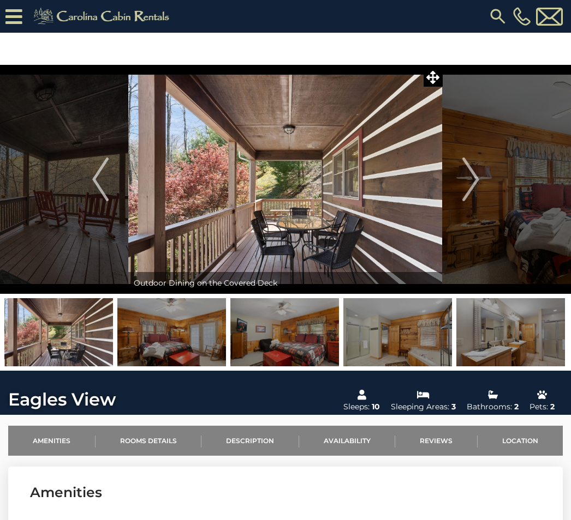
click at [471, 191] on img "Next" at bounding box center [470, 180] width 16 height 44
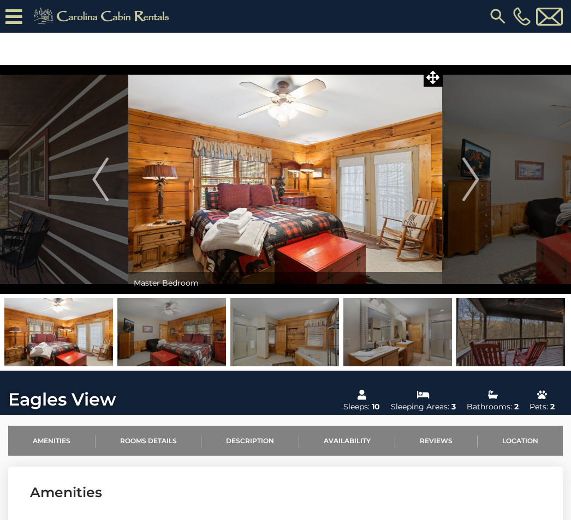
click at [468, 195] on img "Next" at bounding box center [470, 180] width 16 height 44
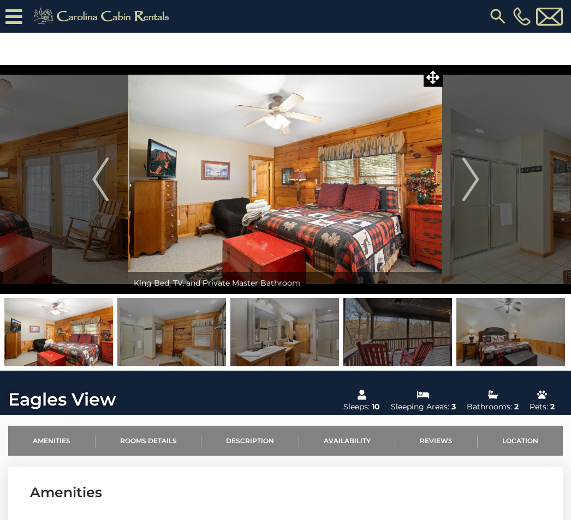
click at [471, 187] on img "Next" at bounding box center [470, 180] width 16 height 44
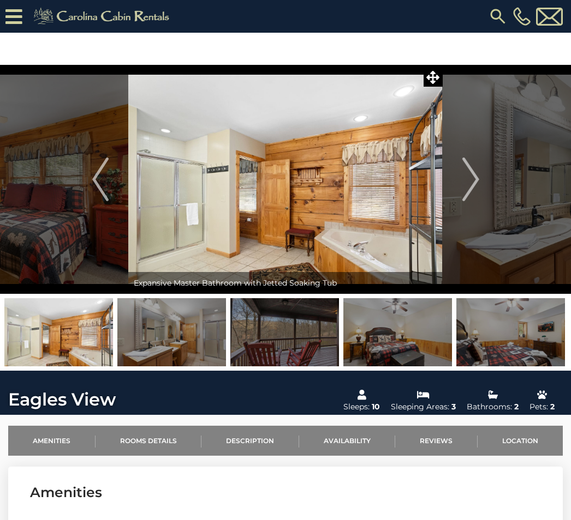
click at [471, 184] on img "Next" at bounding box center [470, 180] width 16 height 44
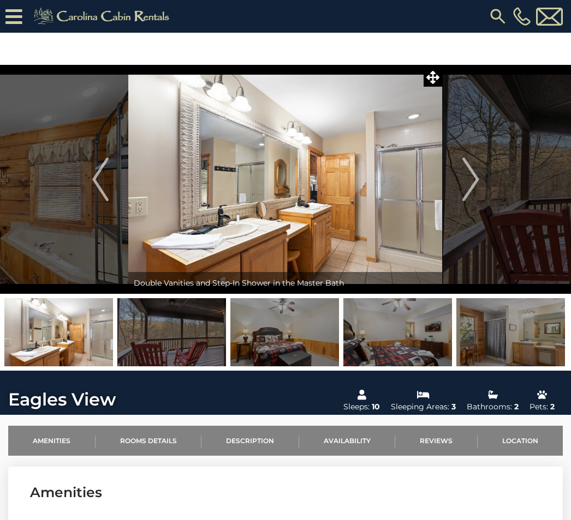
click at [472, 198] on img "Next" at bounding box center [470, 180] width 16 height 44
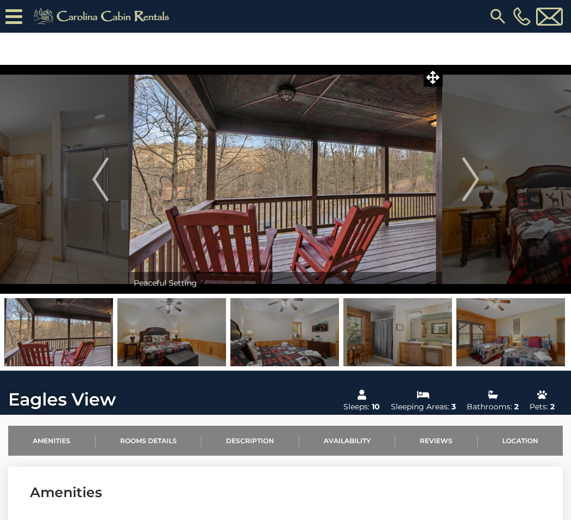
click at [473, 193] on img "Next" at bounding box center [470, 180] width 16 height 44
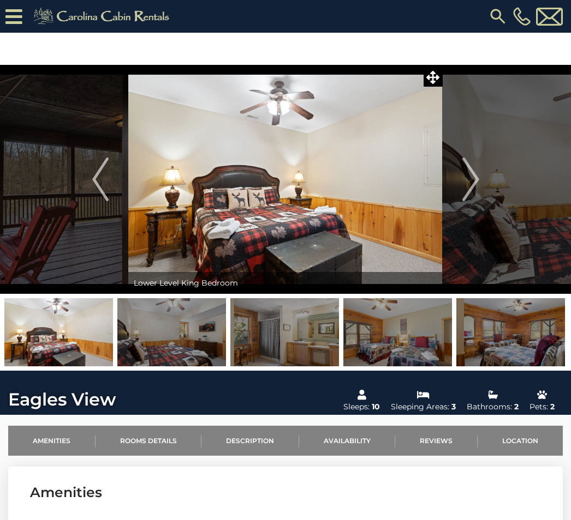
click at [464, 196] on img "Next" at bounding box center [470, 180] width 16 height 44
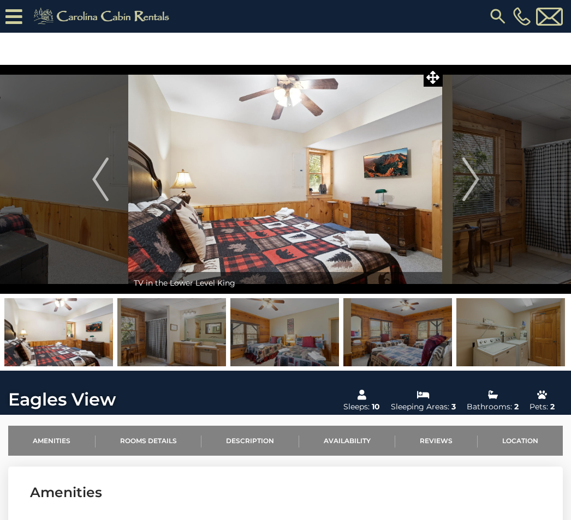
click at [479, 184] on button "Next" at bounding box center [470, 179] width 56 height 229
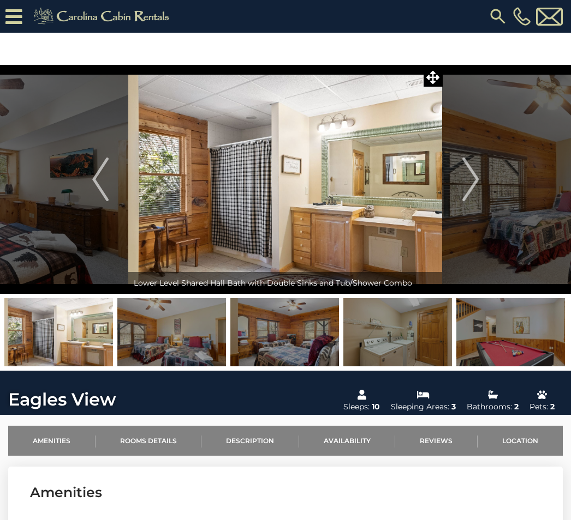
click at [470, 193] on img "Next" at bounding box center [470, 180] width 16 height 44
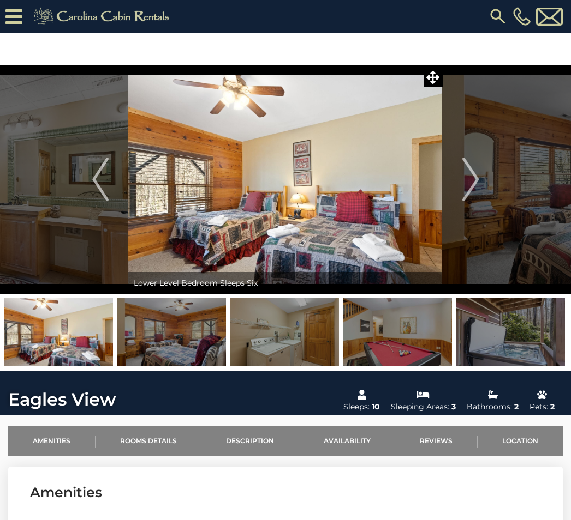
click at [470, 189] on img "Next" at bounding box center [470, 180] width 16 height 44
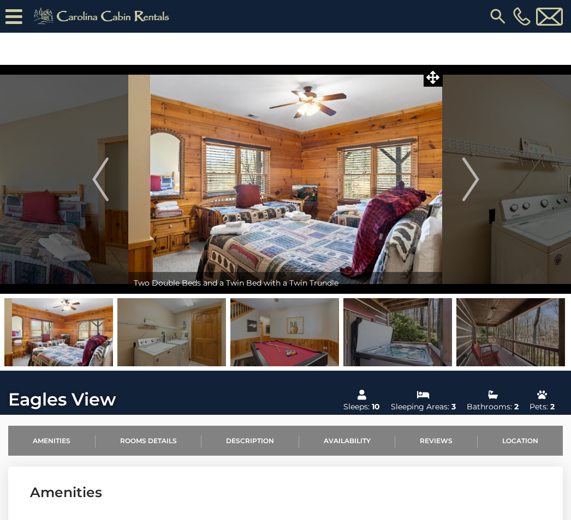
click at [482, 196] on button "Next" at bounding box center [470, 179] width 56 height 229
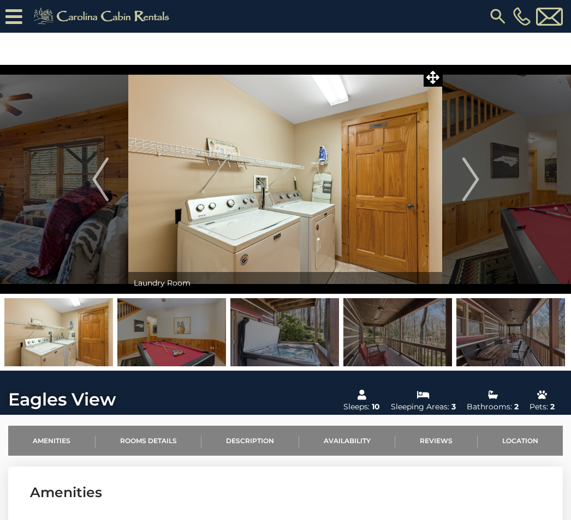
click at [477, 196] on img "Next" at bounding box center [470, 180] width 16 height 44
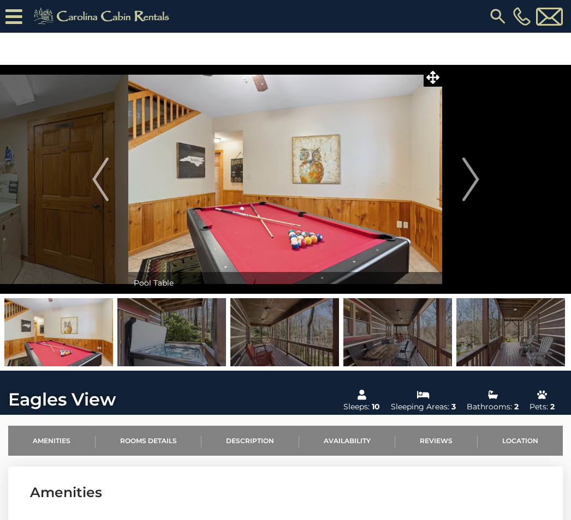
click at [471, 189] on img "Next" at bounding box center [470, 180] width 16 height 44
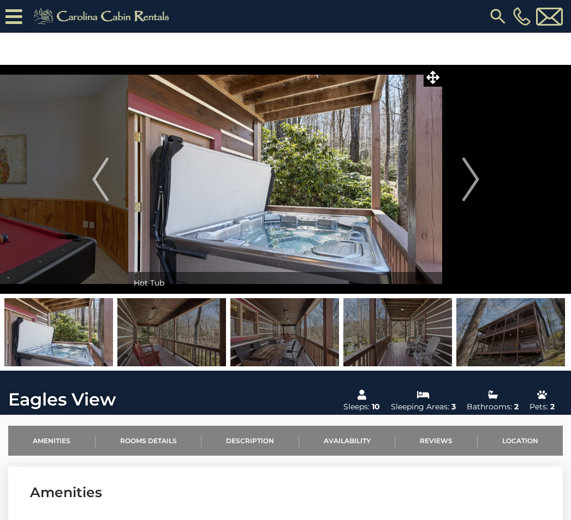
click at [469, 188] on img "Next" at bounding box center [470, 180] width 16 height 44
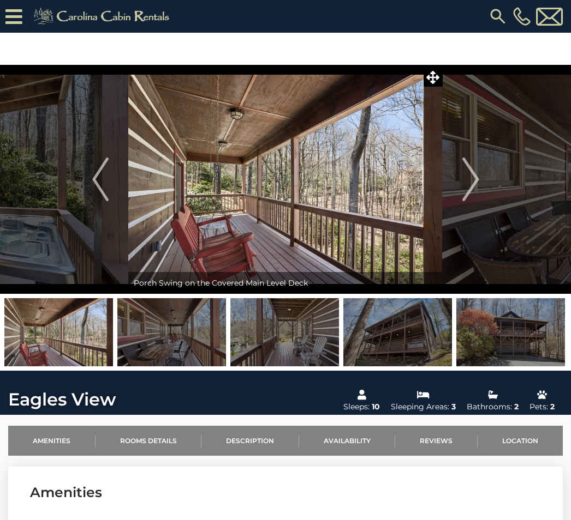
click at [466, 188] on img "Next" at bounding box center [470, 180] width 16 height 44
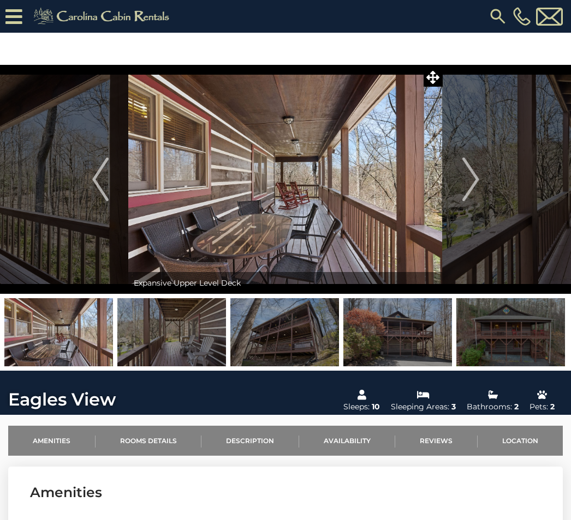
click at [472, 177] on img "Next" at bounding box center [470, 180] width 16 height 44
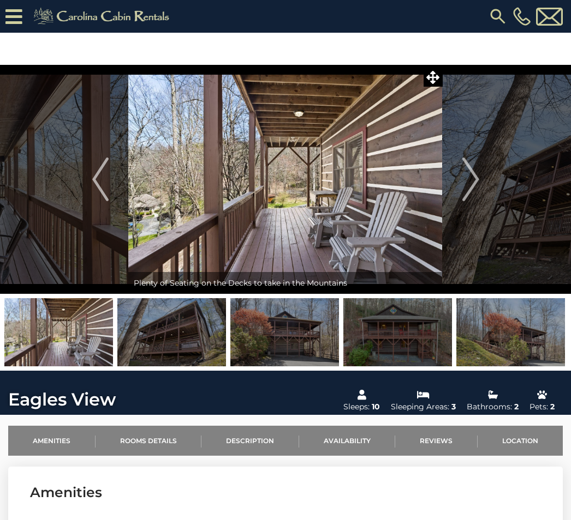
click at [467, 184] on img "Next" at bounding box center [470, 180] width 16 height 44
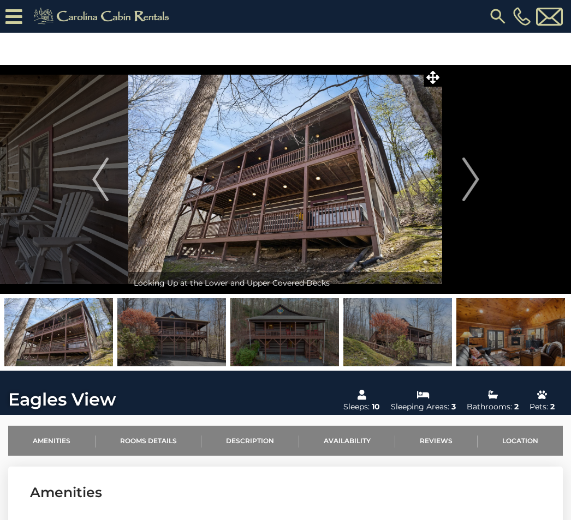
click at [466, 189] on img "Next" at bounding box center [470, 180] width 16 height 44
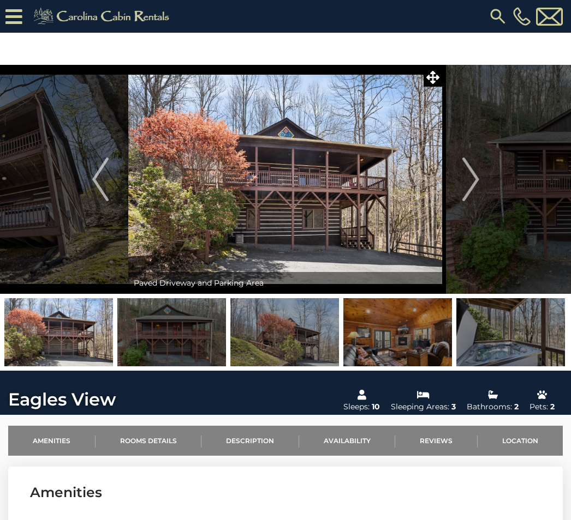
click at [95, 190] on img "Previous" at bounding box center [100, 180] width 16 height 44
